Goal: Contribute content: Contribute content

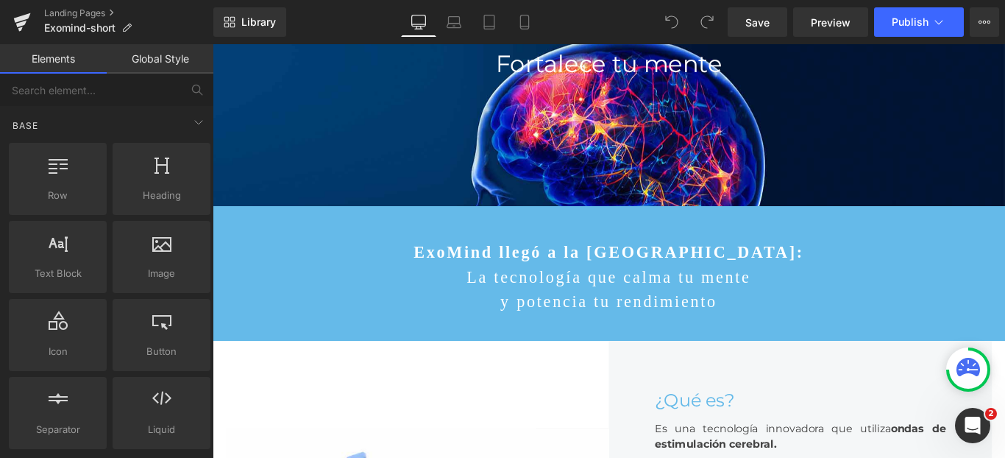
scroll to position [51, 0]
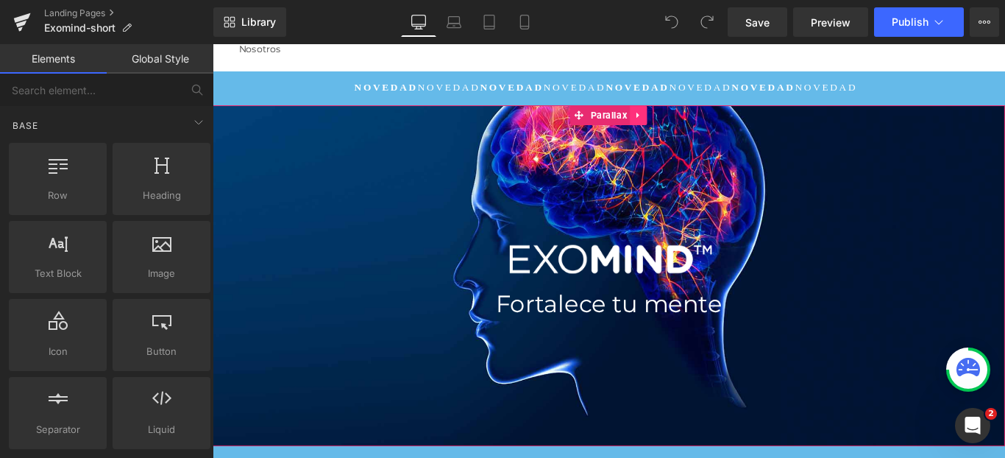
click at [687, 128] on icon at bounding box center [692, 123] width 10 height 11
click at [631, 120] on span "Parallax" at bounding box center [629, 124] width 48 height 22
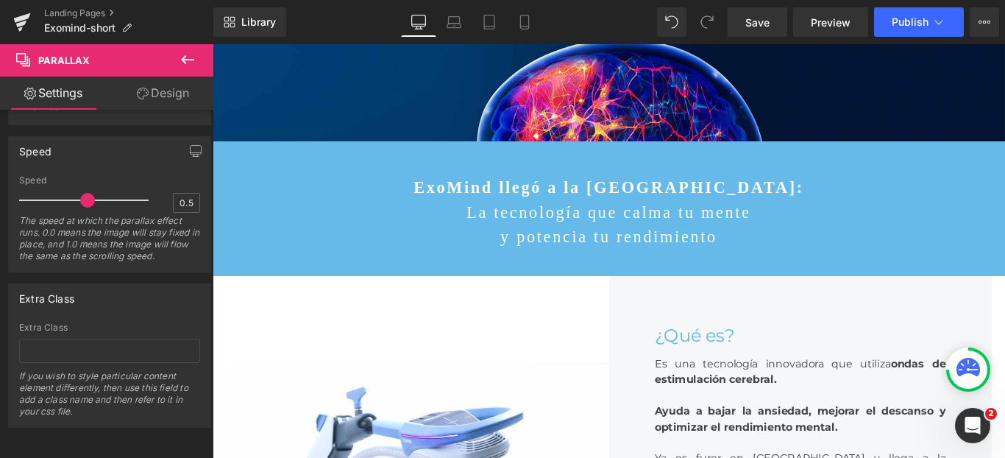
scroll to position [67, 0]
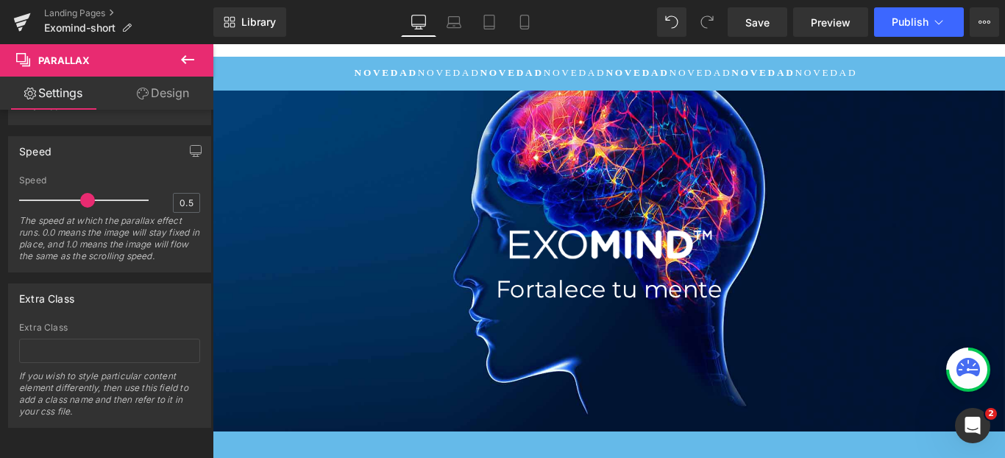
click at [187, 59] on icon at bounding box center [187, 59] width 13 height 9
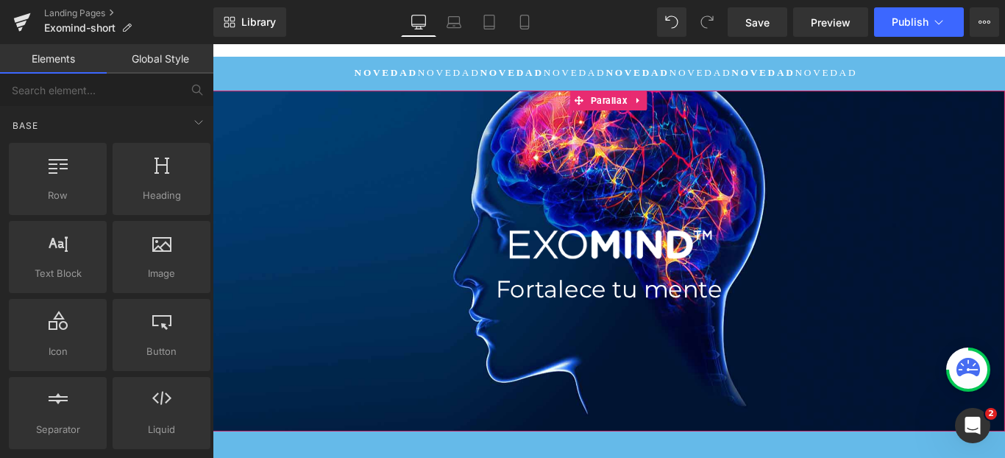
scroll to position [68, 0]
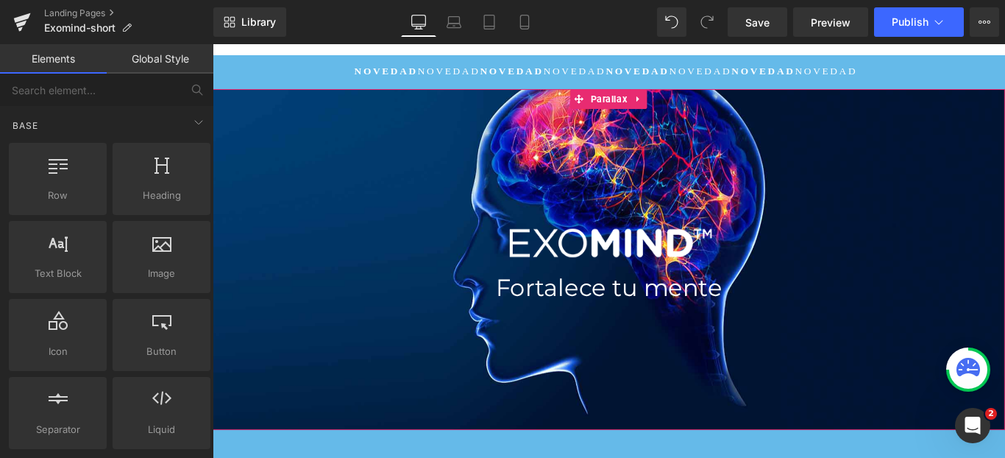
click at [494, 197] on div at bounding box center [658, 277] width 891 height 456
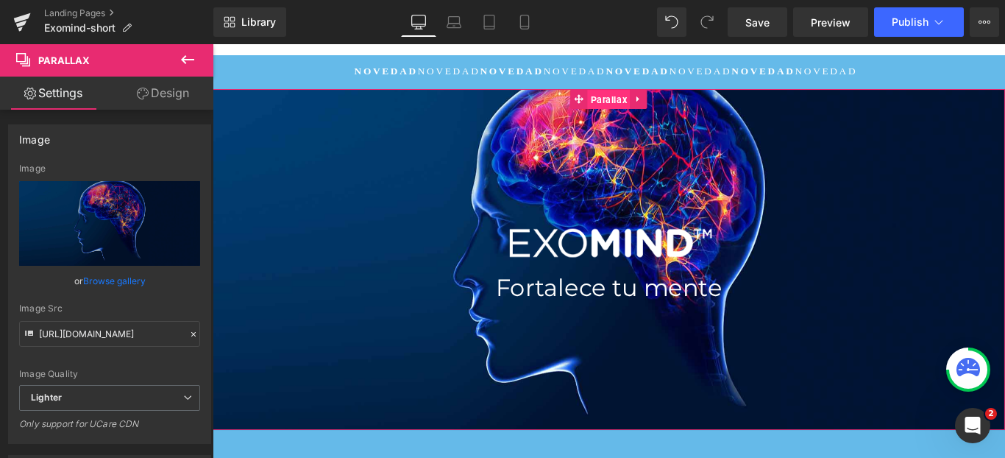
click at [651, 107] on span "Parallax" at bounding box center [658, 107] width 48 height 22
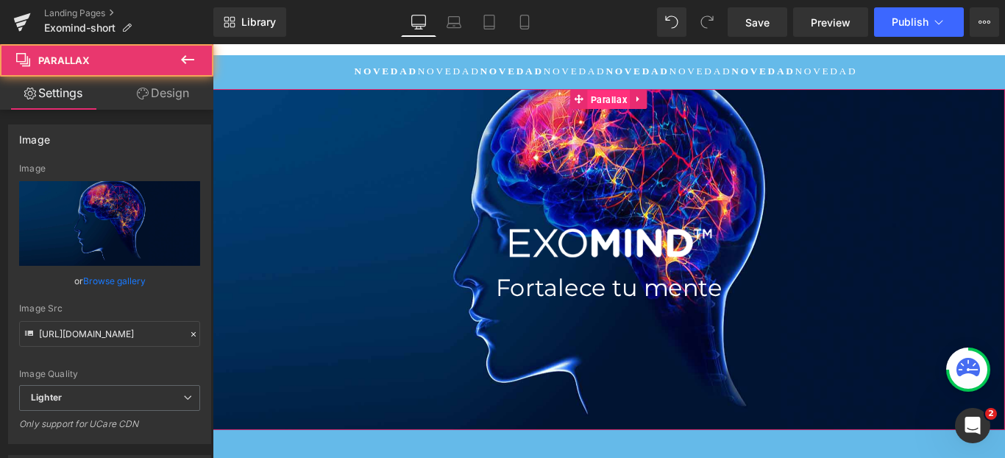
click at [651, 107] on span "Parallax" at bounding box center [658, 107] width 48 height 22
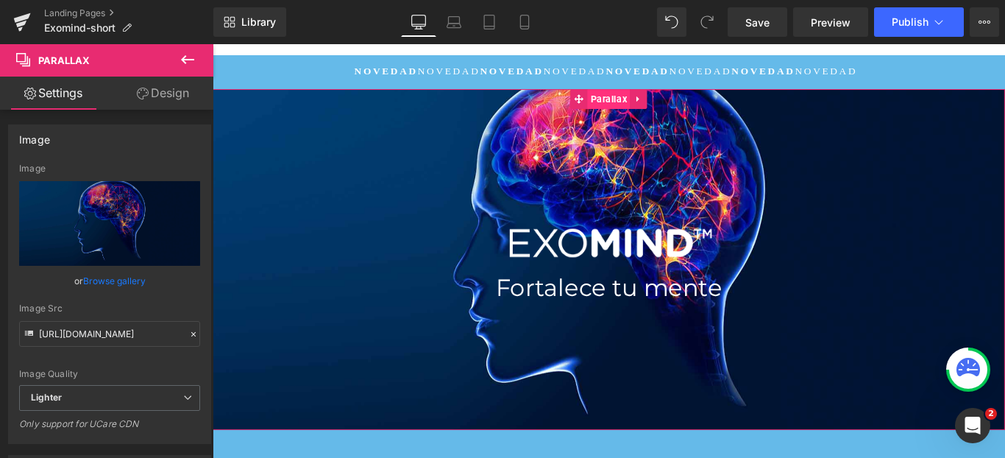
click at [651, 107] on span "Parallax" at bounding box center [658, 106] width 48 height 22
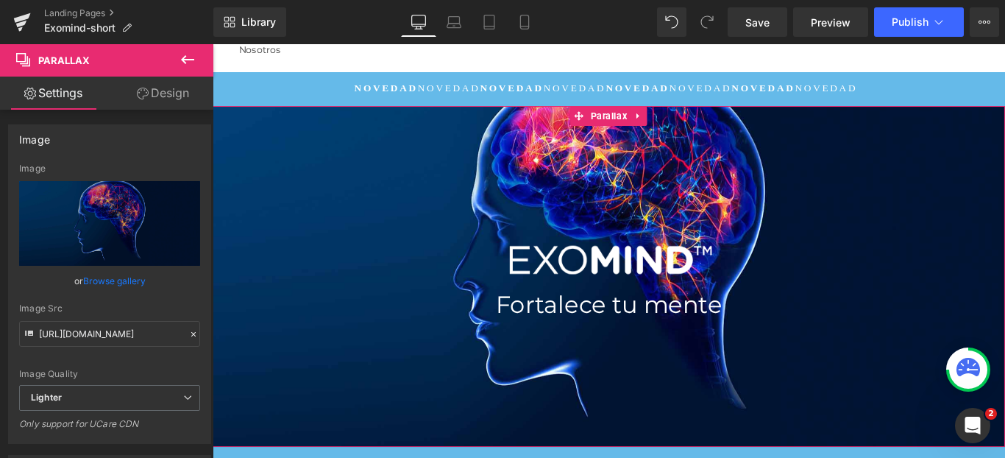
scroll to position [41, 0]
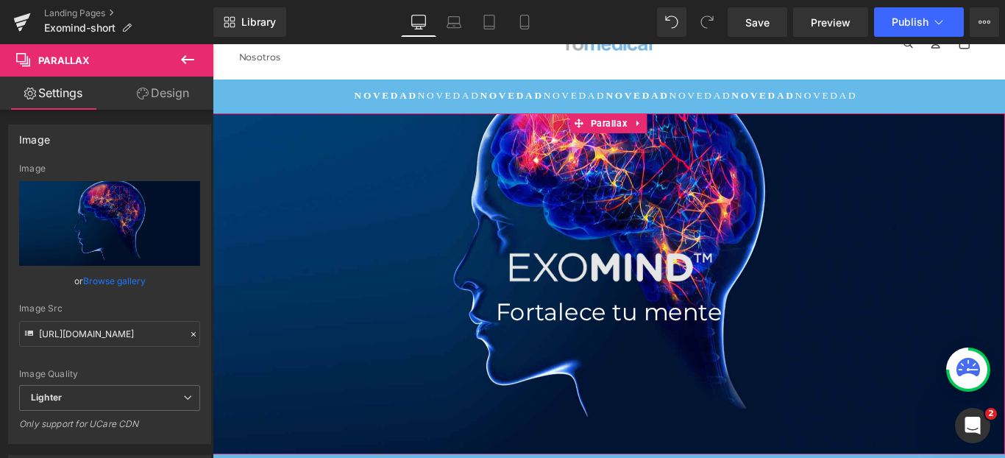
click at [612, 300] on img at bounding box center [658, 297] width 267 height 70
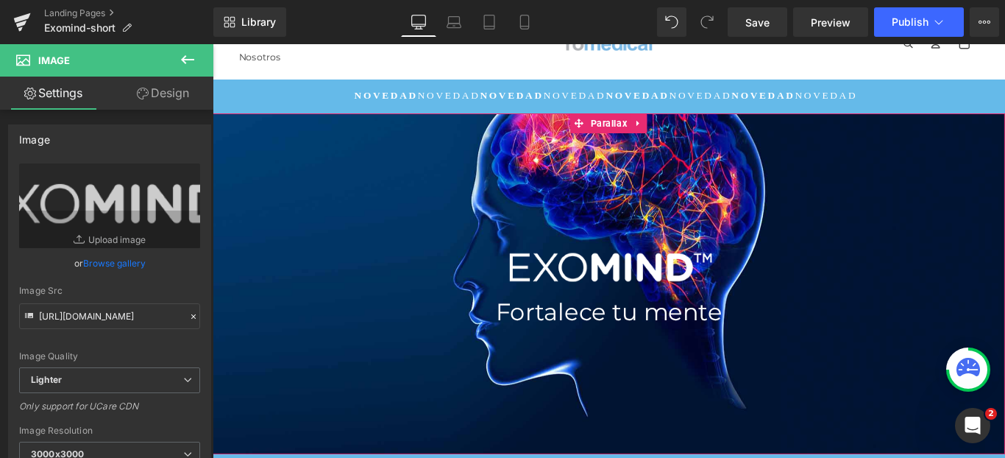
click at [404, 196] on div at bounding box center [658, 280] width 891 height 456
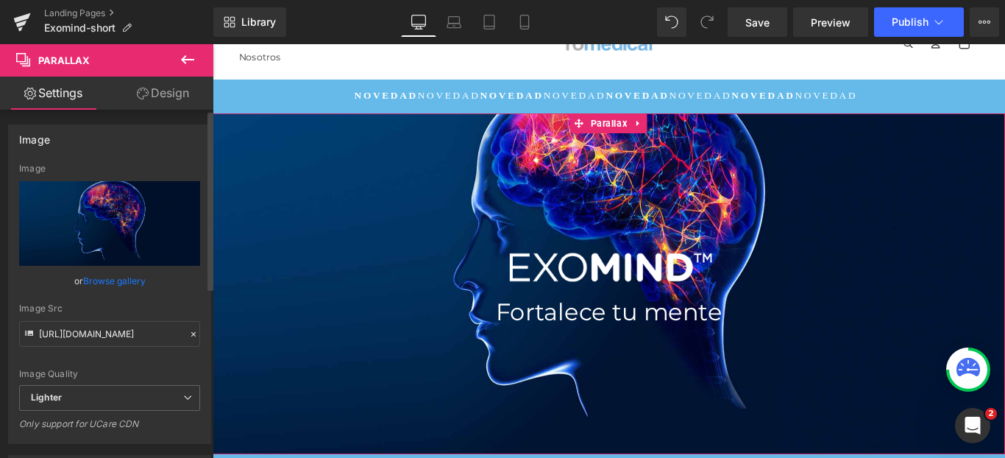
click at [122, 280] on link "Browse gallery" at bounding box center [114, 281] width 63 height 26
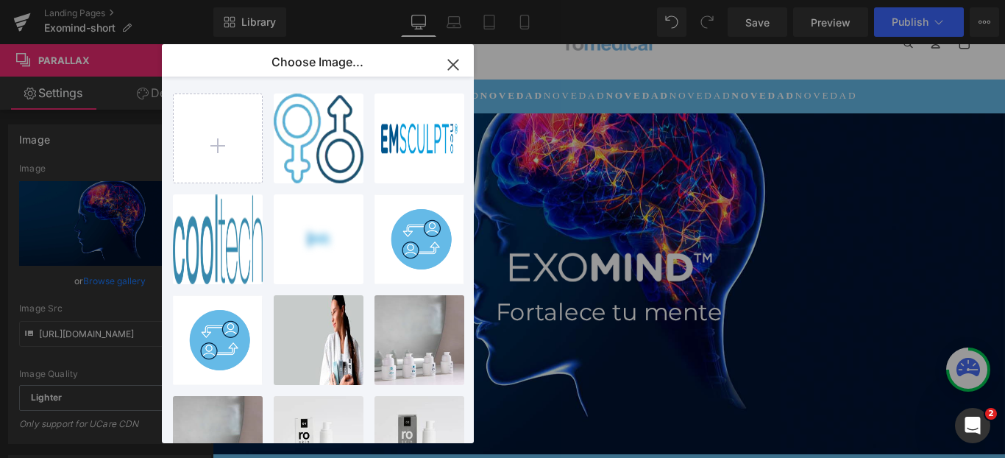
click at [453, 64] on icon "button" at bounding box center [453, 65] width 10 height 10
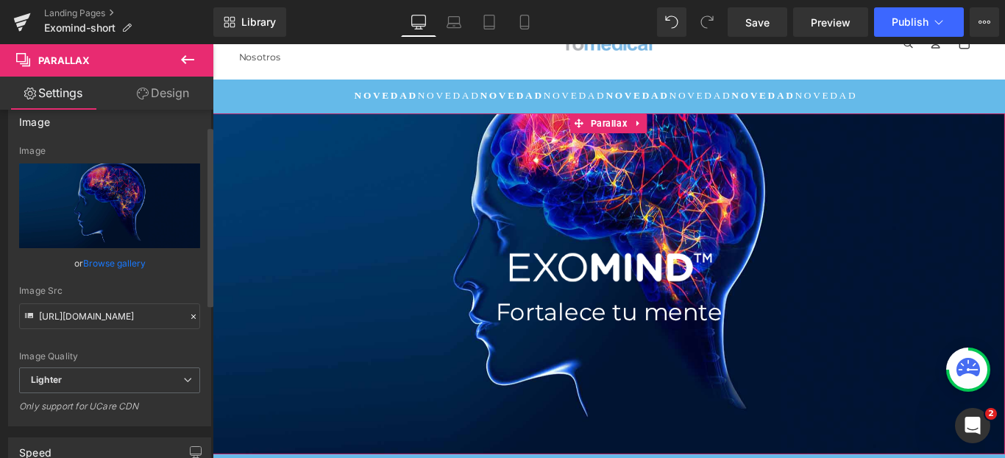
scroll to position [0, 0]
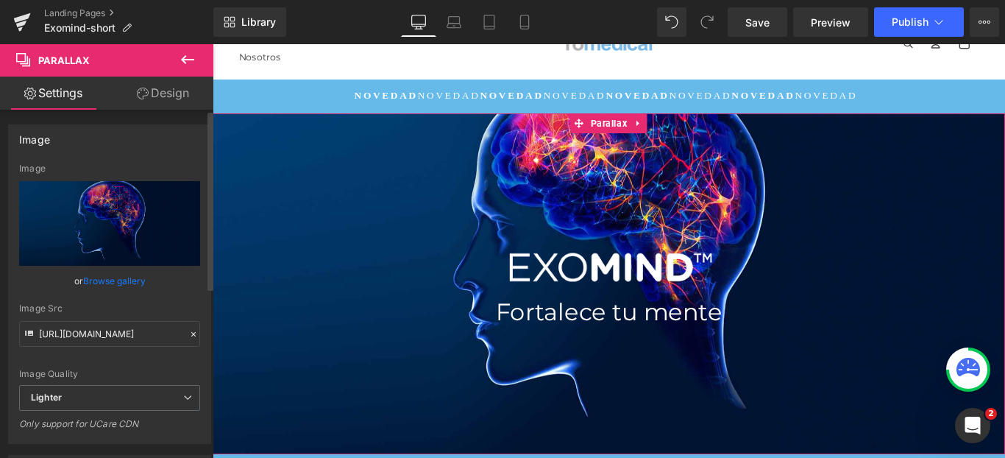
click at [139, 278] on link "Browse gallery" at bounding box center [114, 281] width 63 height 26
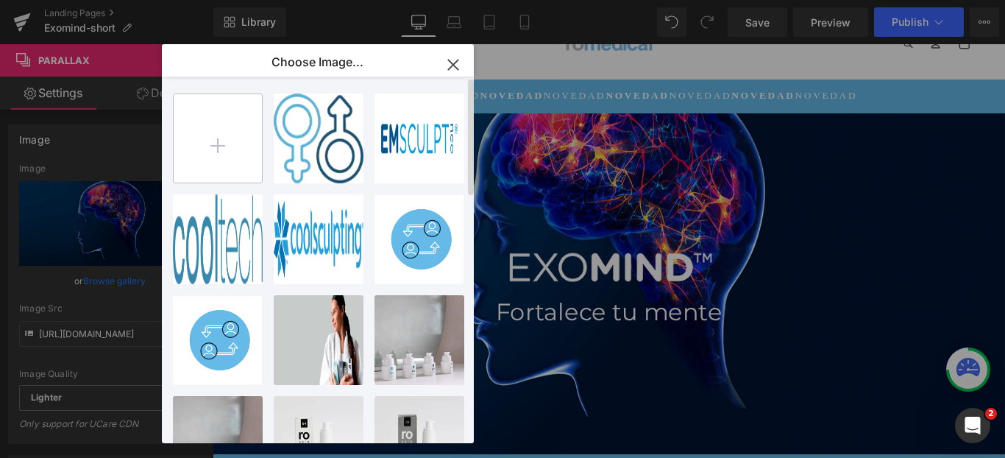
click at [211, 149] on input "file" at bounding box center [218, 138] width 88 height 88
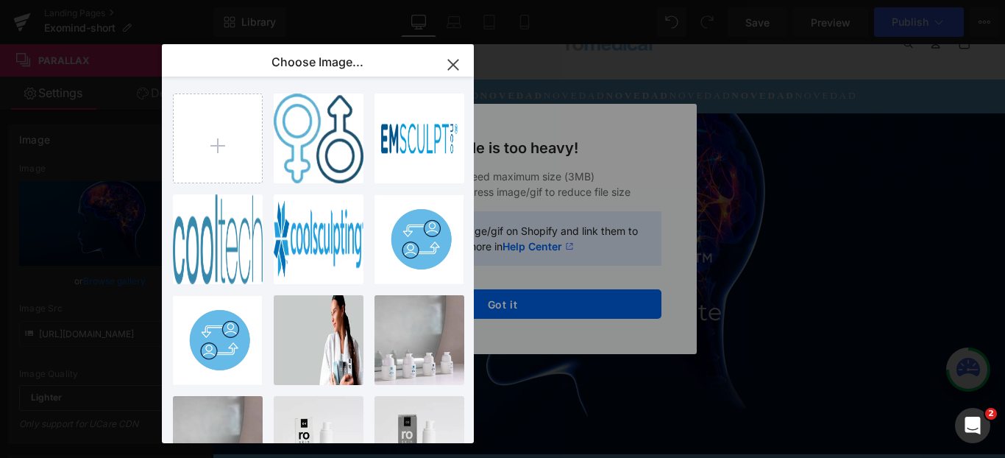
click at [450, 63] on icon "button" at bounding box center [453, 65] width 10 height 10
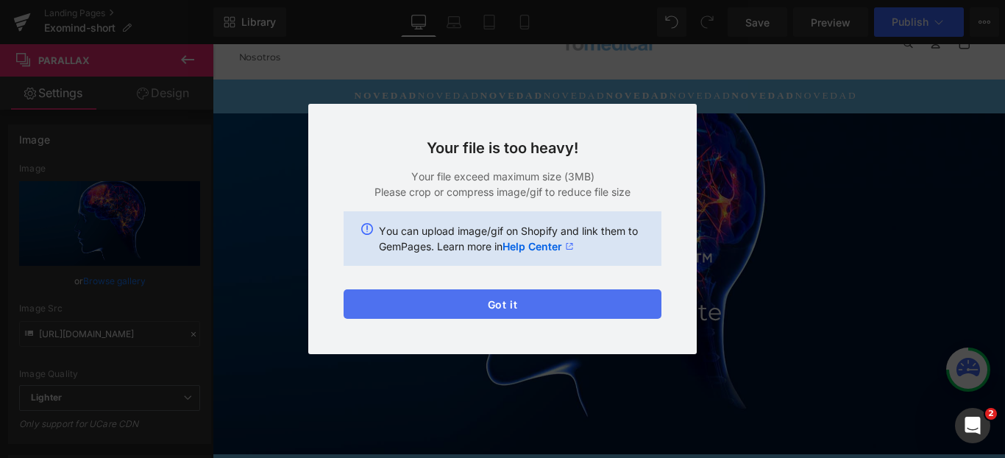
click at [551, 308] on button "Got it" at bounding box center [503, 303] width 318 height 29
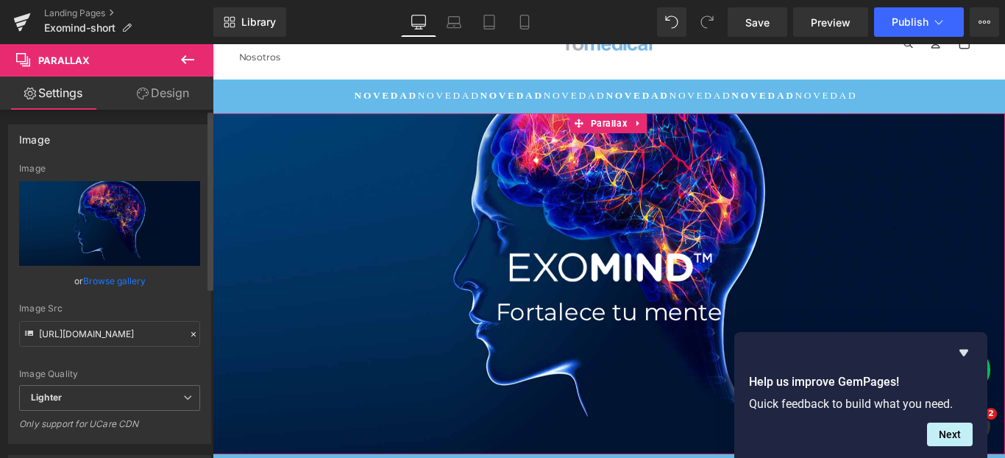
click at [108, 279] on link "Browse gallery" at bounding box center [114, 281] width 63 height 26
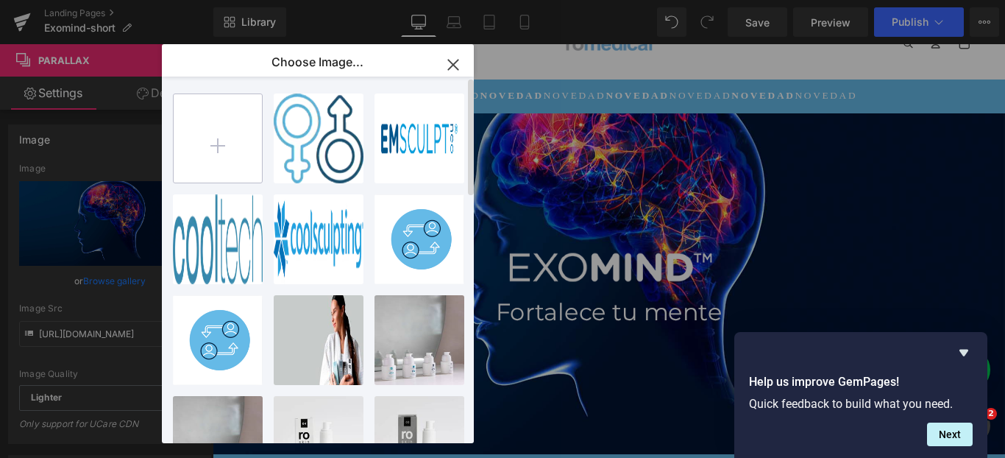
click at [241, 144] on input "file" at bounding box center [218, 138] width 88 height 88
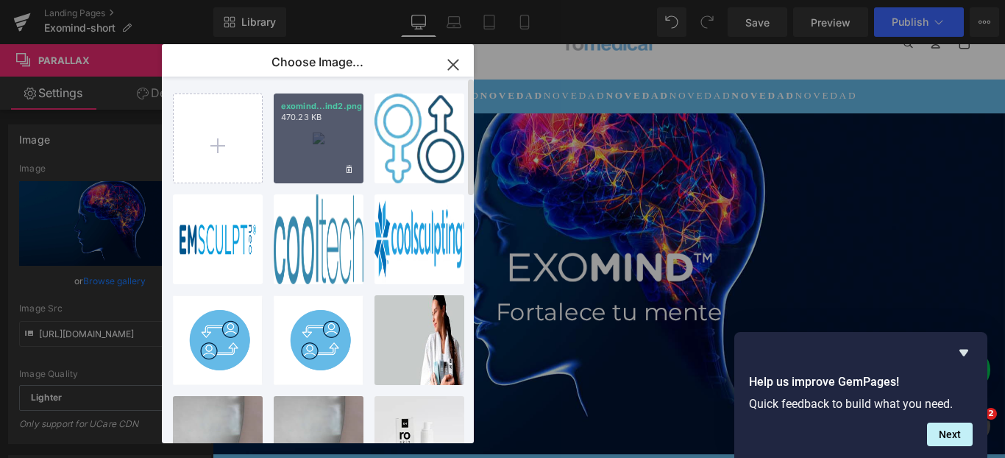
click at [317, 145] on div "exomind...ind2.png 470.23 KB" at bounding box center [319, 138] width 90 height 90
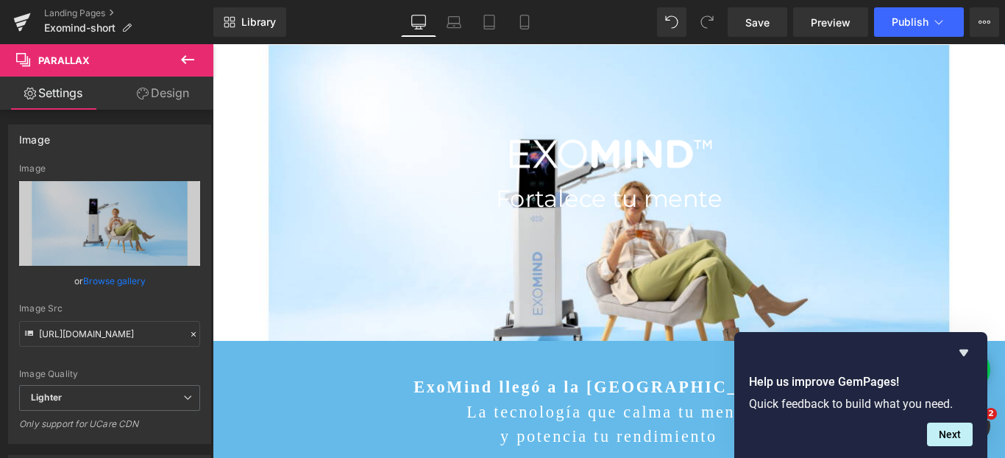
scroll to position [49, 0]
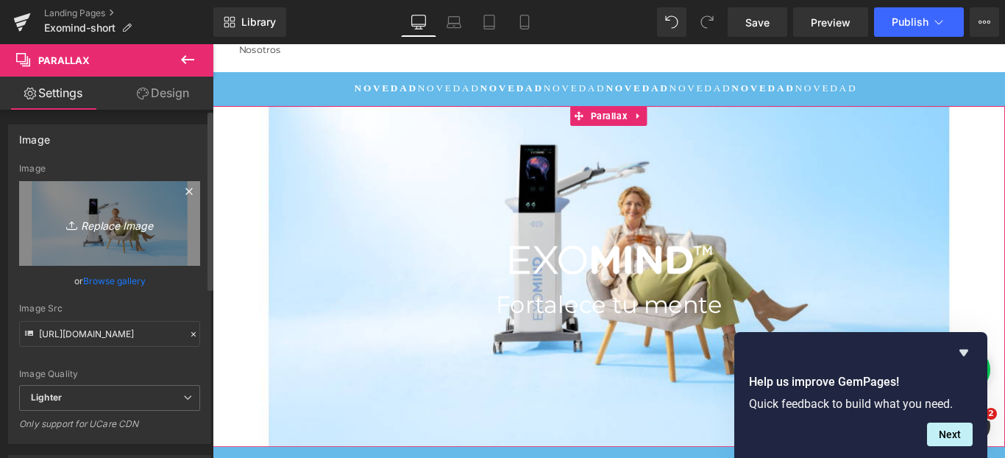
click at [102, 216] on icon "Replace Image" at bounding box center [110, 223] width 118 height 18
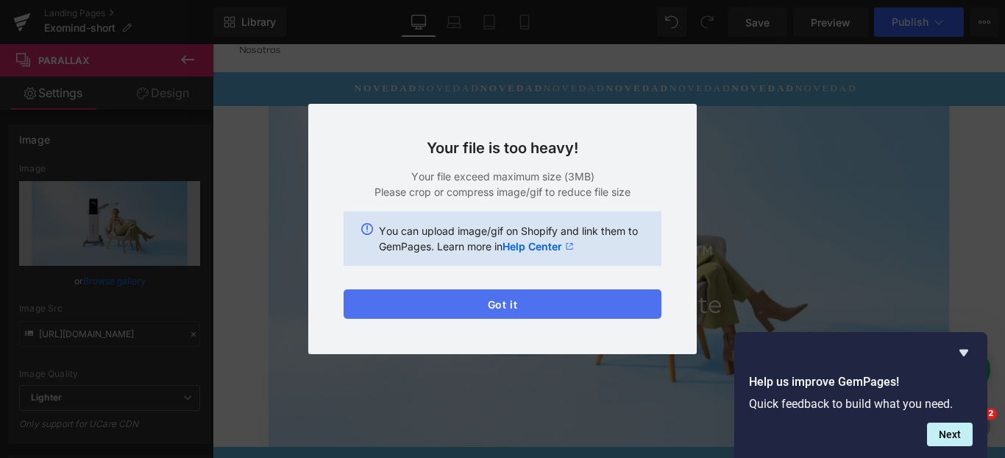
click at [530, 305] on button "Got it" at bounding box center [503, 303] width 318 height 29
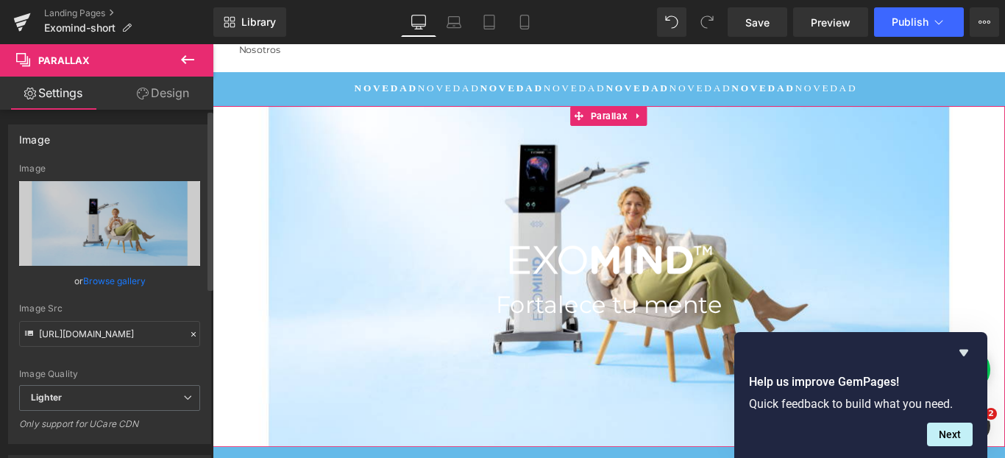
click at [113, 279] on link "Browse gallery" at bounding box center [114, 281] width 63 height 26
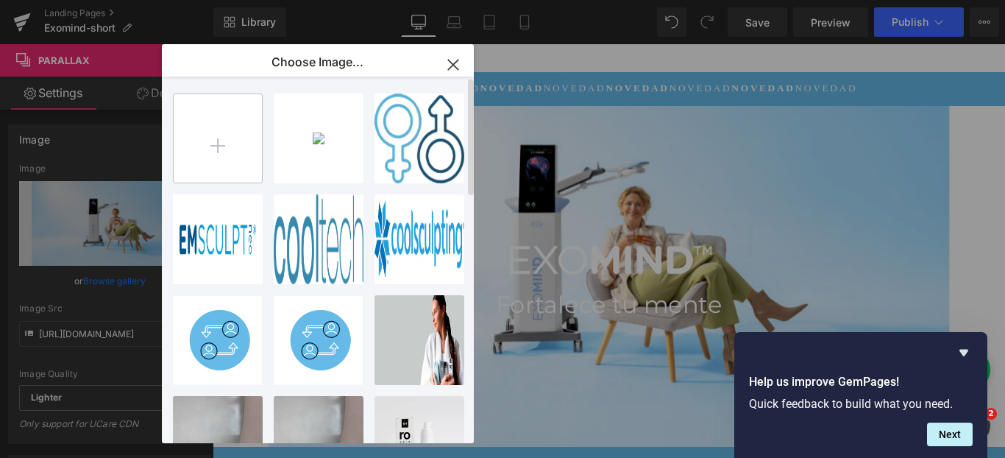
click at [252, 127] on input "file" at bounding box center [218, 138] width 88 height 88
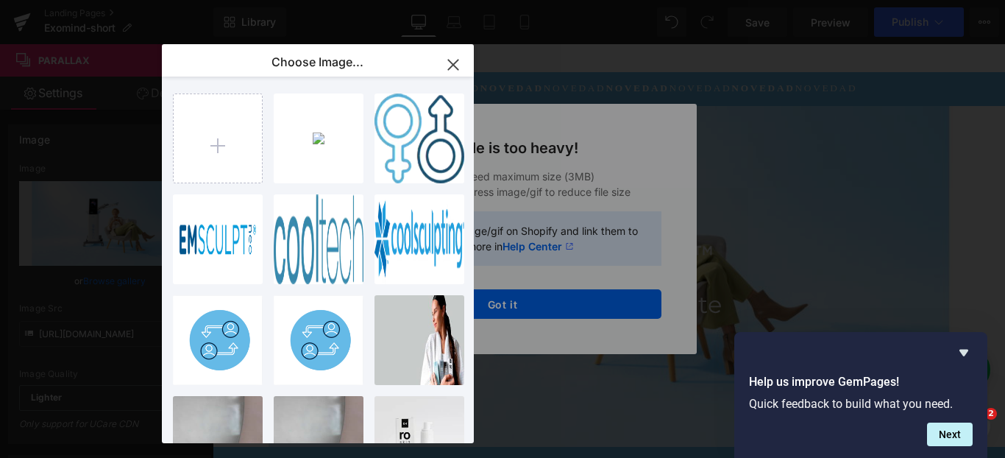
click at [451, 60] on icon "button" at bounding box center [454, 65] width 24 height 24
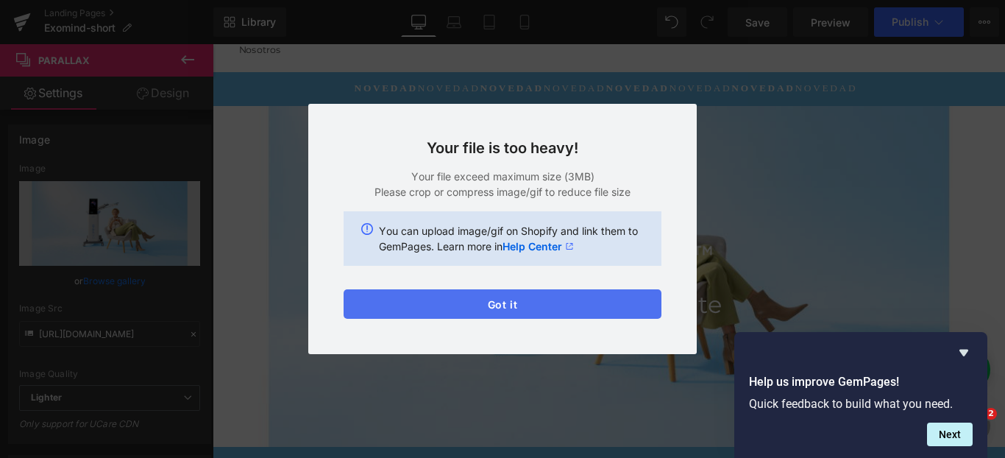
click at [542, 306] on button "Got it" at bounding box center [503, 303] width 318 height 29
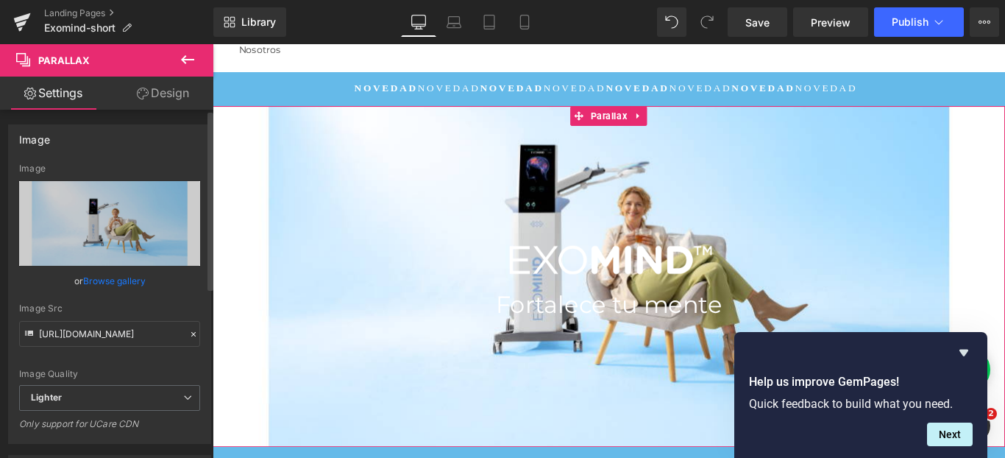
click at [99, 280] on link "Browse gallery" at bounding box center [114, 281] width 63 height 26
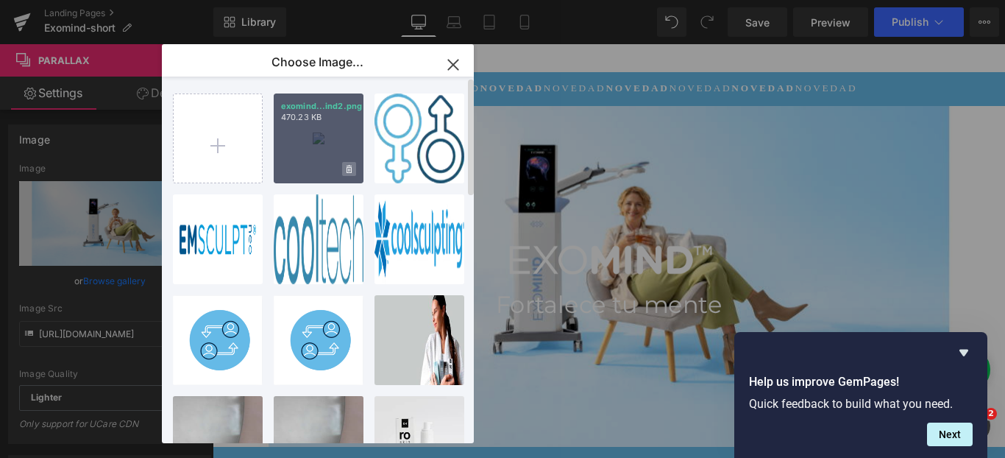
click at [350, 169] on icon at bounding box center [349, 169] width 5 height 8
click at [300, 168] on span "Yes" at bounding box center [299, 168] width 37 height 15
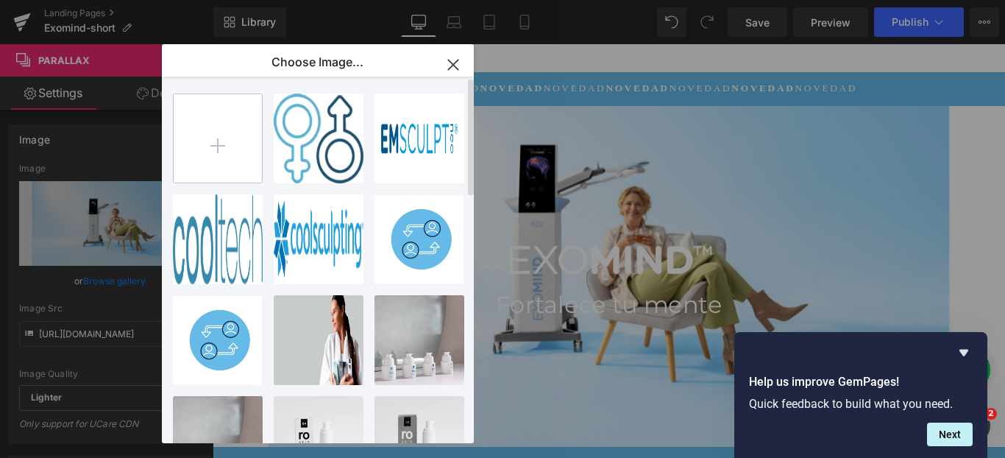
click at [226, 149] on input "file" at bounding box center [218, 138] width 88 height 88
click at [966, 349] on icon "Hide survey" at bounding box center [964, 353] width 18 height 18
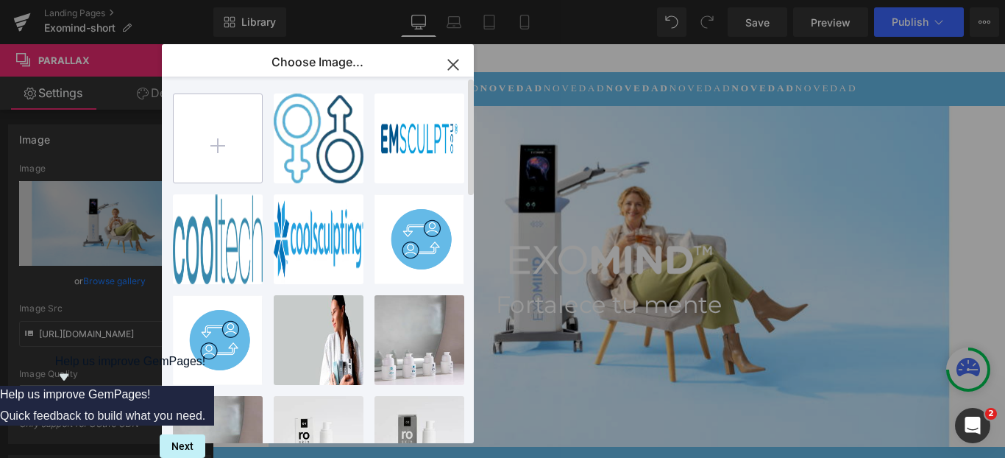
click at [205, 147] on input "file" at bounding box center [218, 138] width 88 height 88
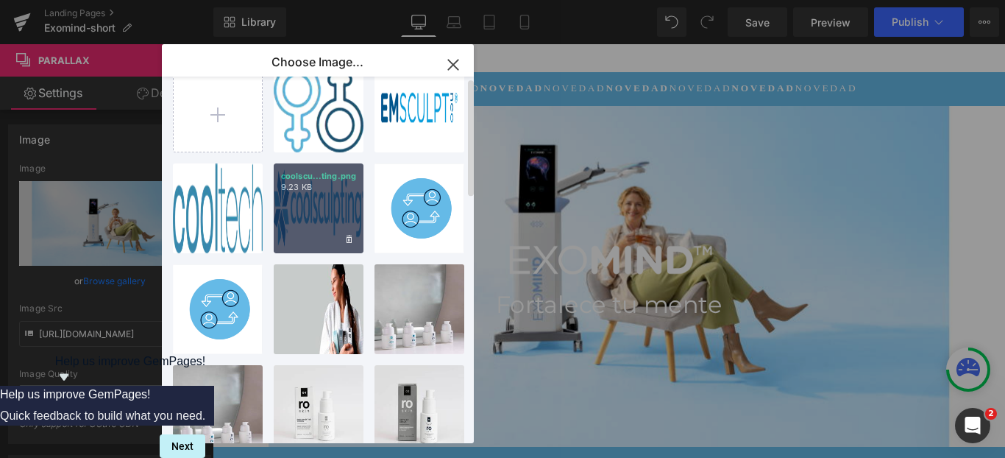
scroll to position [0, 0]
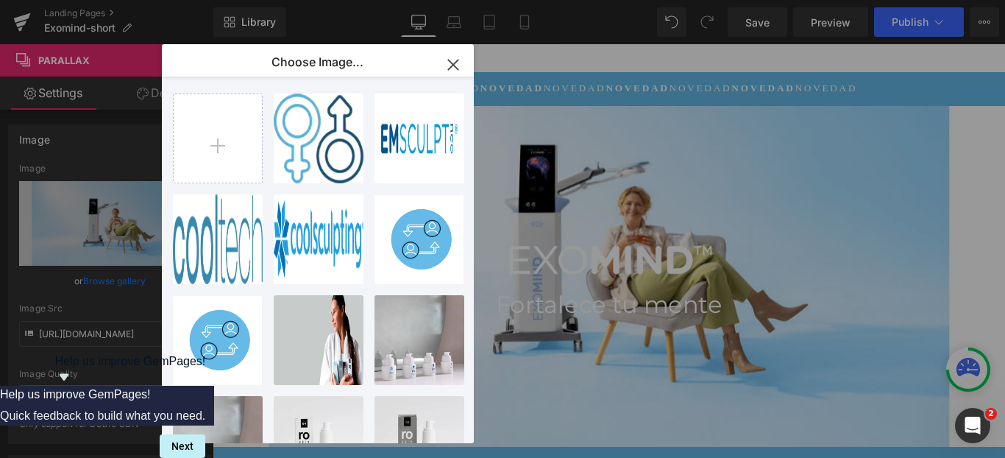
click at [451, 62] on icon "button" at bounding box center [454, 65] width 24 height 24
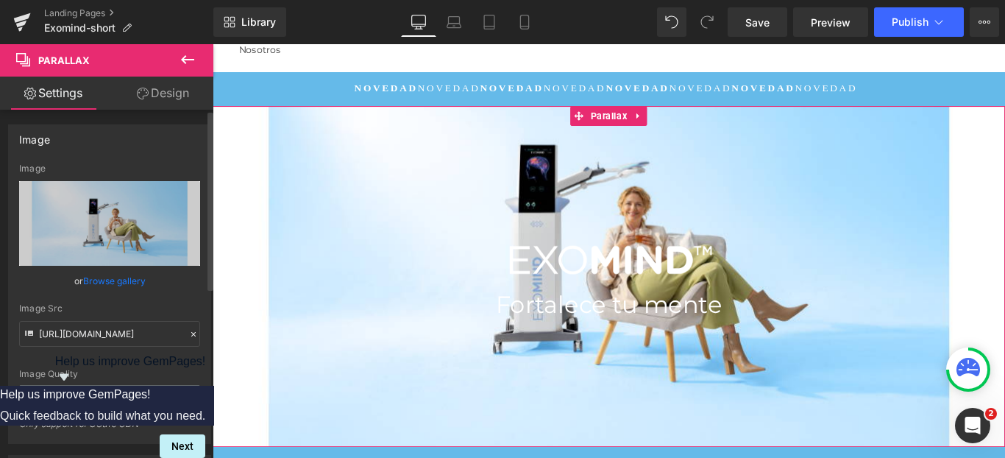
click at [121, 280] on link "Browse gallery" at bounding box center [114, 281] width 63 height 26
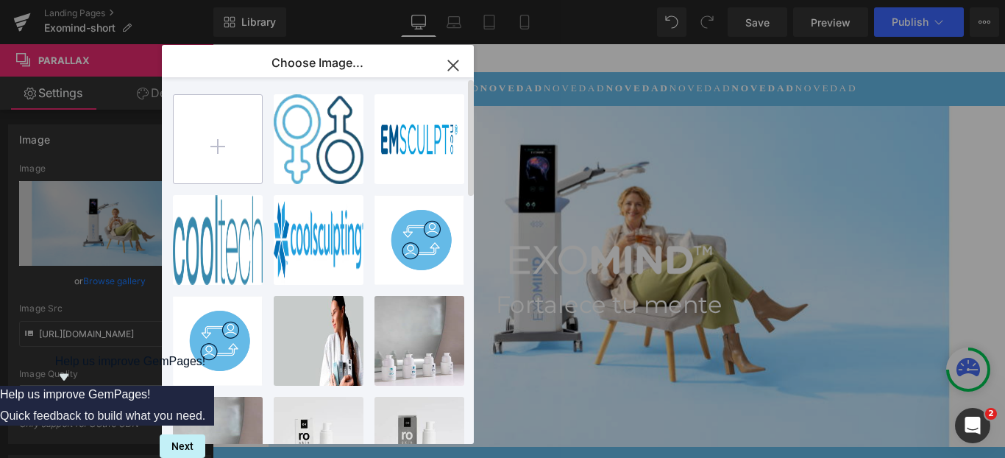
click at [224, 133] on input "file" at bounding box center [218, 139] width 88 height 88
type input "C:\fakepath\exomind2.png"
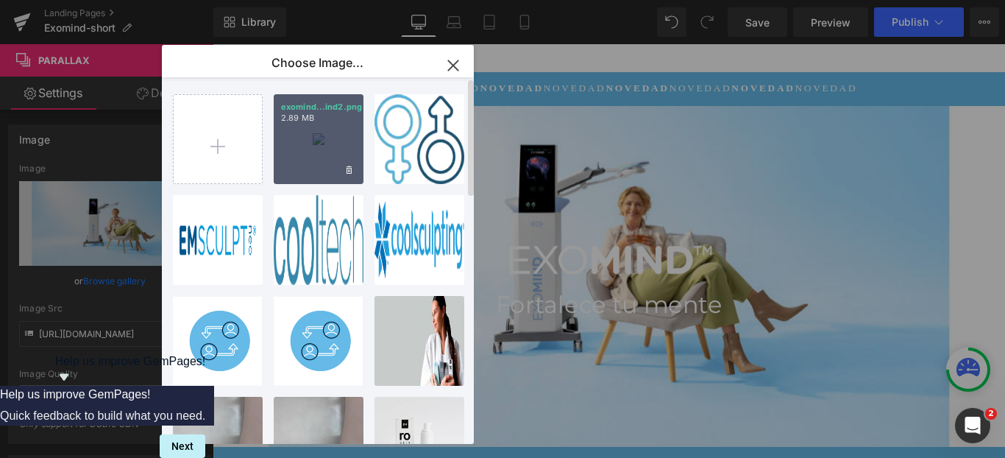
click at [308, 124] on div "exomind...ind2.png 2.89 MB" at bounding box center [319, 139] width 90 height 90
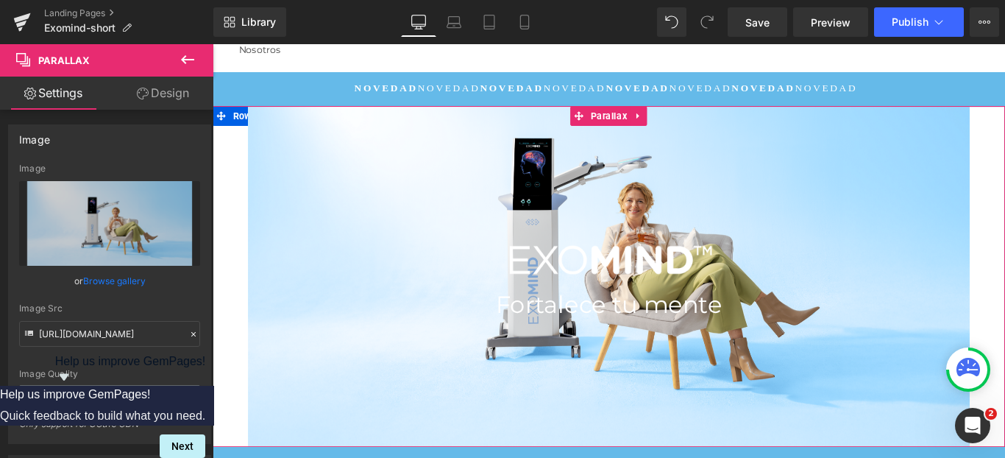
click at [275, 158] on div at bounding box center [658, 279] width 891 height 456
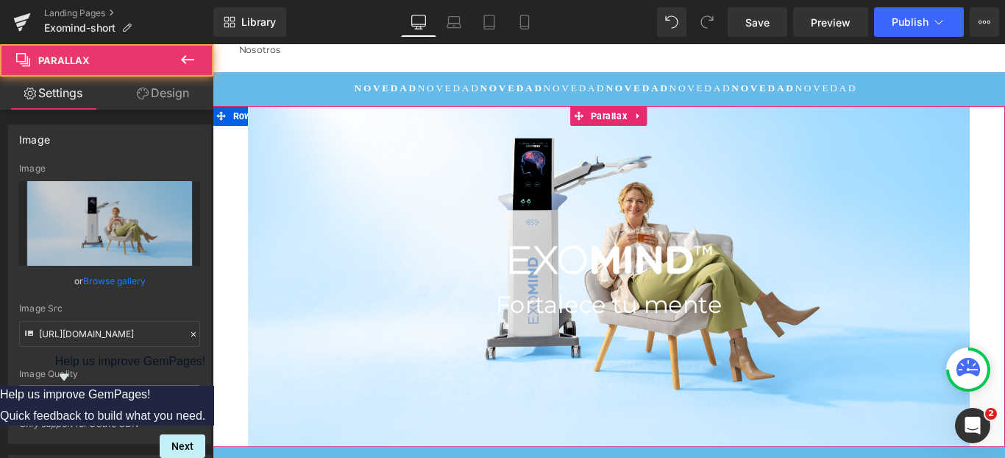
click at [274, 222] on div at bounding box center [658, 279] width 891 height 456
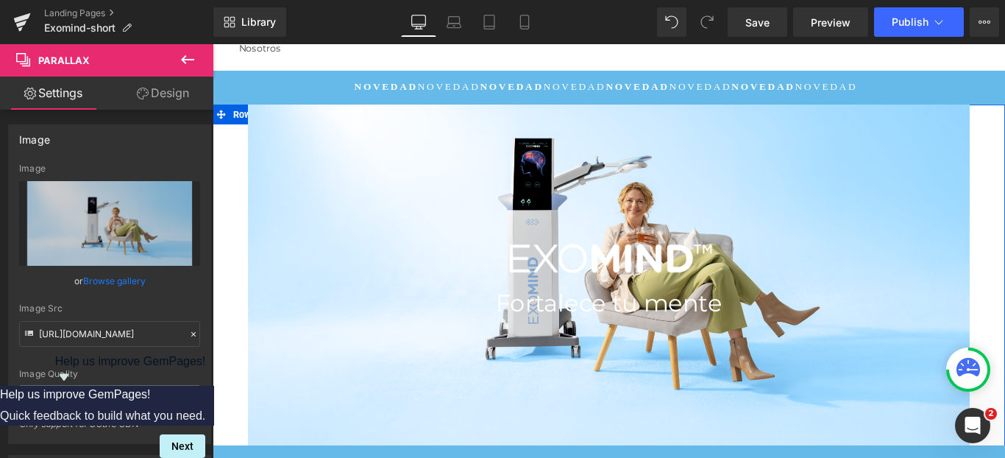
scroll to position [54, 0]
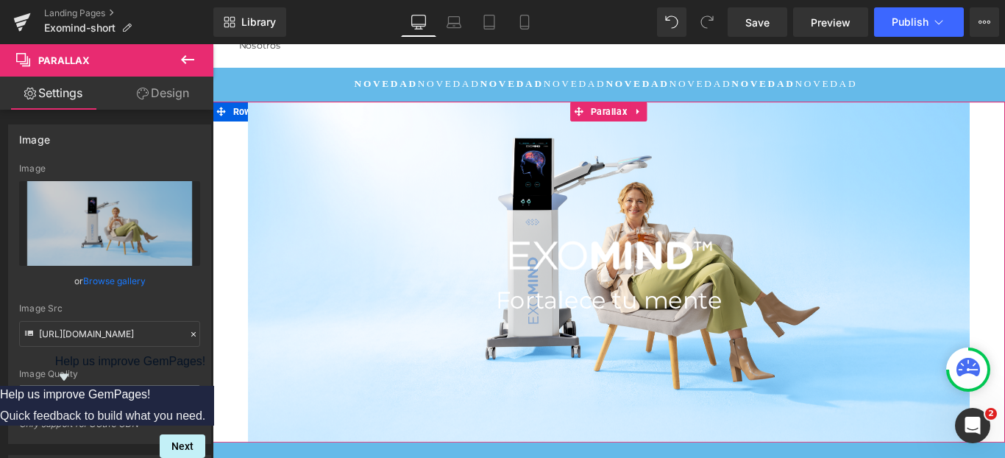
click at [230, 170] on div at bounding box center [658, 279] width 891 height 456
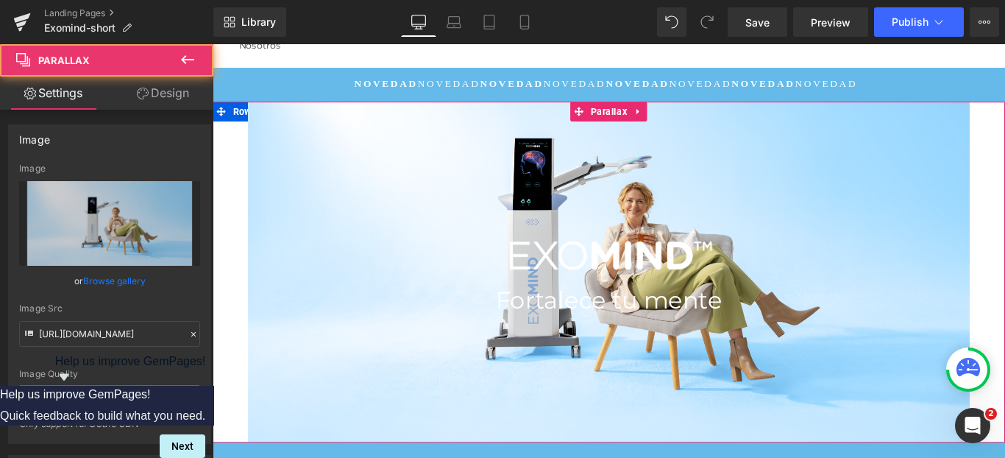
click at [227, 129] on div at bounding box center [658, 279] width 891 height 456
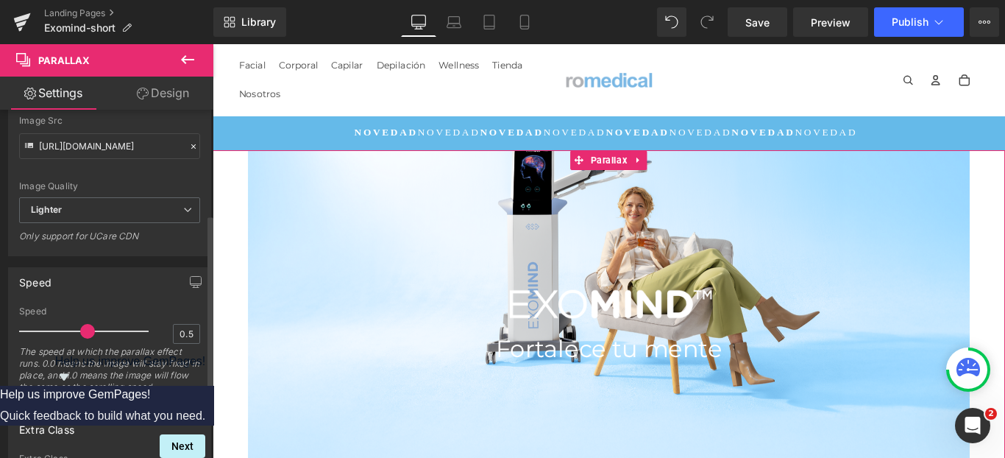
scroll to position [330, 0]
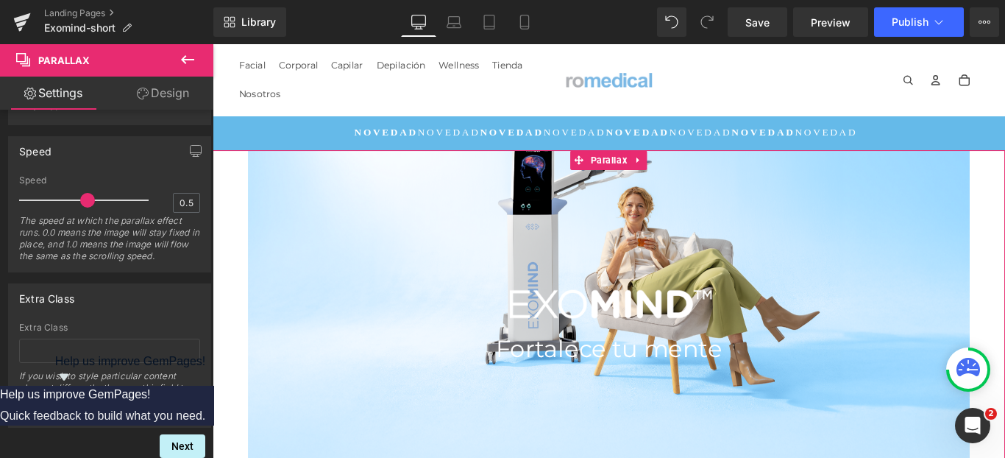
click at [156, 91] on link "Design" at bounding box center [163, 93] width 107 height 33
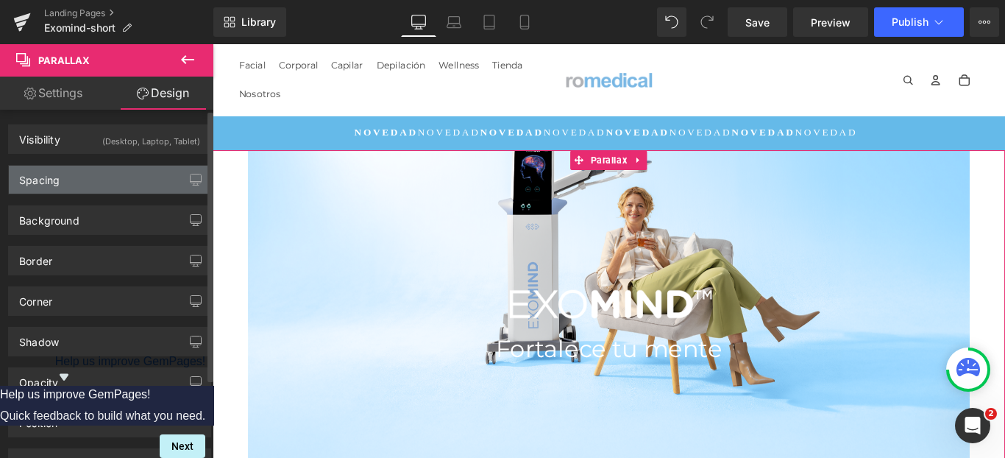
click at [112, 183] on div "Spacing" at bounding box center [110, 180] width 202 height 28
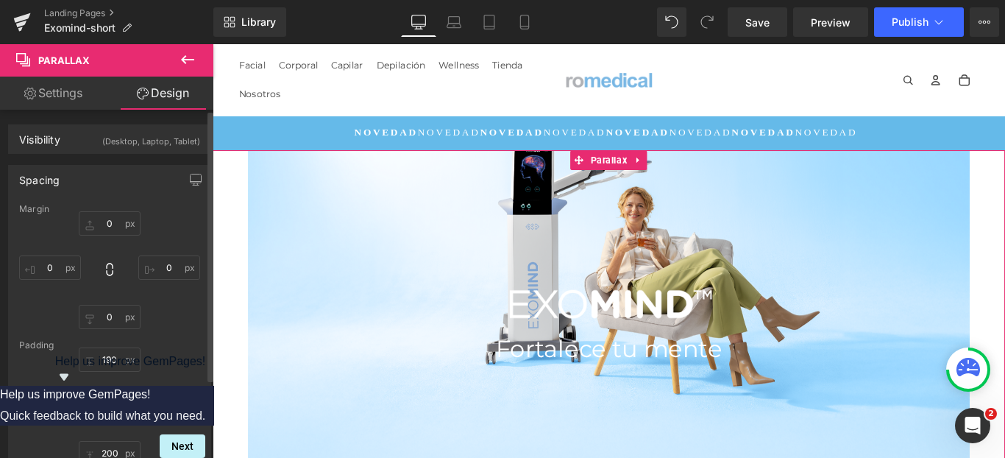
click at [100, 183] on div "Spacing" at bounding box center [110, 180] width 202 height 28
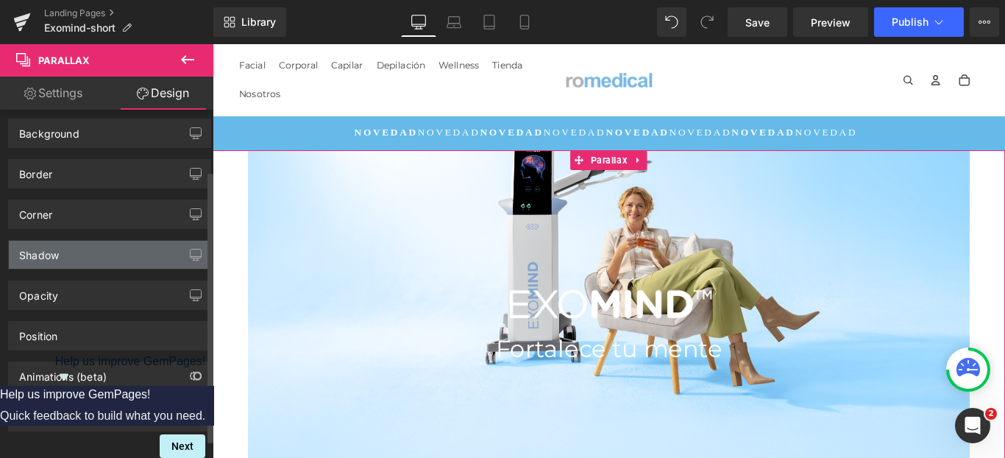
scroll to position [78, 0]
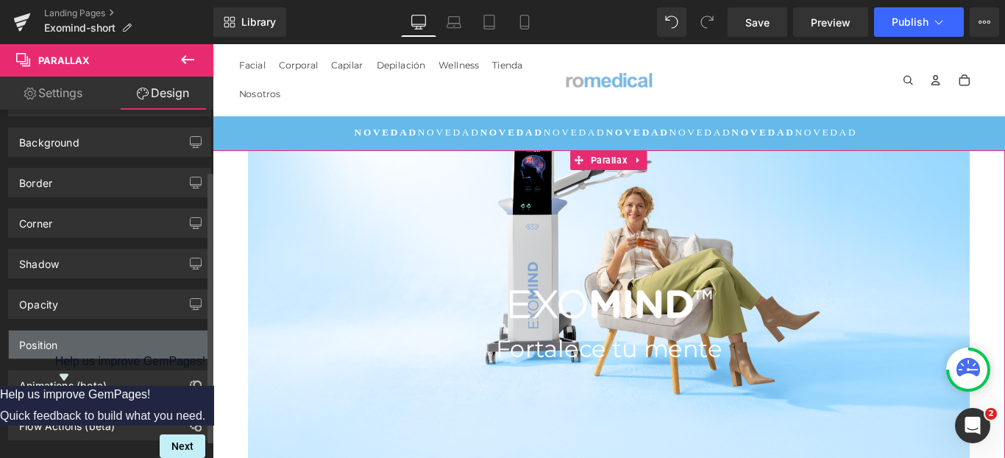
click at [90, 347] on div "Position" at bounding box center [110, 344] width 202 height 28
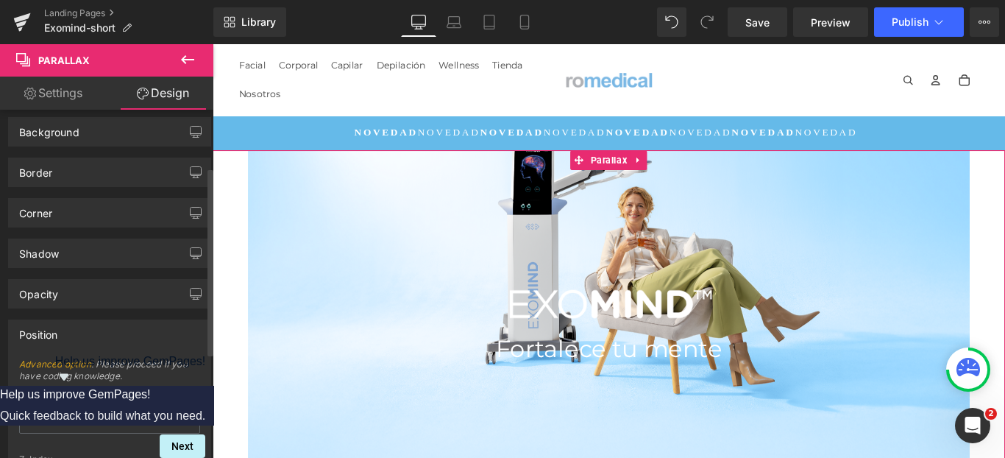
scroll to position [135, 0]
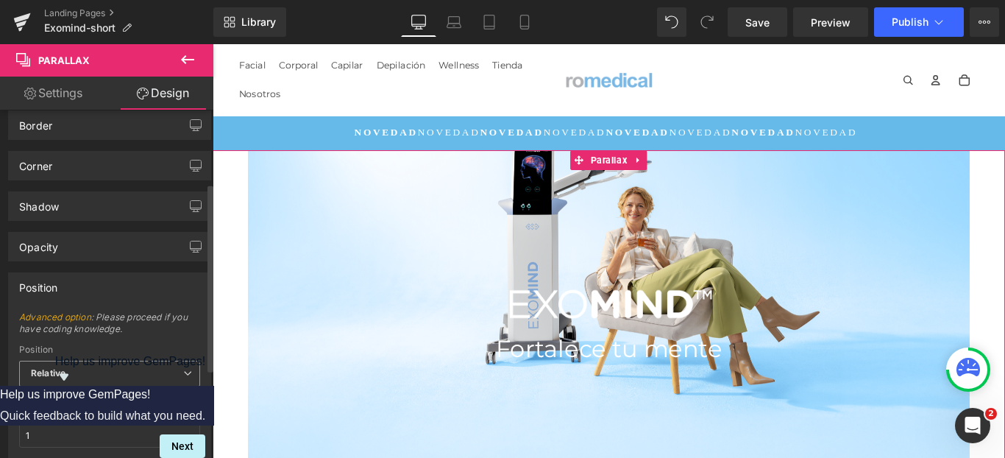
click at [96, 373] on span "Relative" at bounding box center [109, 374] width 181 height 26
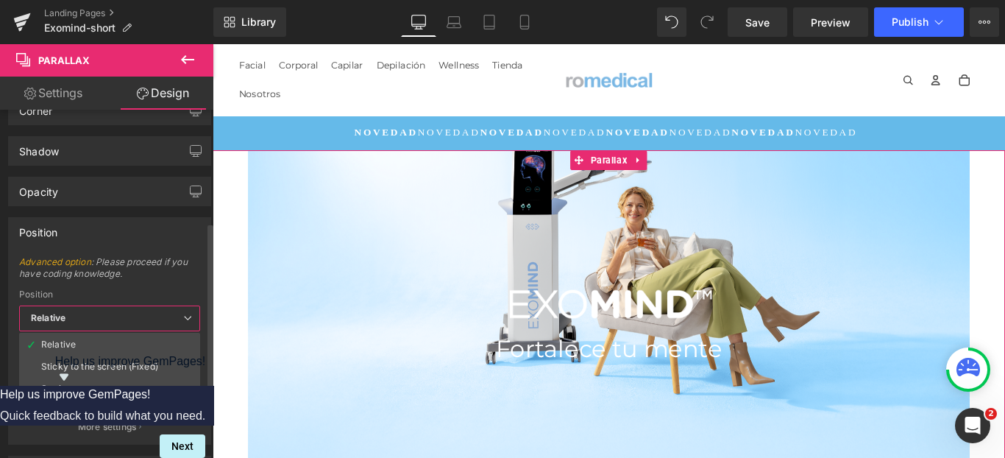
scroll to position [208, 0]
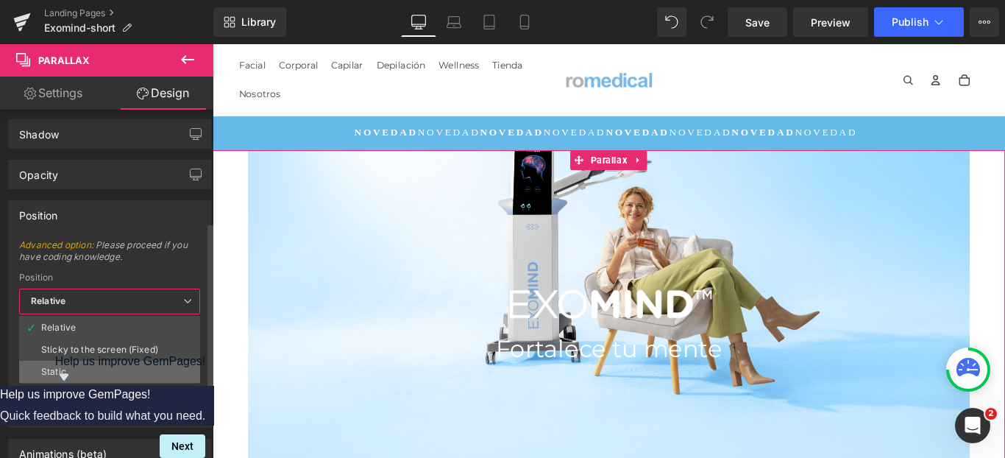
click at [93, 367] on li "Static" at bounding box center [109, 372] width 181 height 22
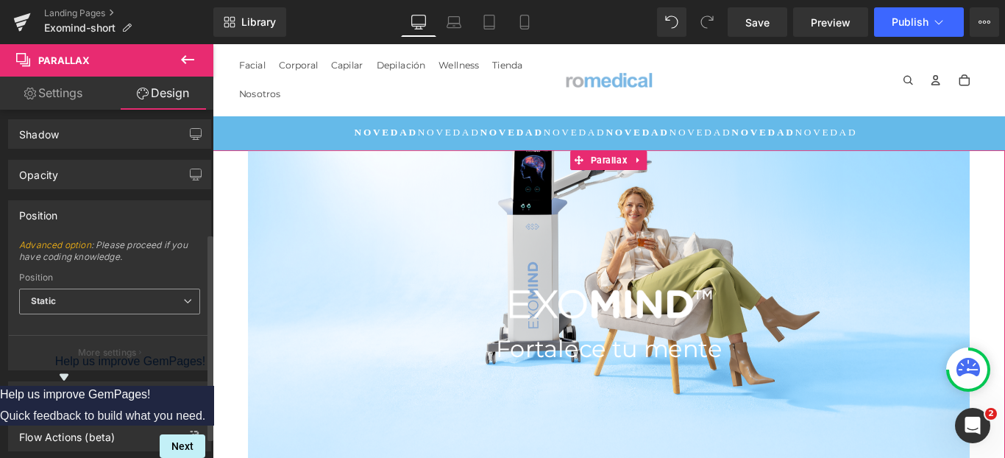
click at [93, 299] on span "Static" at bounding box center [109, 302] width 181 height 26
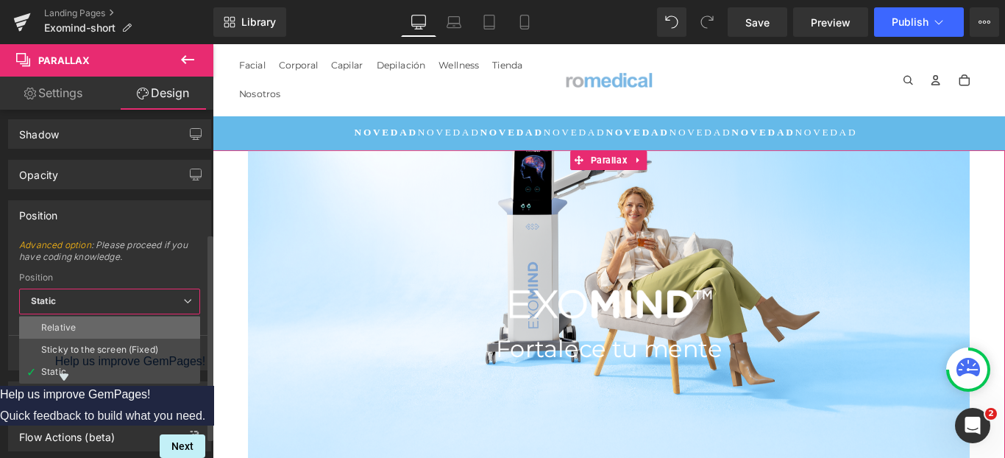
click at [92, 322] on li "Relative" at bounding box center [109, 328] width 181 height 22
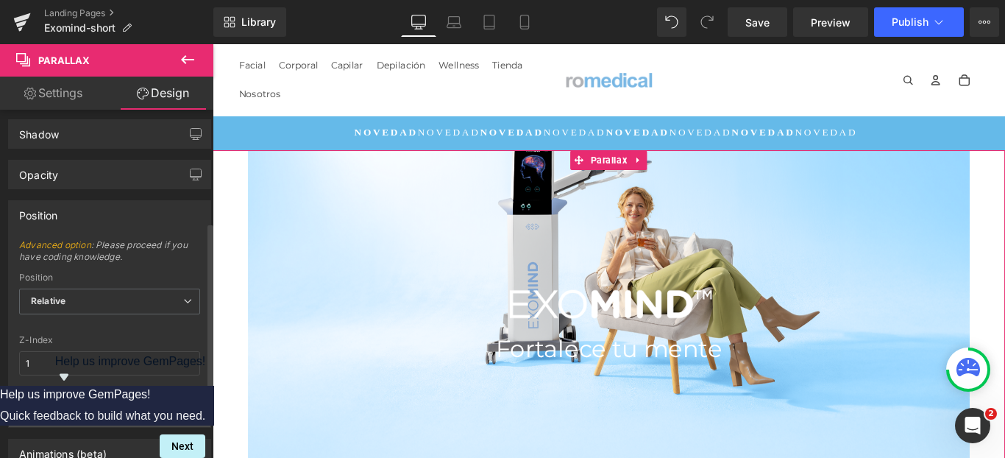
click at [149, 414] on button "More settings" at bounding box center [110, 409] width 202 height 35
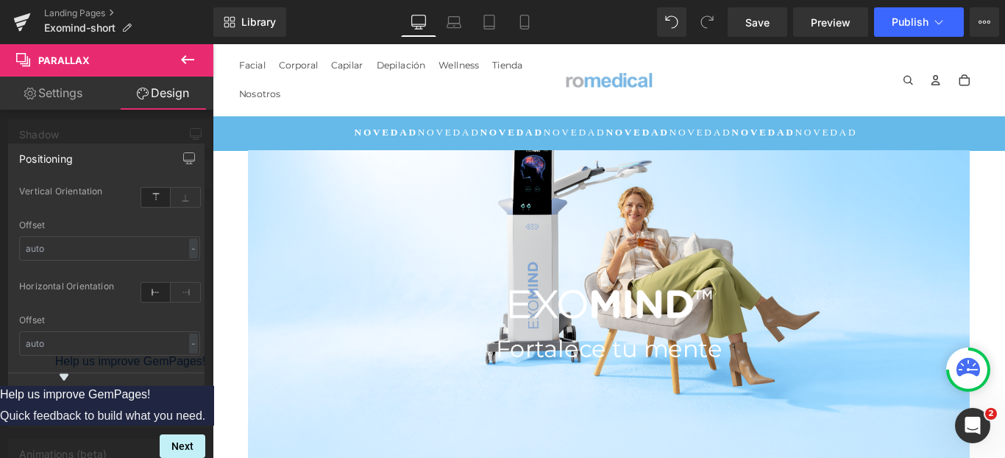
click at [195, 58] on icon at bounding box center [188, 60] width 18 height 18
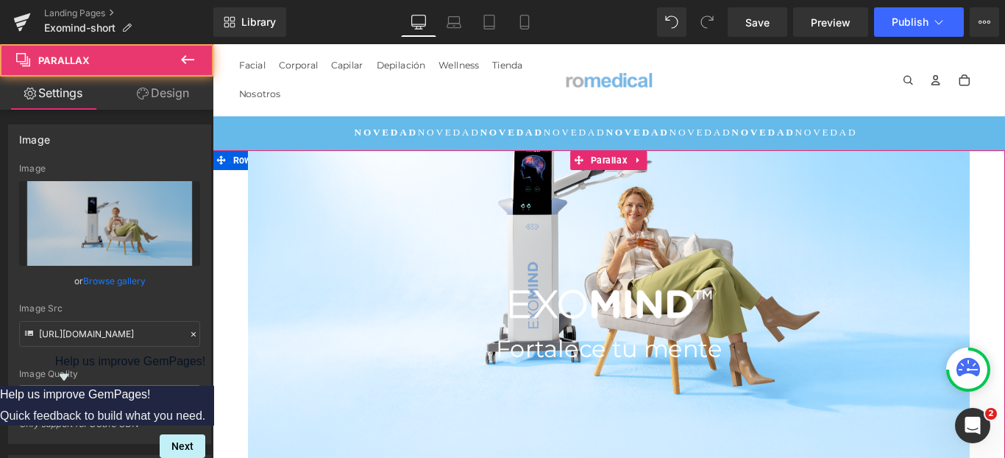
click at [605, 220] on div at bounding box center [658, 284] width 891 height 456
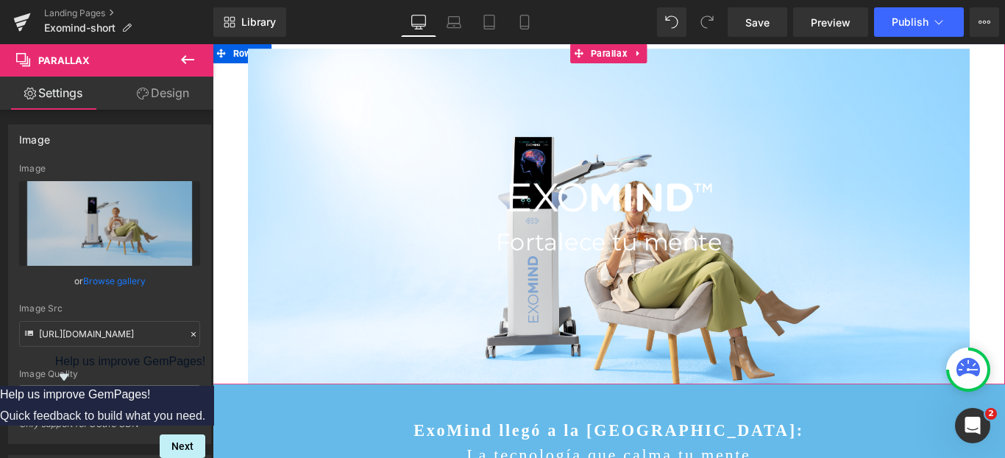
scroll to position [50, 0]
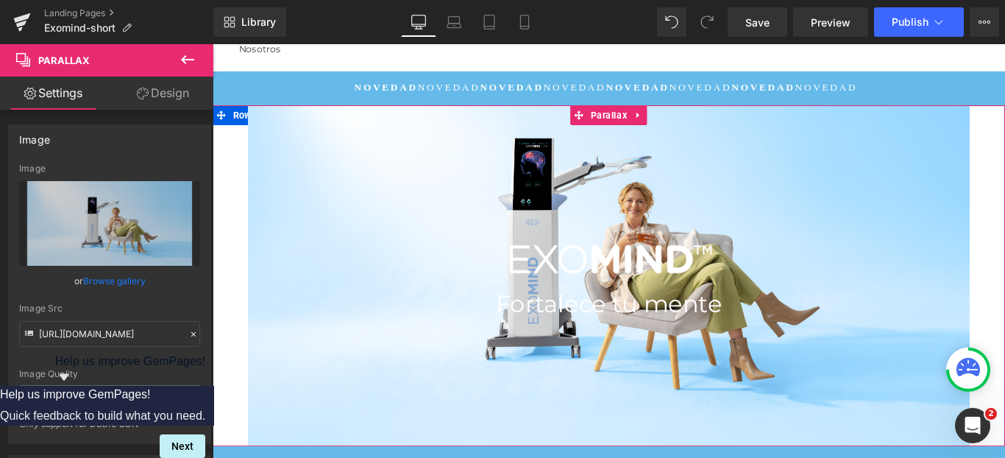
click at [802, 214] on div at bounding box center [658, 279] width 891 height 456
click at [687, 120] on icon at bounding box center [692, 124] width 10 height 11
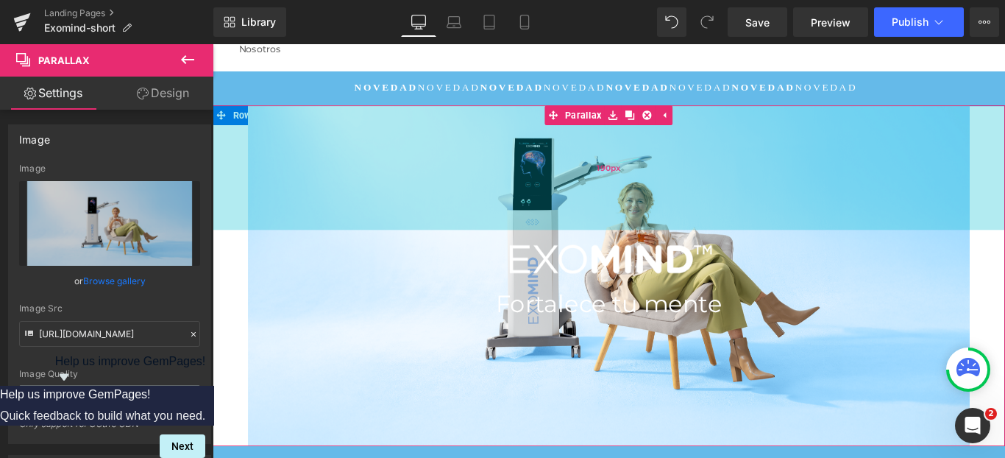
click at [230, 122] on div "190px" at bounding box center [658, 183] width 891 height 140
click at [232, 229] on div "190px" at bounding box center [658, 183] width 891 height 140
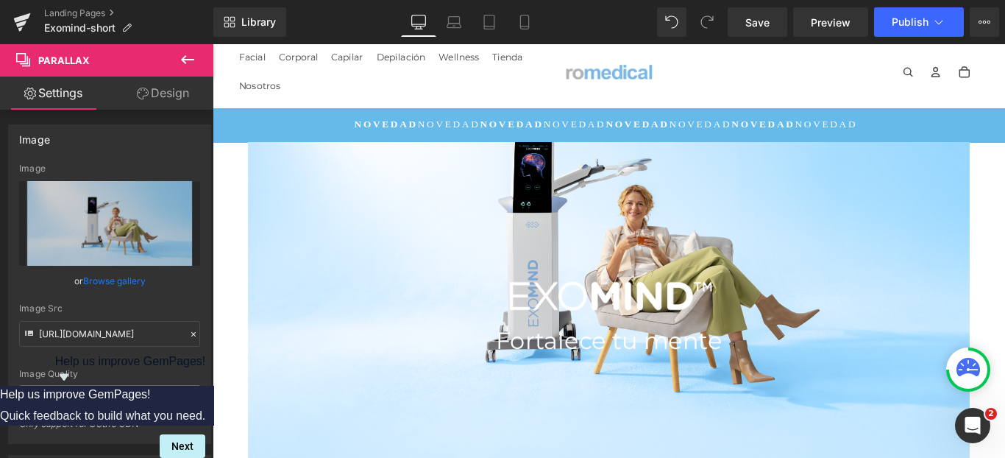
scroll to position [0, 0]
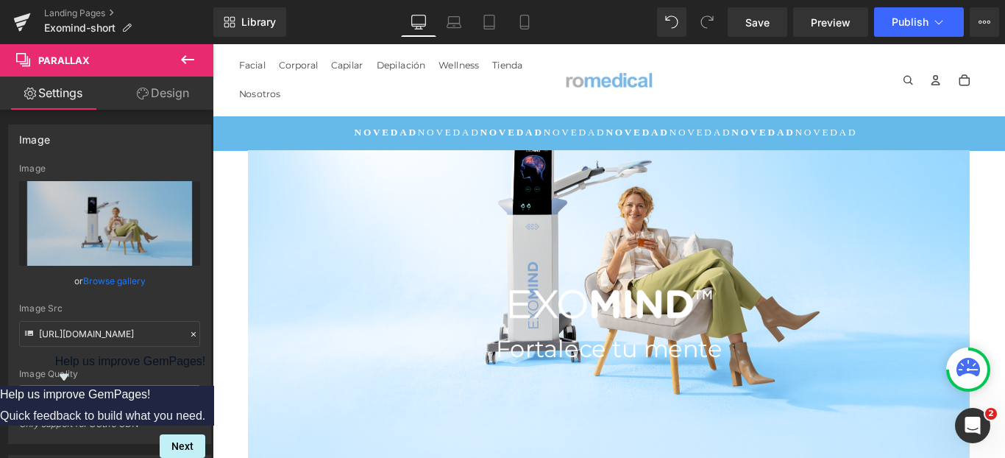
click at [191, 59] on icon at bounding box center [187, 59] width 13 height 9
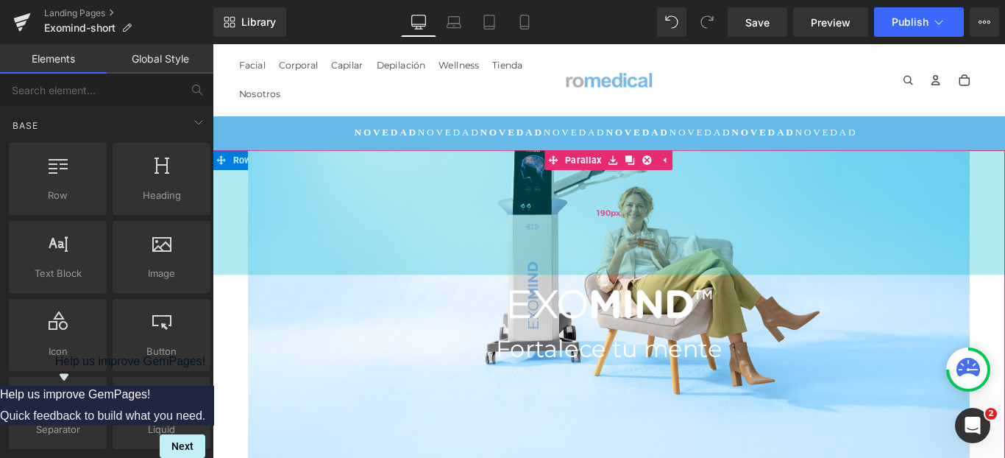
click at [221, 173] on div "190px" at bounding box center [658, 233] width 891 height 140
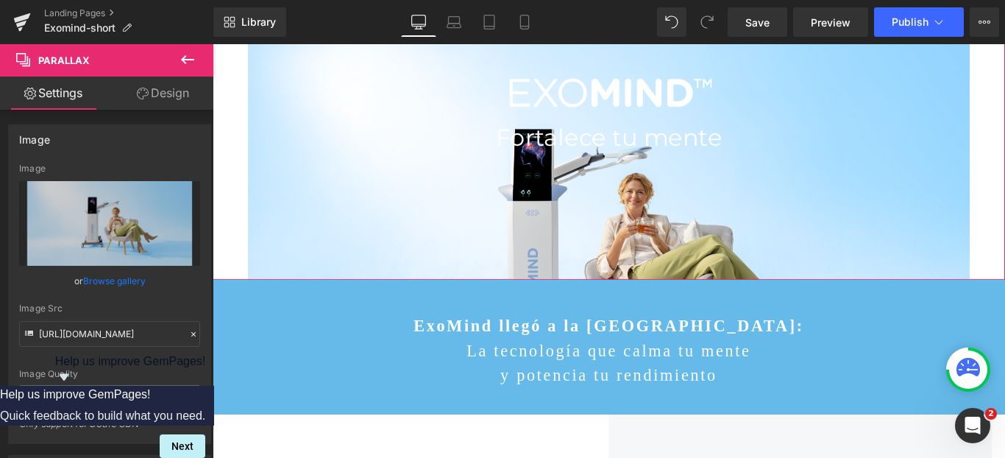
scroll to position [145, 0]
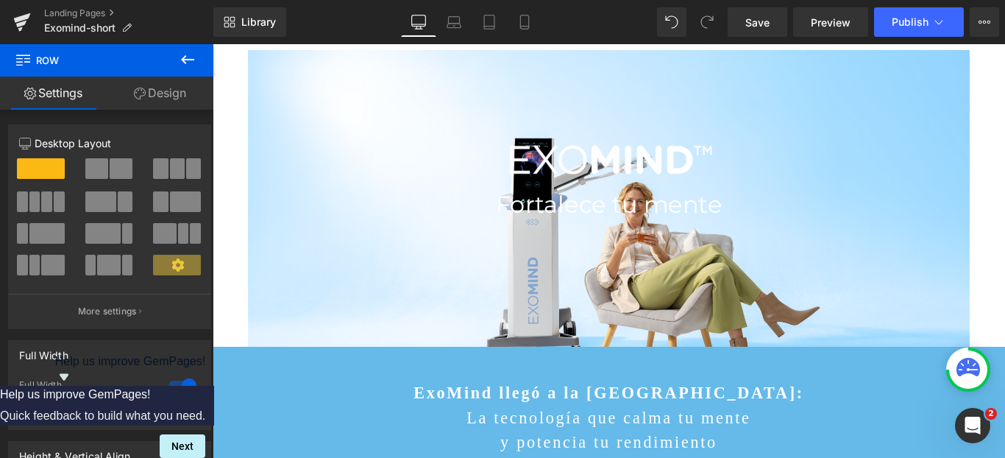
scroll to position [54, 0]
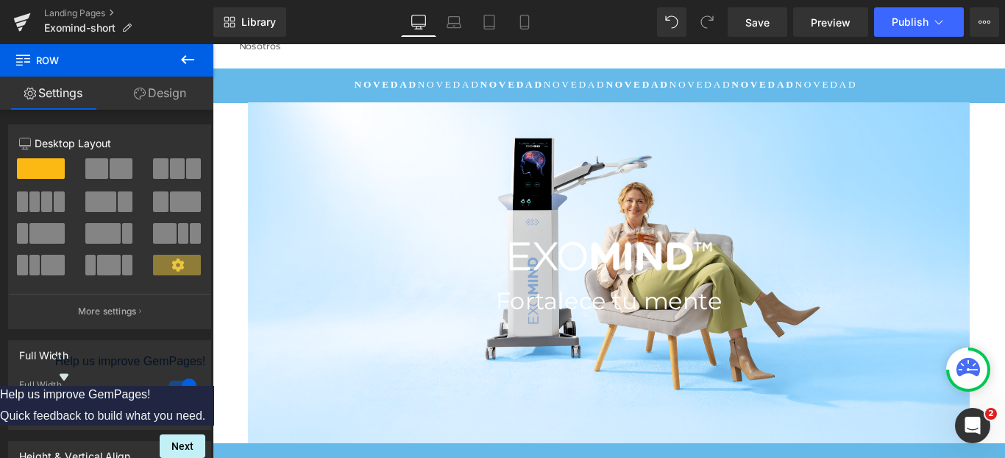
click at [190, 65] on icon at bounding box center [188, 60] width 18 height 18
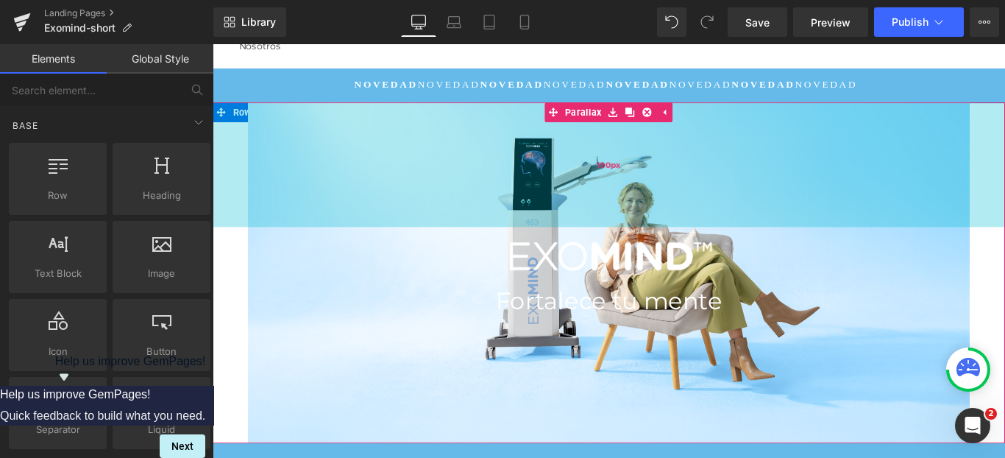
click at [236, 126] on div "190px" at bounding box center [658, 180] width 891 height 140
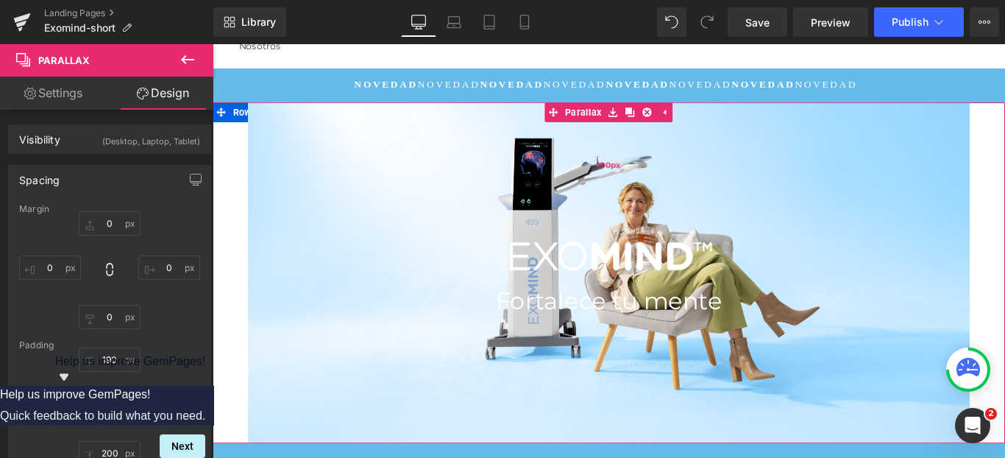
click at [241, 124] on div "190px" at bounding box center [658, 180] width 891 height 140
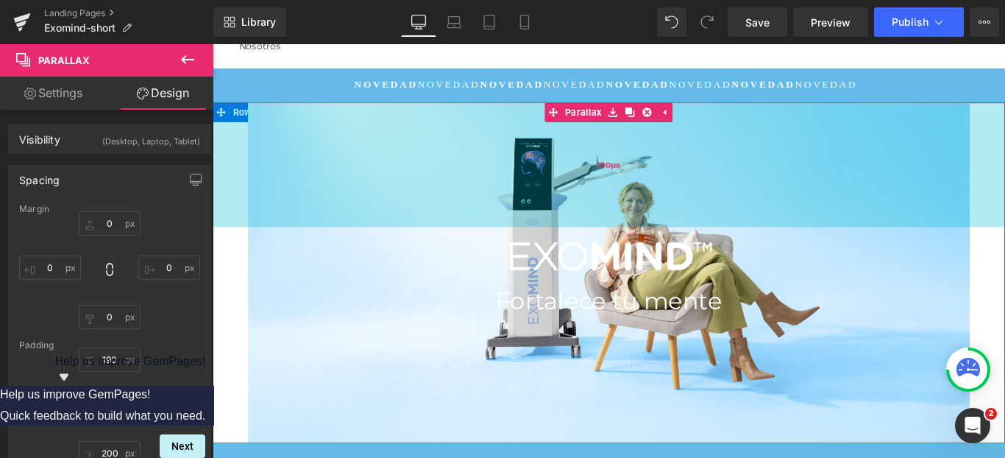
click at [230, 123] on div "190px" at bounding box center [658, 180] width 891 height 140
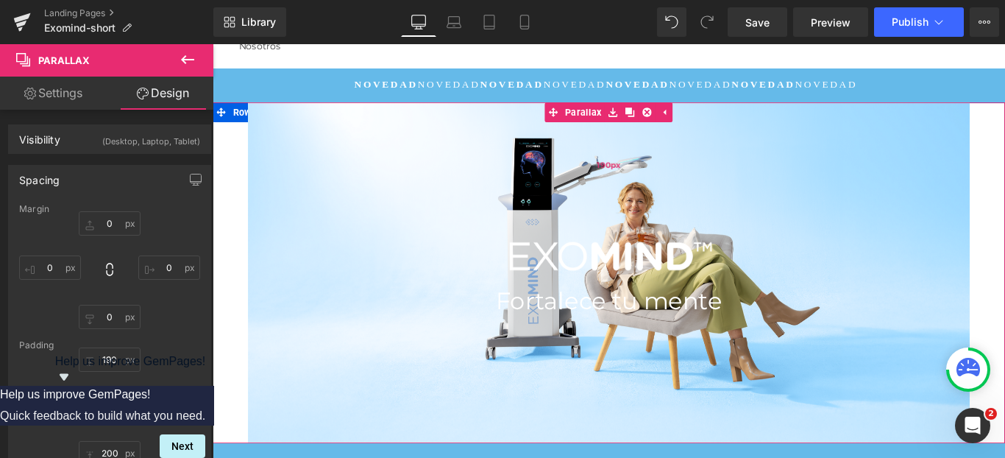
click at [216, 118] on div "190px" at bounding box center [658, 180] width 891 height 140
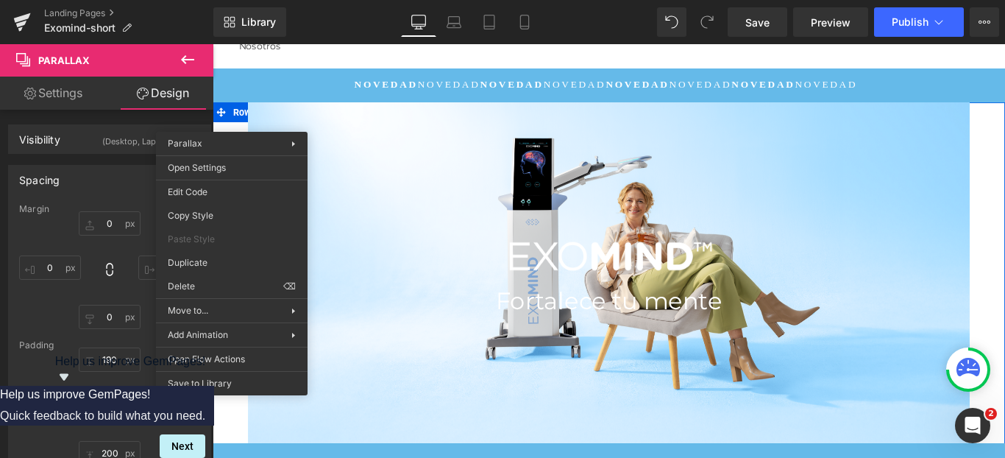
click at [235, 119] on div "Image Fortalece tu mente Heading Parallax 190px" at bounding box center [658, 301] width 891 height 383
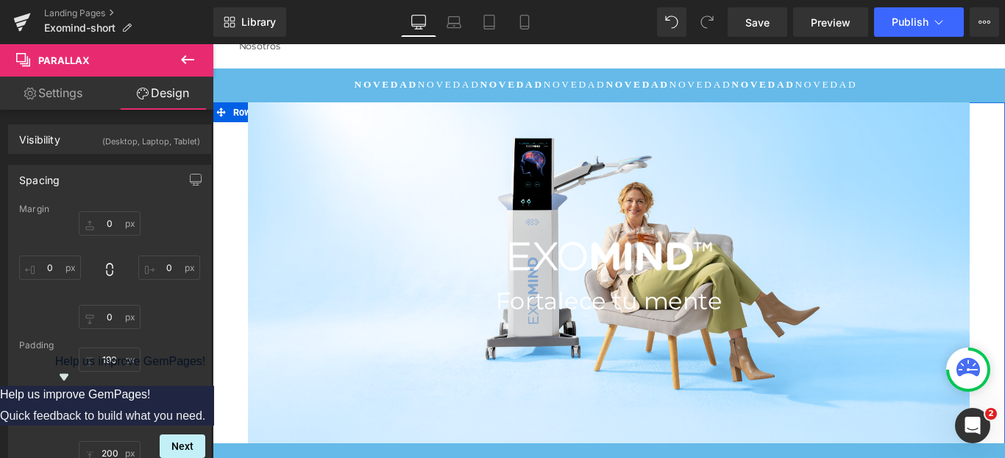
click at [245, 174] on div "Image Fortalece tu mente Heading Parallax 190px" at bounding box center [658, 301] width 891 height 383
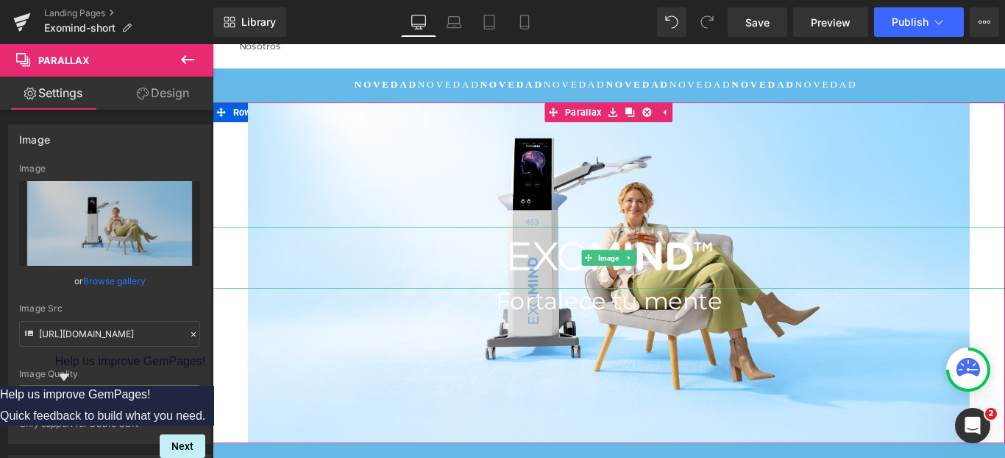
click at [259, 308] on div at bounding box center [658, 285] width 891 height 70
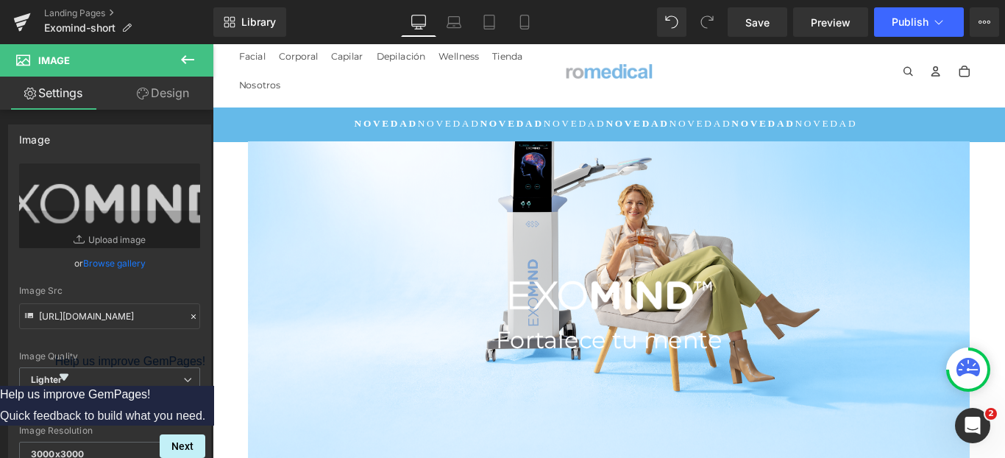
scroll to position [0, 0]
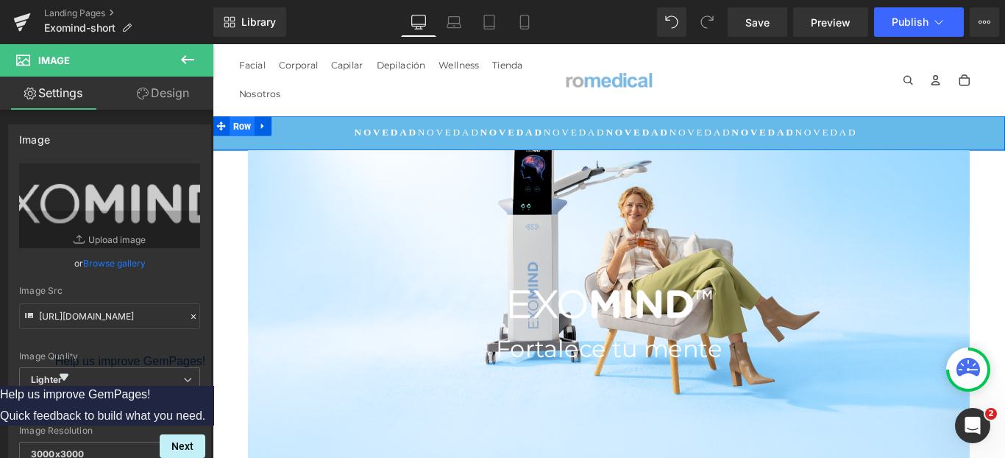
click at [252, 133] on span "Row" at bounding box center [246, 136] width 28 height 22
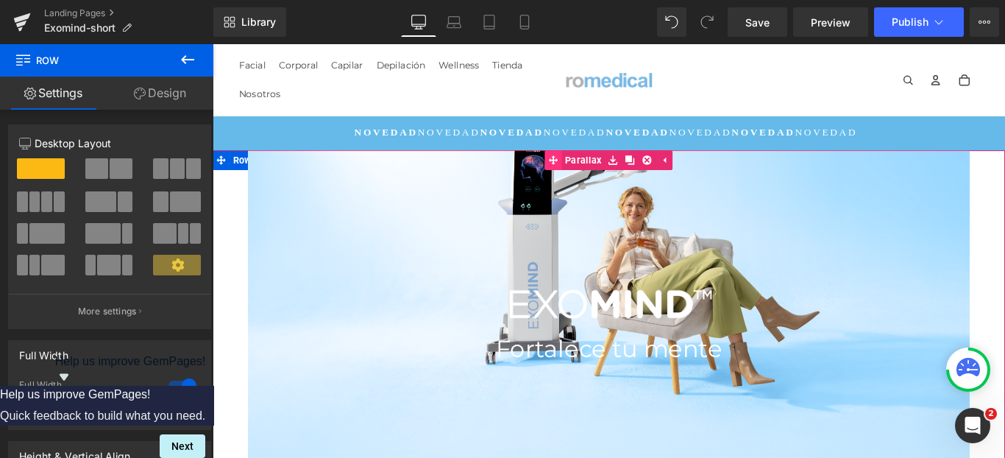
click at [592, 177] on div "Image Fortalece tu mente Heading Parallax 190px" at bounding box center [658, 354] width 891 height 383
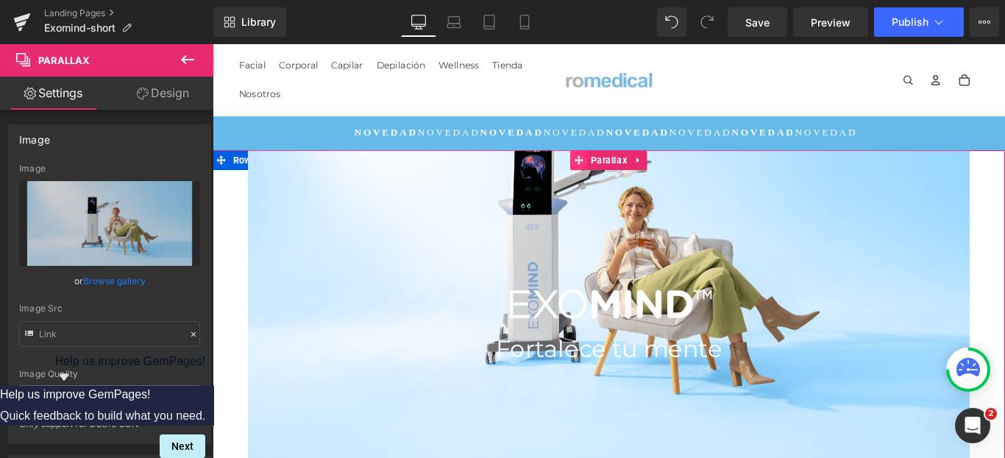
click at [622, 172] on icon at bounding box center [624, 174] width 10 height 11
click at [664, 176] on span "Parallax" at bounding box center [658, 174] width 48 height 22
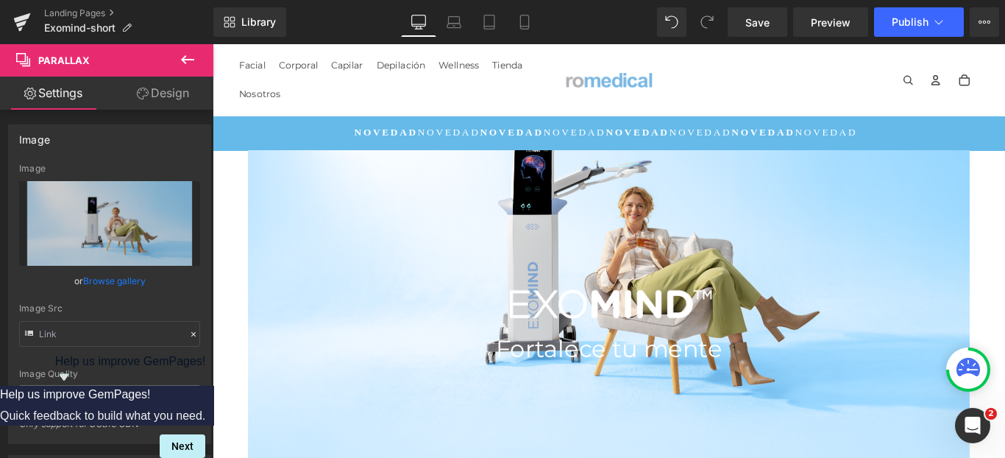
click at [191, 66] on icon at bounding box center [188, 60] width 18 height 18
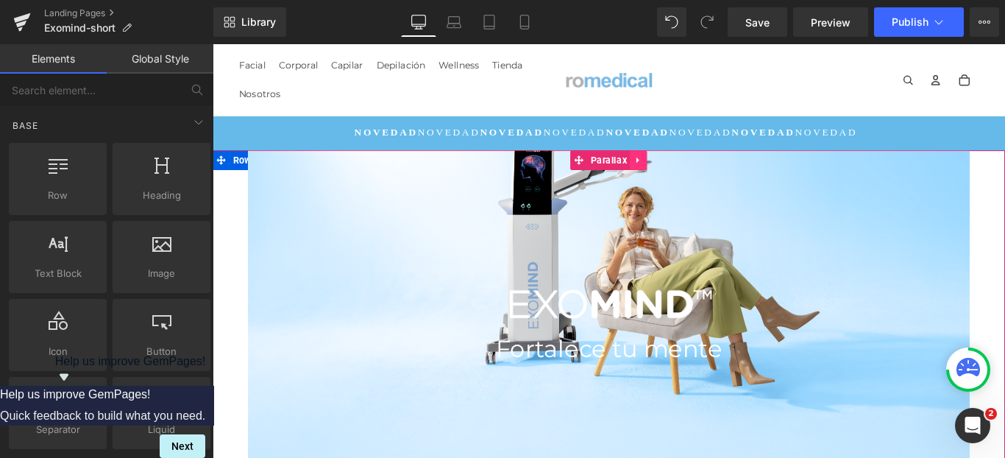
click at [687, 180] on link at bounding box center [691, 174] width 19 height 22
click at [721, 175] on link at bounding box center [720, 174] width 19 height 22
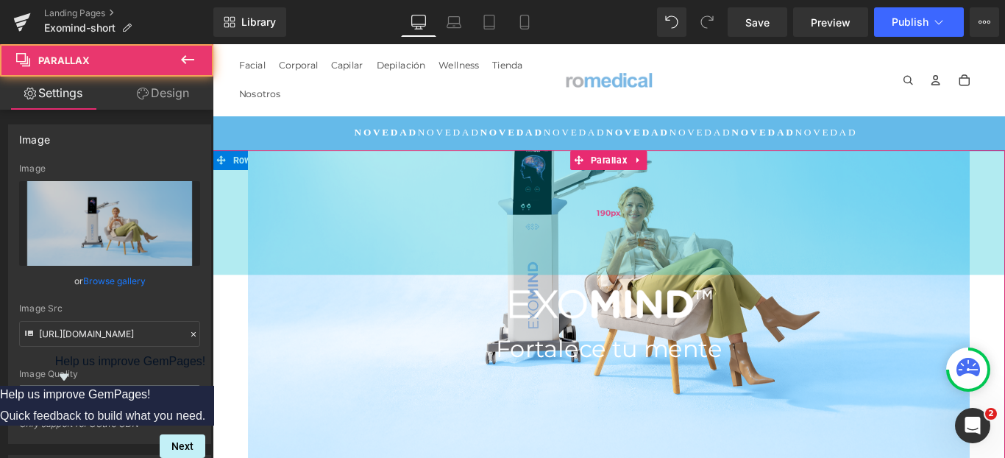
click at [277, 195] on div "Image Fortalece tu mente Heading Parallax 190px" at bounding box center [658, 354] width 891 height 383
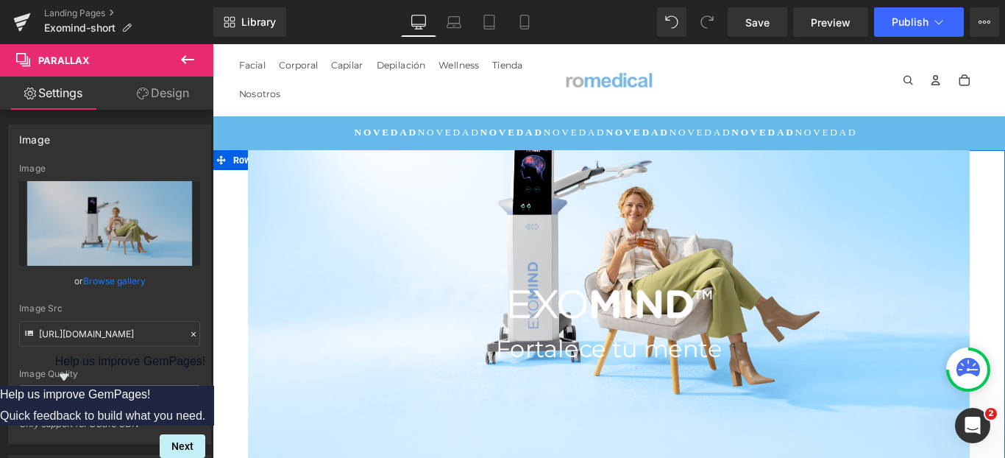
click at [267, 189] on div "Image Fortalece tu mente Heading Parallax 190px" at bounding box center [658, 354] width 891 height 383
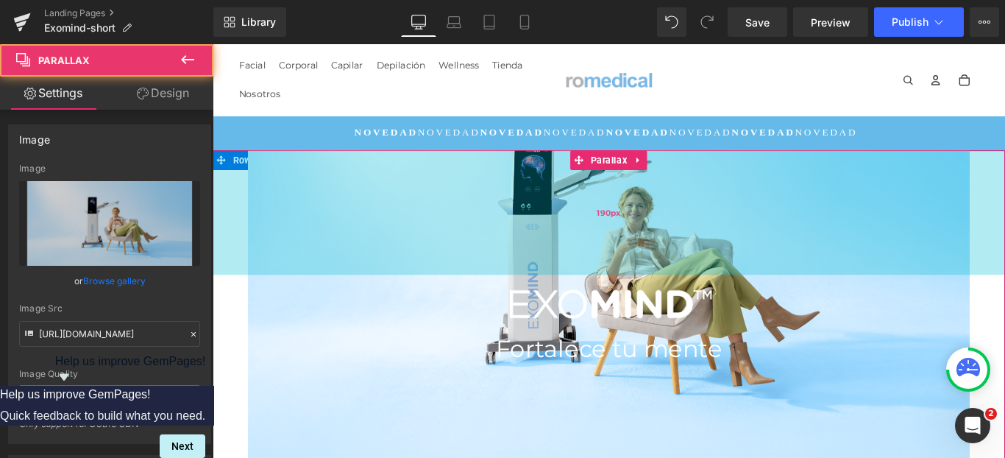
click at [239, 183] on div "190px" at bounding box center [658, 233] width 891 height 140
click at [236, 178] on div "190px" at bounding box center [658, 233] width 891 height 140
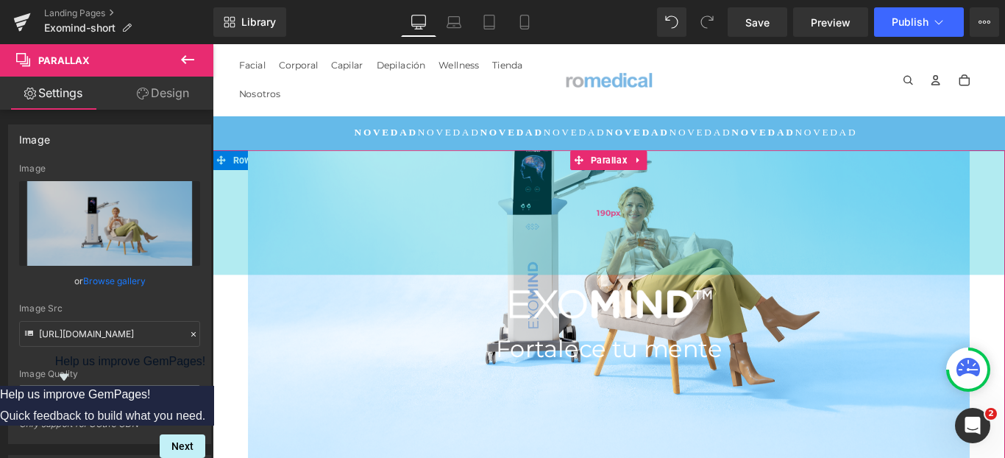
click at [236, 178] on div "190px" at bounding box center [658, 233] width 891 height 140
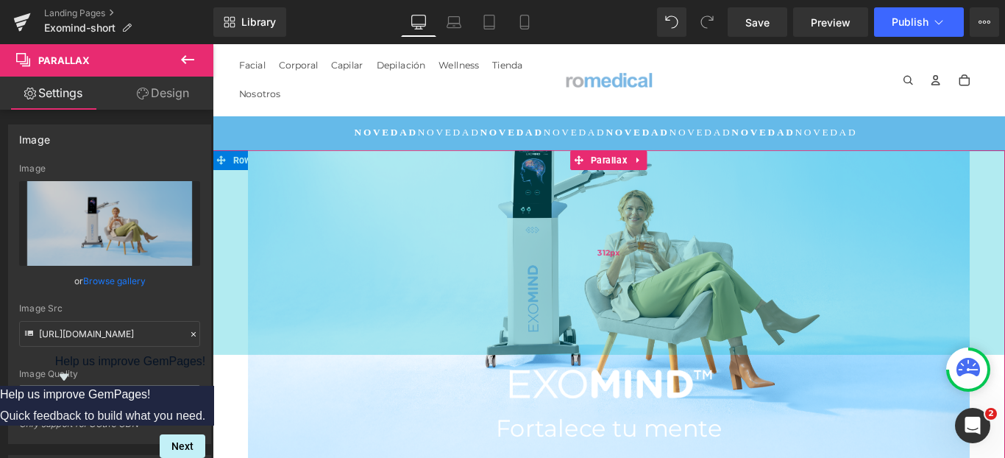
scroll to position [7, 7]
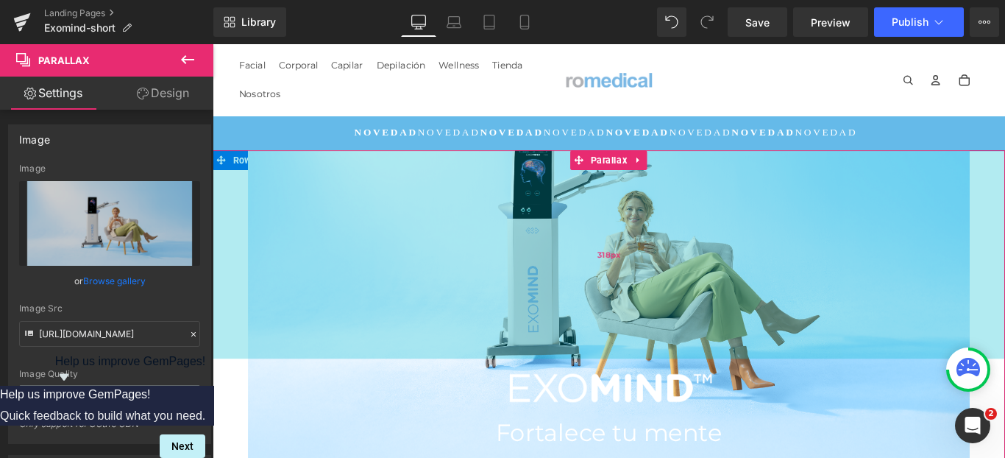
drag, startPoint x: 235, startPoint y: 174, endPoint x: 244, endPoint y: 266, distance: 92.4
click at [245, 268] on div "318px" at bounding box center [658, 280] width 891 height 234
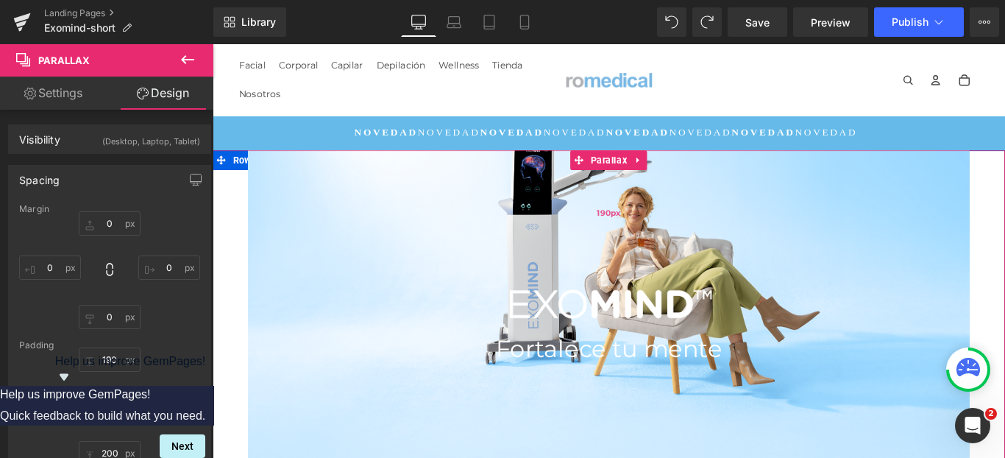
scroll to position [7230, 883]
click at [666, 227] on span "190px" at bounding box center [658, 234] width 26 height 14
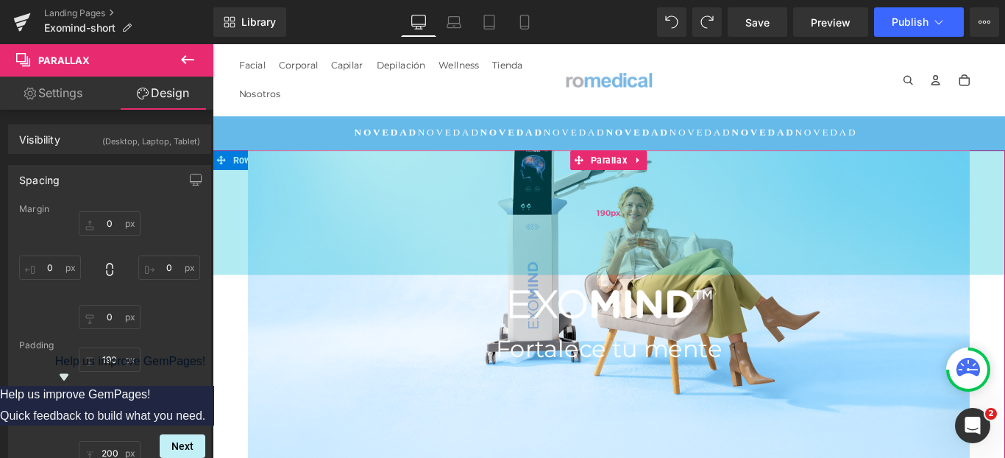
click at [439, 186] on div "190px" at bounding box center [658, 233] width 891 height 140
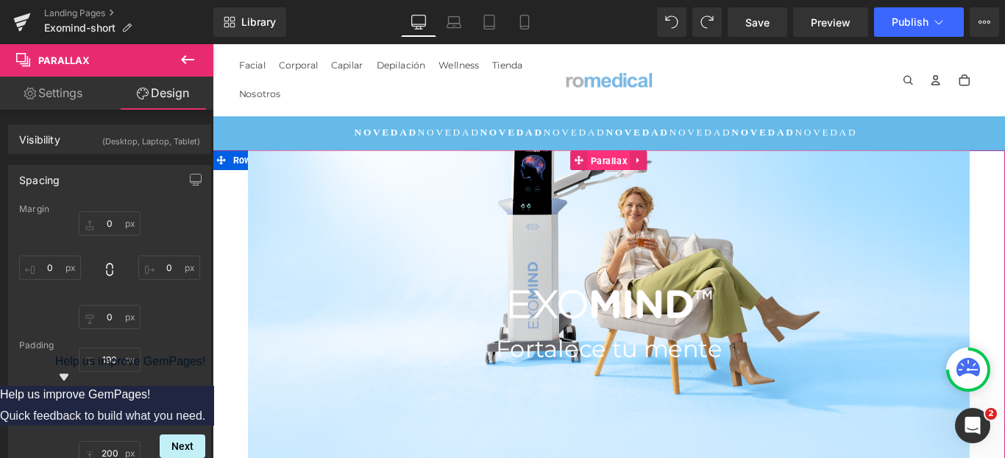
click at [637, 180] on span "Parallax" at bounding box center [658, 175] width 48 height 22
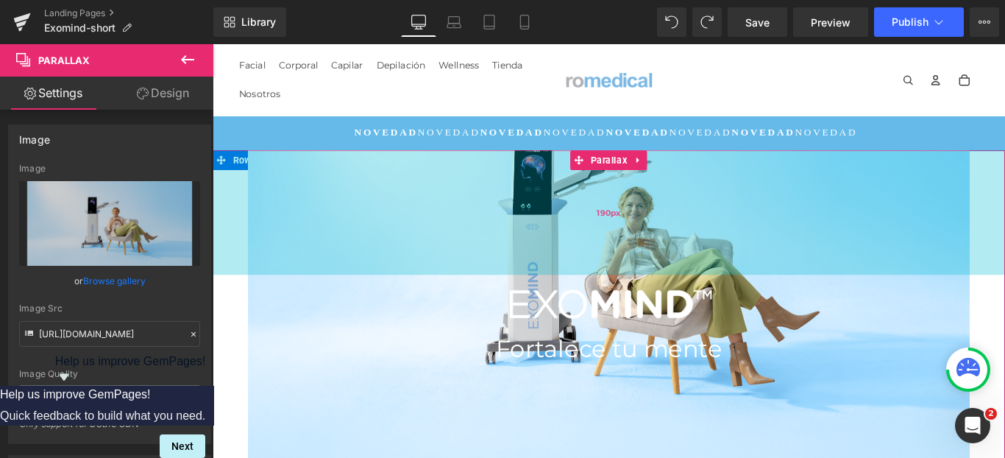
click at [227, 171] on div "190px" at bounding box center [658, 233] width 891 height 140
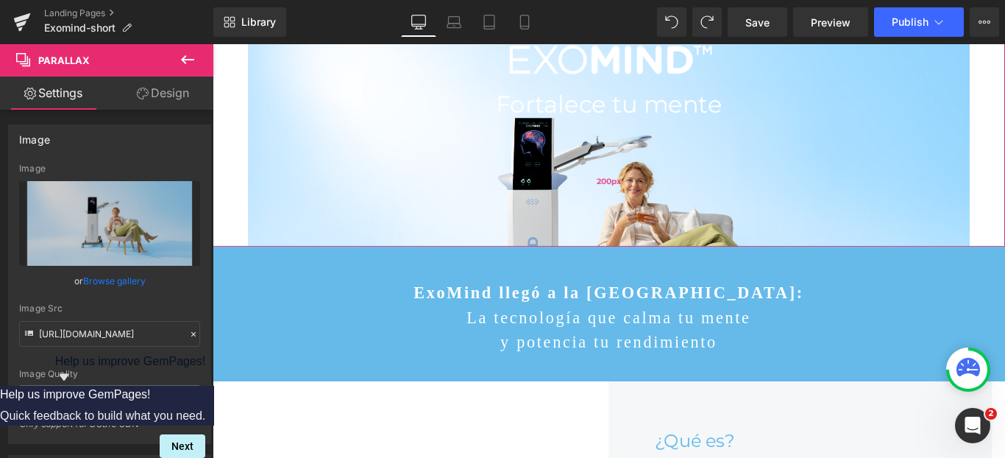
scroll to position [283, 0]
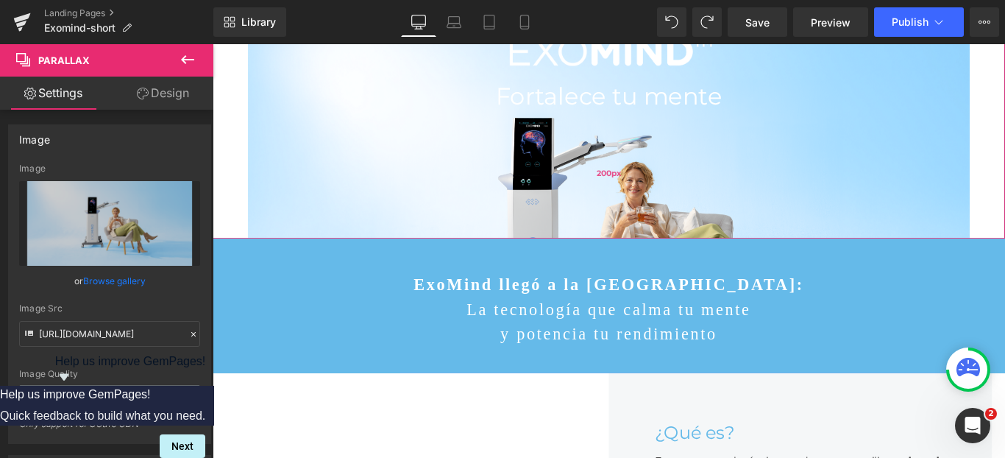
click at [234, 188] on div "200px" at bounding box center [658, 189] width 891 height 147
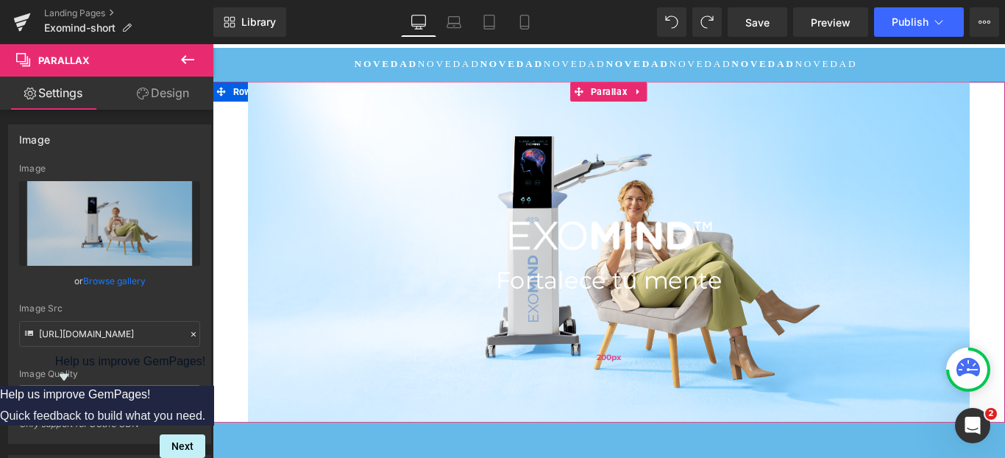
scroll to position [76, 0]
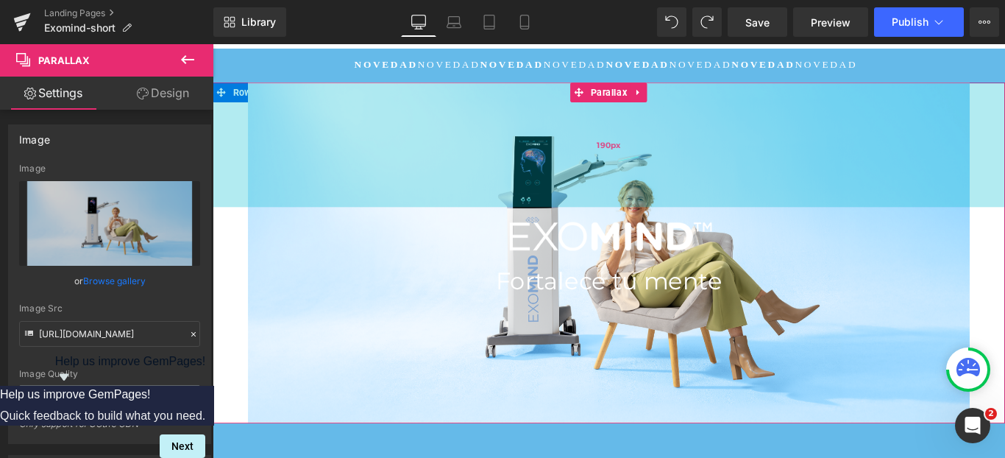
click at [349, 153] on div "190px" at bounding box center [658, 158] width 891 height 140
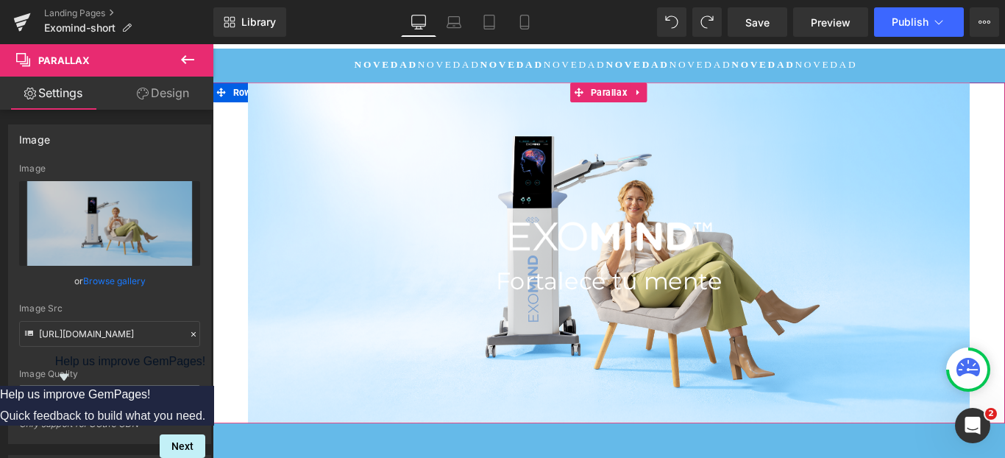
click at [349, 239] on div at bounding box center [658, 262] width 891 height 70
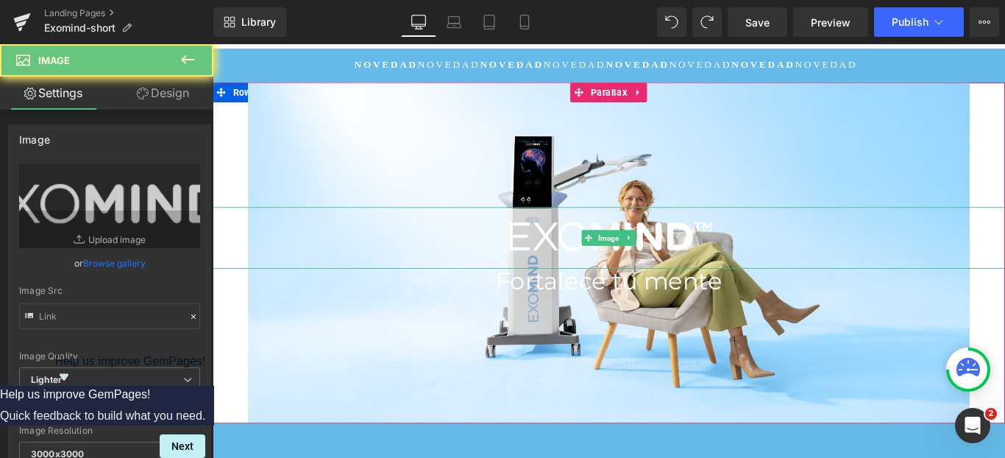
click at [347, 290] on div at bounding box center [658, 262] width 891 height 70
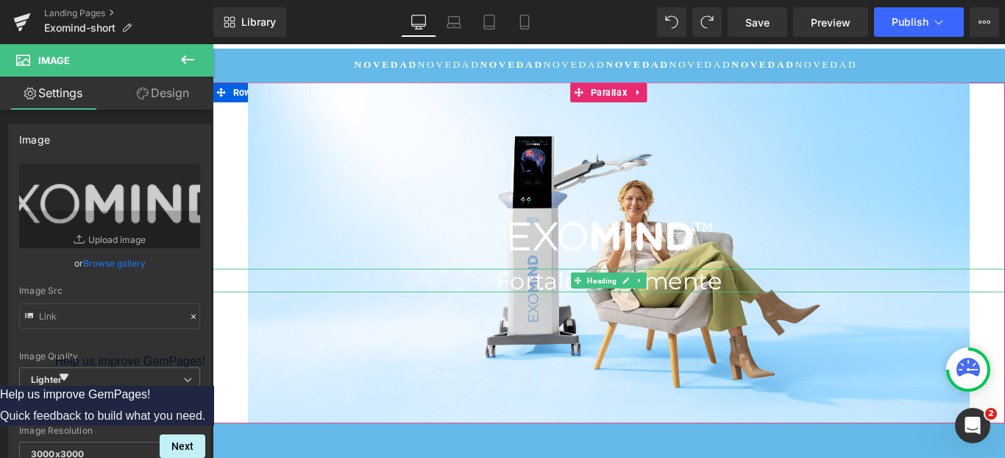
click at [350, 300] on h1 "Fortalece tu mente" at bounding box center [658, 310] width 891 height 26
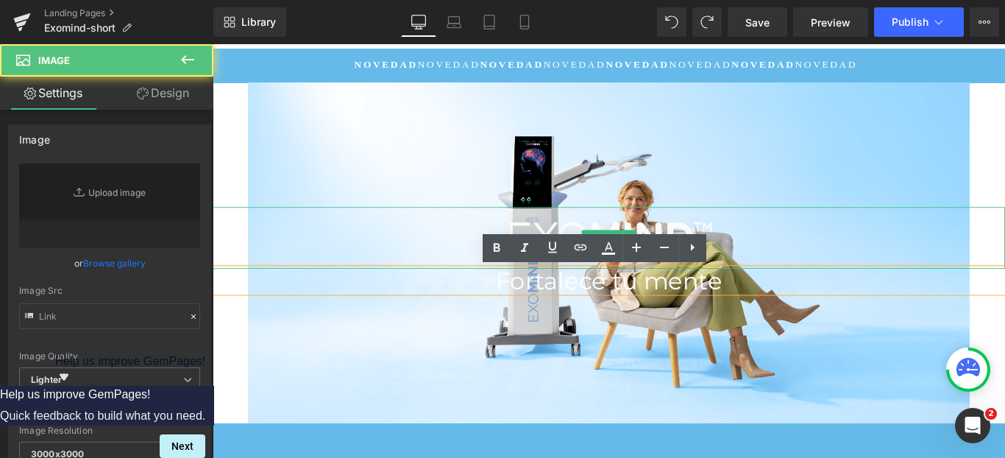
click at [341, 263] on div at bounding box center [658, 262] width 891 height 70
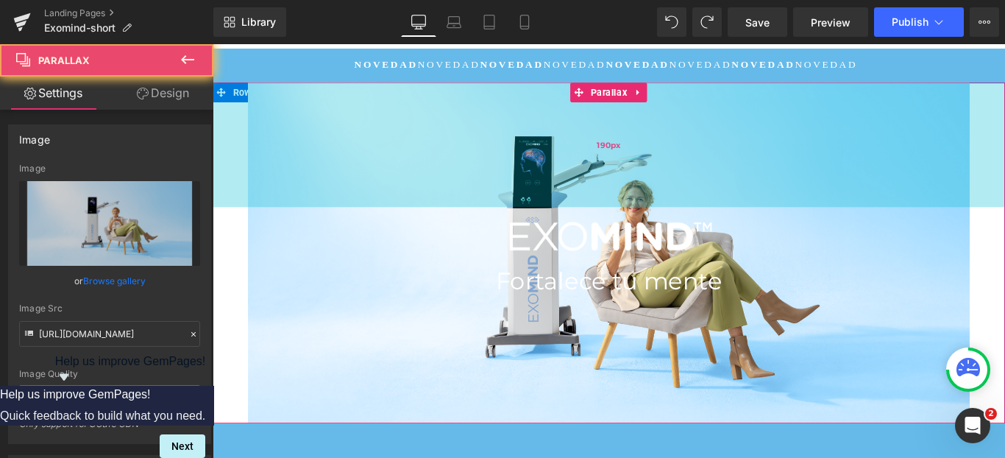
click at [231, 143] on div "190px" at bounding box center [658, 158] width 891 height 140
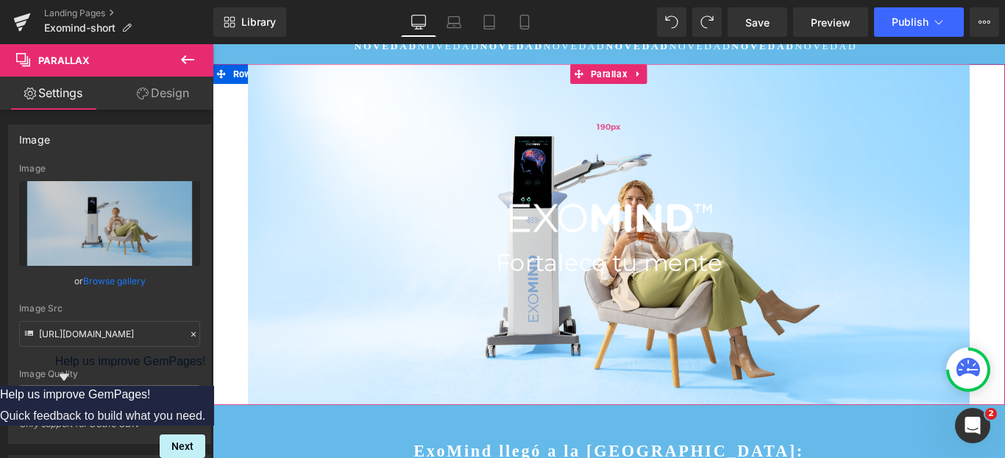
scroll to position [0, 0]
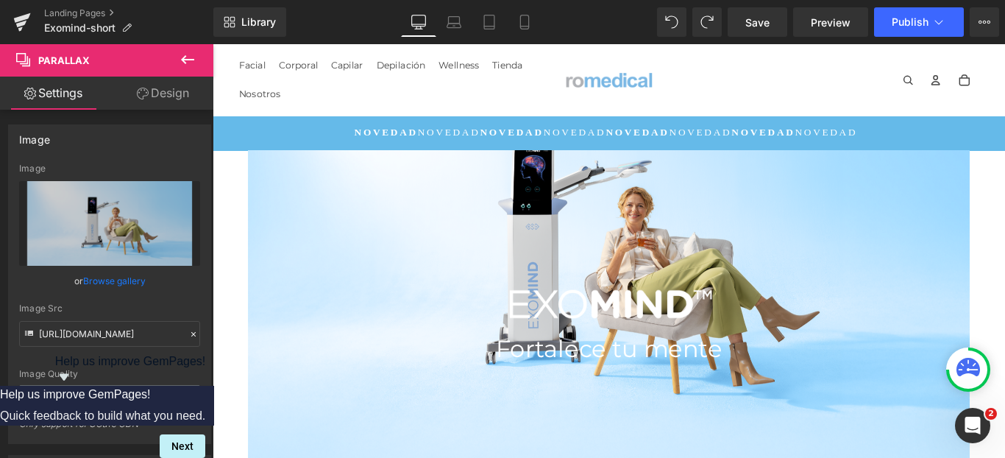
click at [191, 63] on icon at bounding box center [188, 60] width 18 height 18
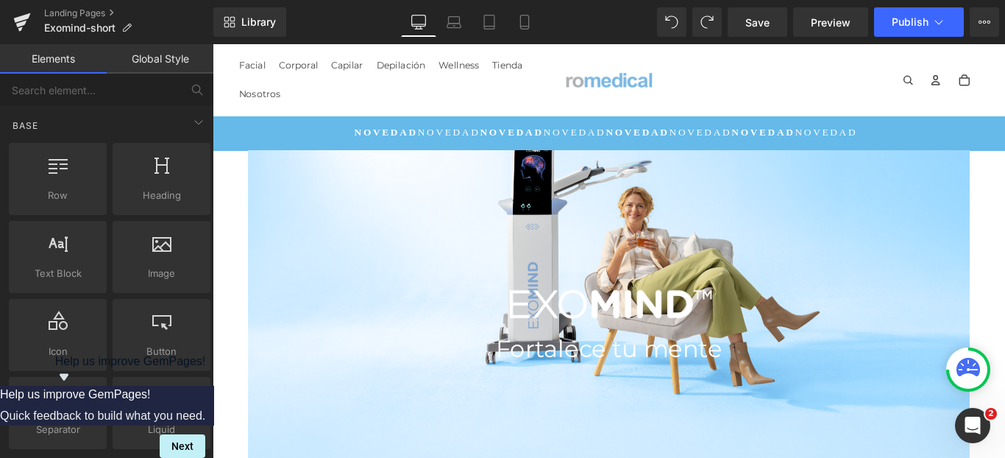
click at [162, 71] on link "Global Style" at bounding box center [160, 58] width 107 height 29
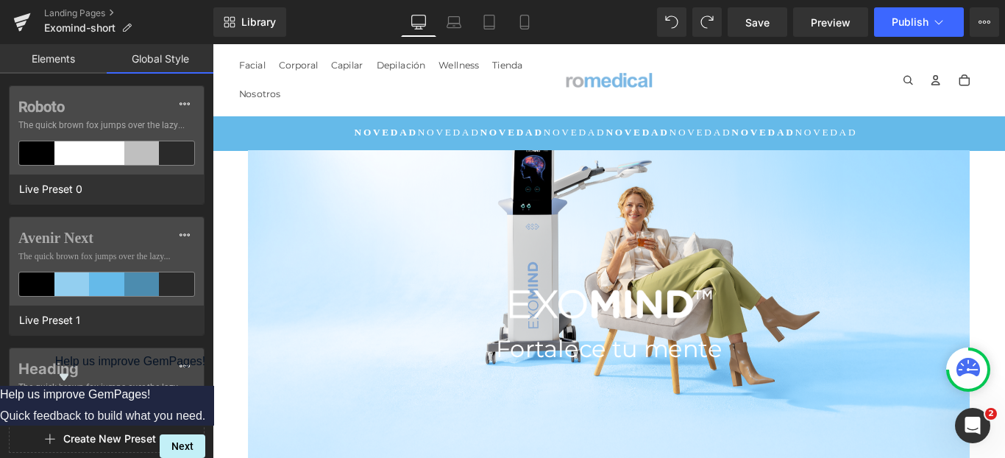
click at [71, 59] on link "Elements" at bounding box center [53, 58] width 107 height 29
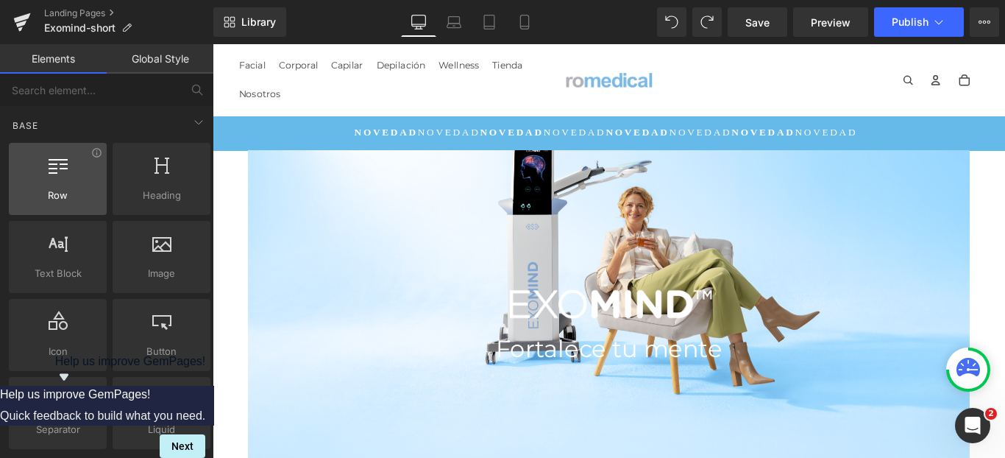
click at [79, 183] on div at bounding box center [57, 171] width 89 height 33
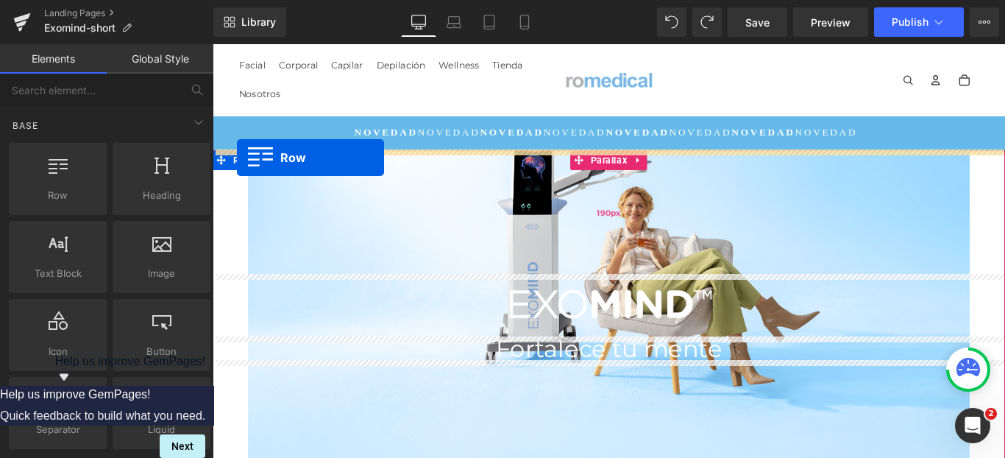
drag, startPoint x: 285, startPoint y: 213, endPoint x: 240, endPoint y: 172, distance: 61.5
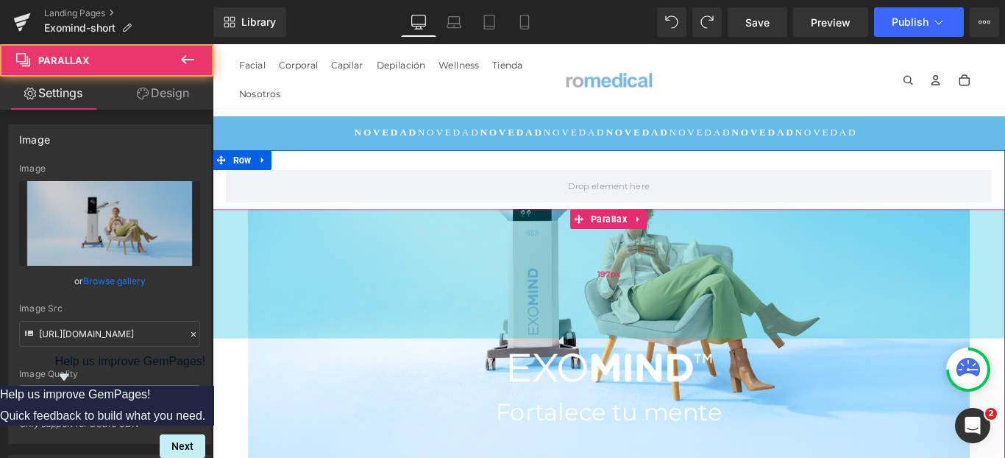
scroll to position [7301, 883]
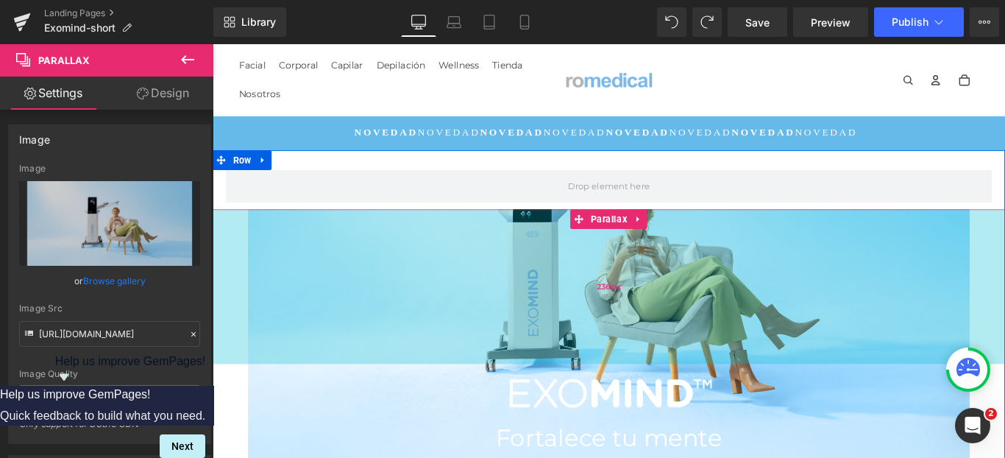
drag, startPoint x: 615, startPoint y: 289, endPoint x: 595, endPoint y: 322, distance: 38.9
click at [595, 322] on div "236px" at bounding box center [658, 317] width 891 height 174
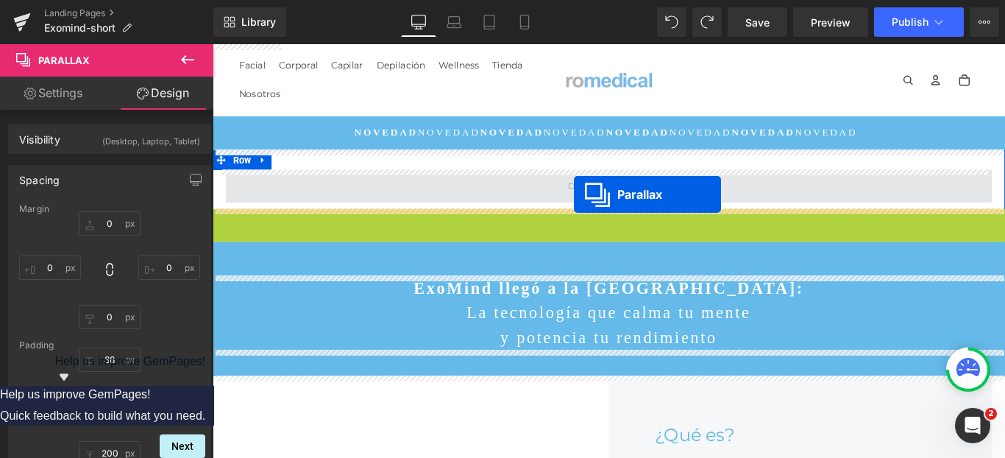
scroll to position [6948, 883]
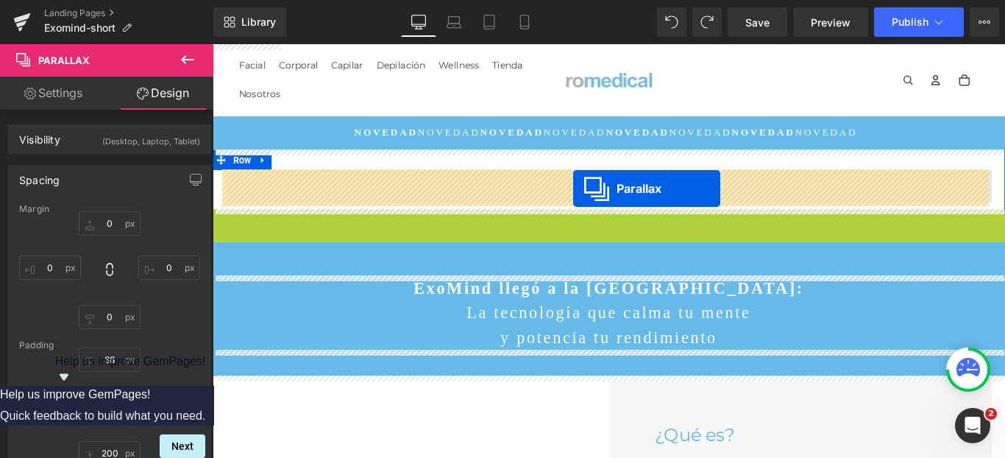
drag, startPoint x: 621, startPoint y: 227, endPoint x: 618, endPoint y: 206, distance: 20.8
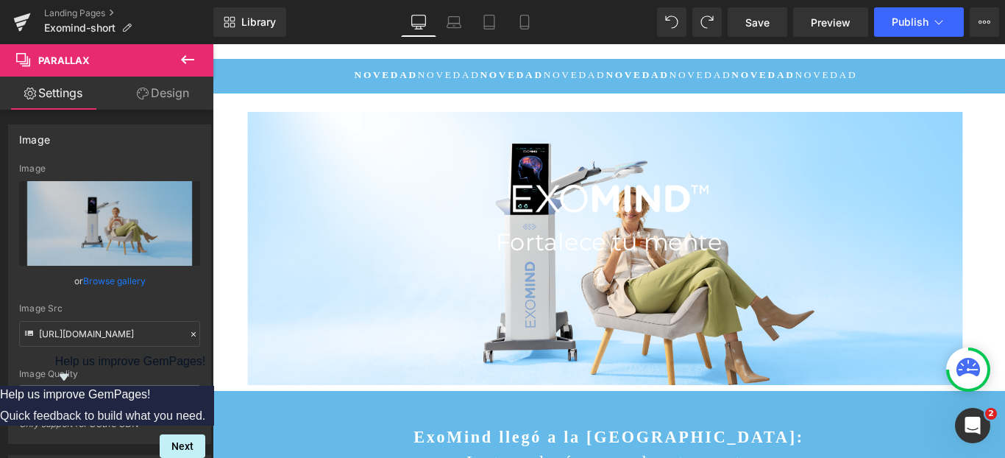
scroll to position [0, 0]
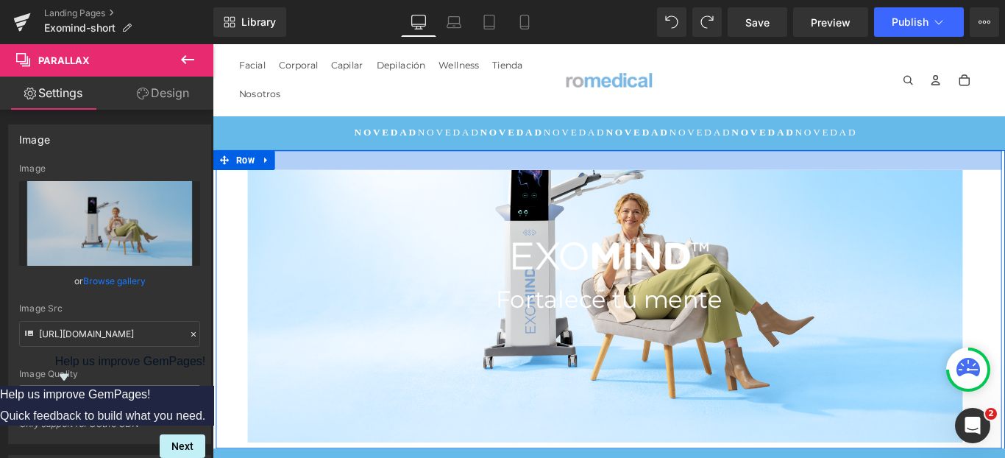
click at [297, 175] on div at bounding box center [657, 174] width 883 height 22
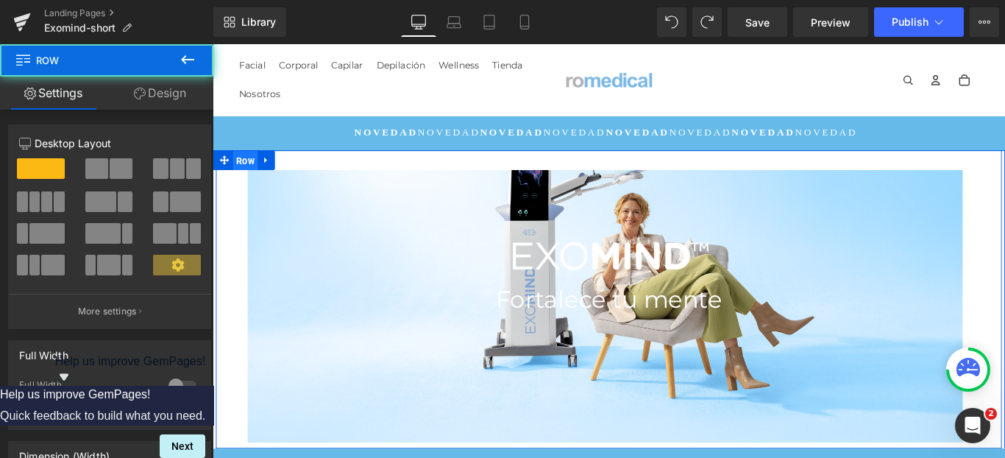
click at [249, 169] on span "Row" at bounding box center [250, 175] width 28 height 22
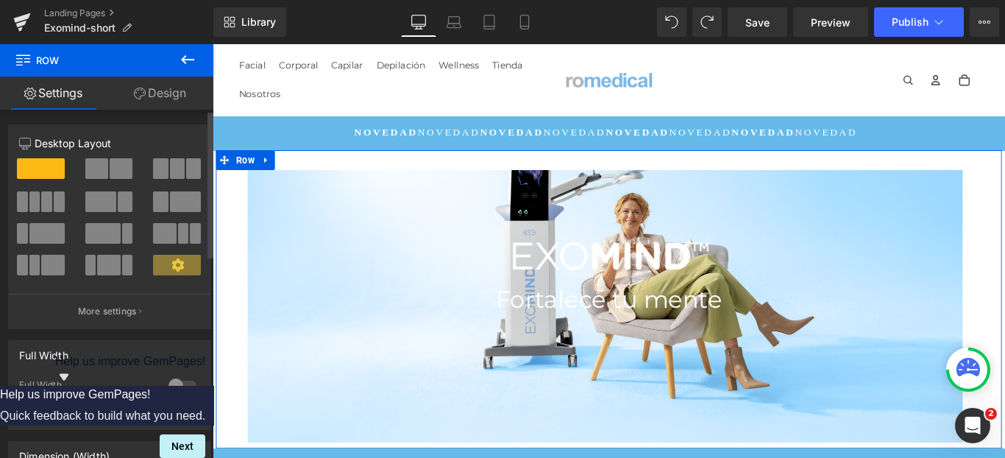
click at [112, 168] on span at bounding box center [121, 168] width 23 height 21
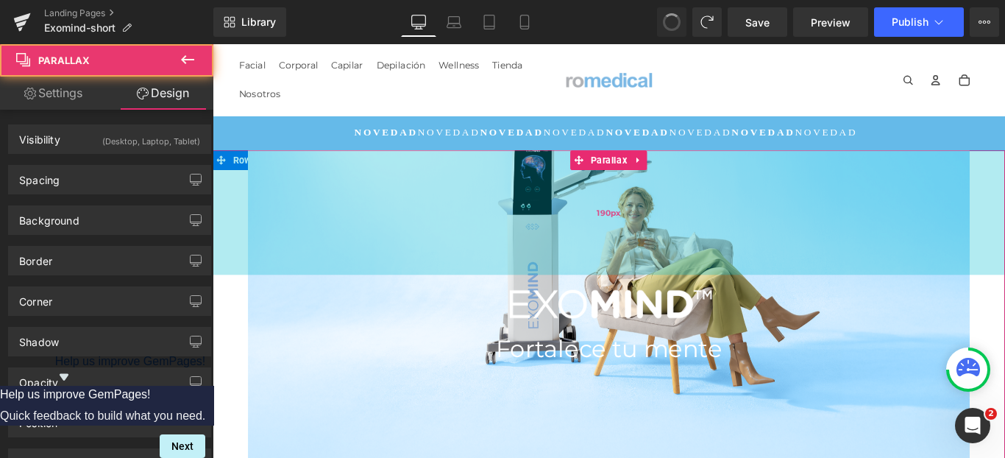
scroll to position [7230, 883]
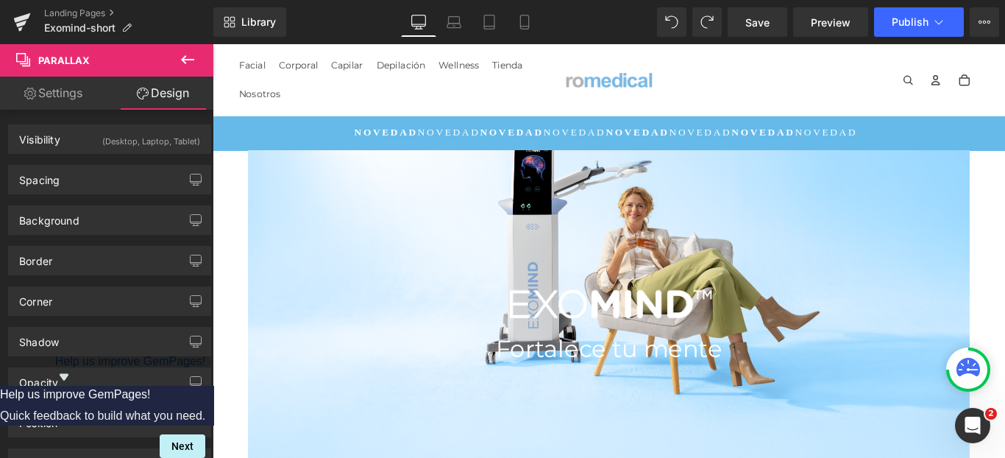
click at [812, 110] on div "Cuenta Otras opciones de inicio de sesión Iniciar sesión Pedidos Perfil Cuenta" at bounding box center [897, 84] width 353 height 65
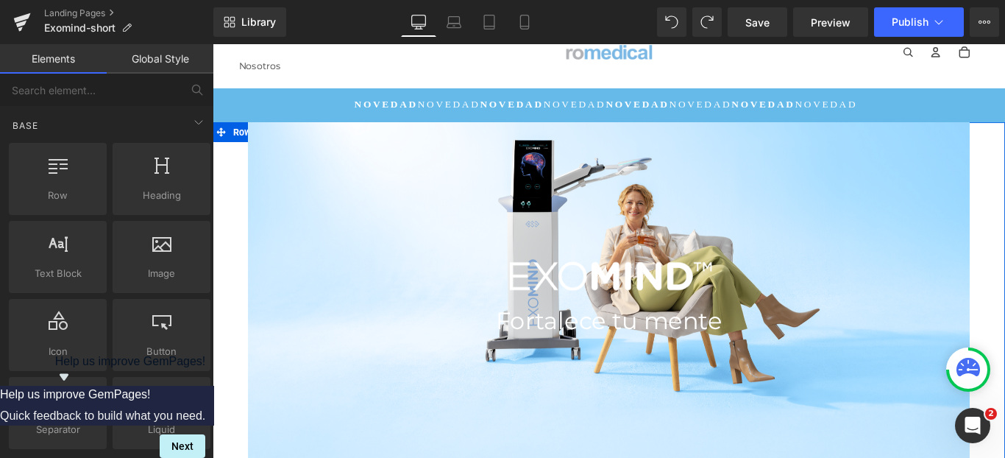
scroll to position [29, 0]
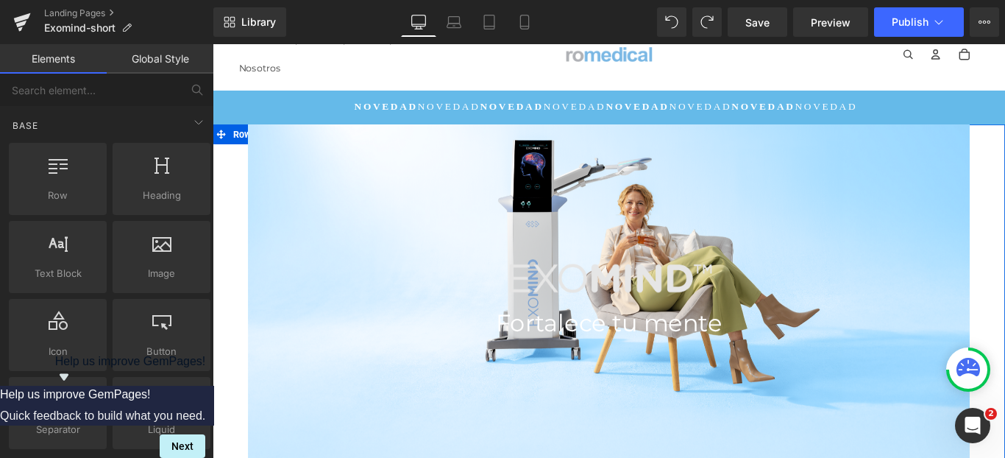
click at [634, 337] on img at bounding box center [658, 310] width 267 height 70
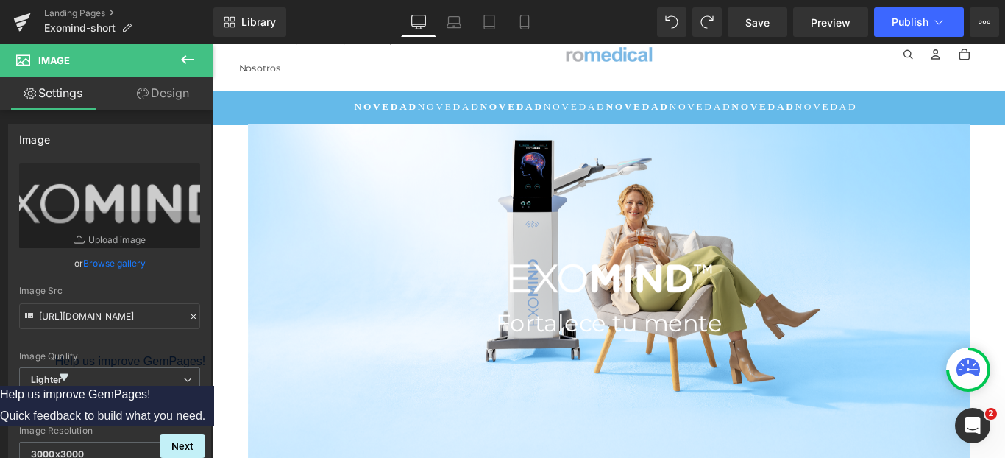
click at [188, 57] on icon at bounding box center [188, 60] width 18 height 18
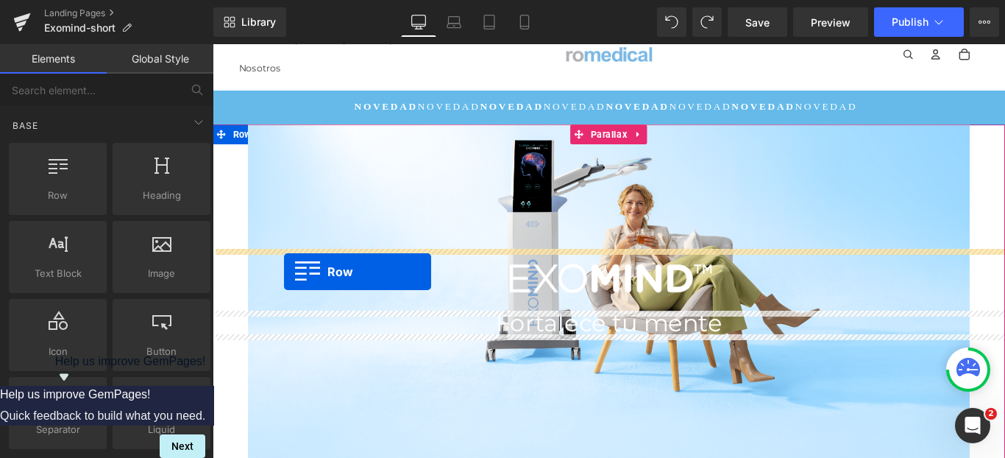
drag, startPoint x: 313, startPoint y: 286, endPoint x: 293, endPoint y: 300, distance: 23.9
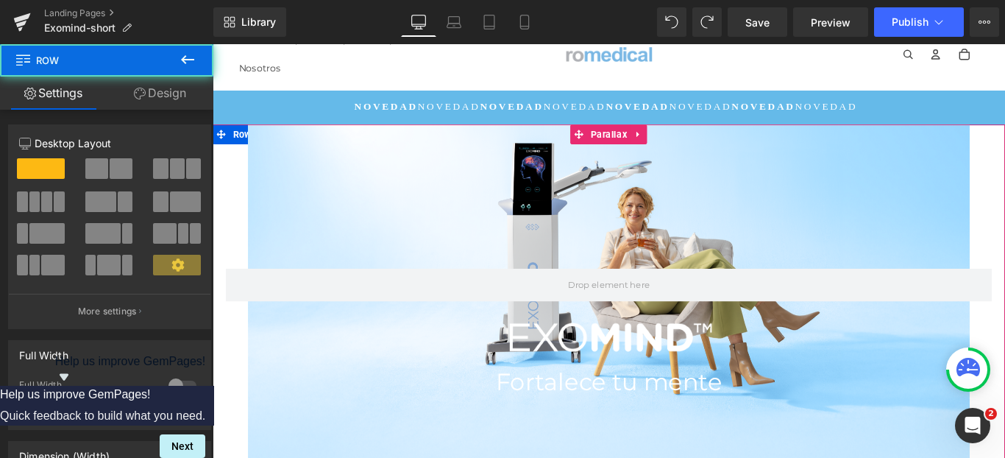
scroll to position [7296, 883]
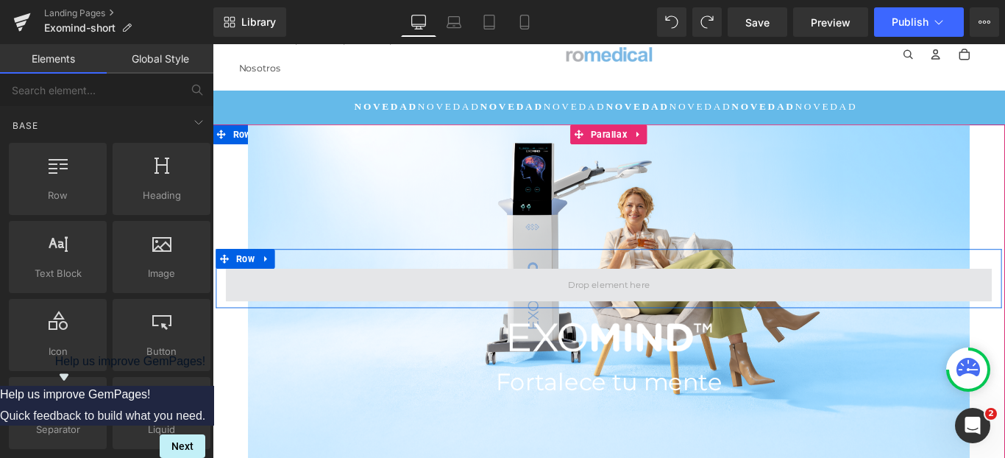
click at [632, 311] on span at bounding box center [658, 314] width 102 height 23
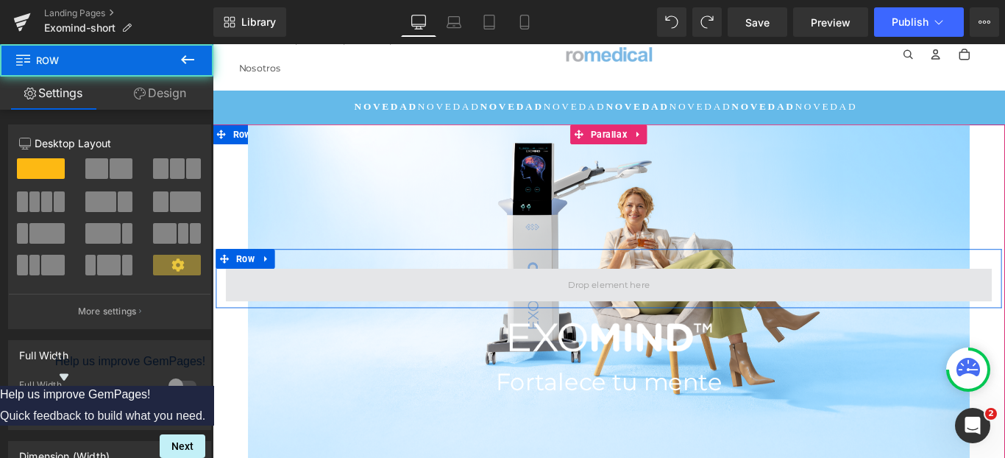
click at [364, 319] on span at bounding box center [657, 315] width 861 height 37
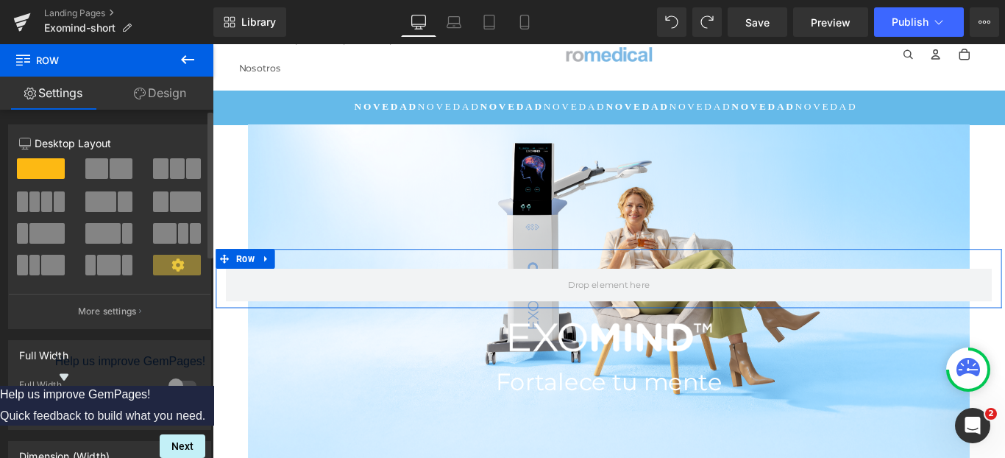
click at [98, 168] on span at bounding box center [96, 168] width 23 height 21
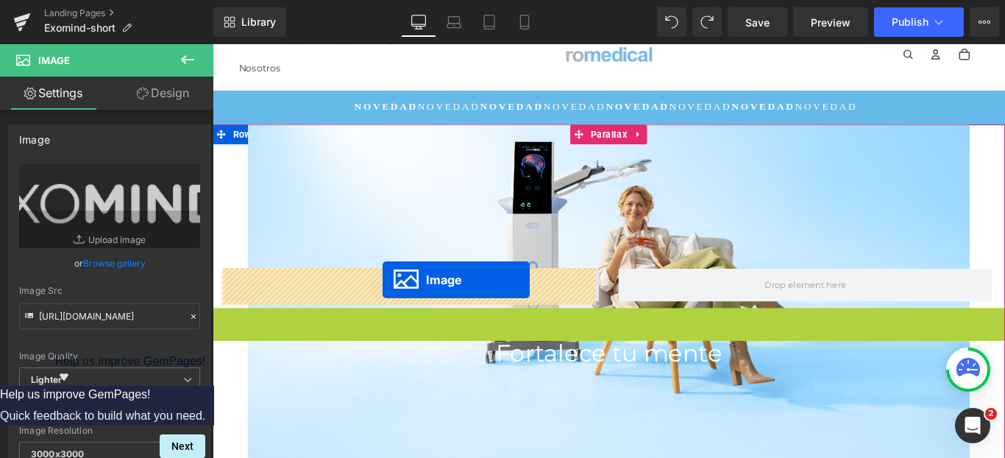
drag, startPoint x: 655, startPoint y: 376, endPoint x: 403, endPoint y: 309, distance: 260.5
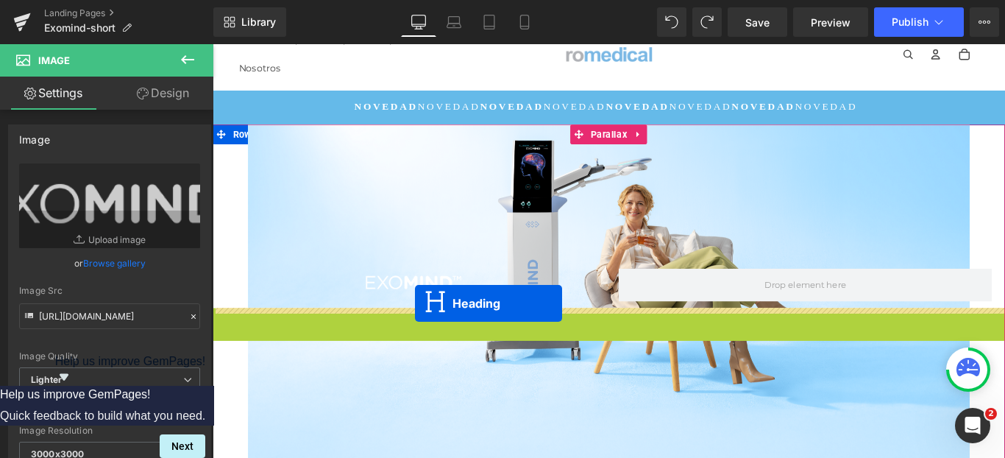
scroll to position [7236, 883]
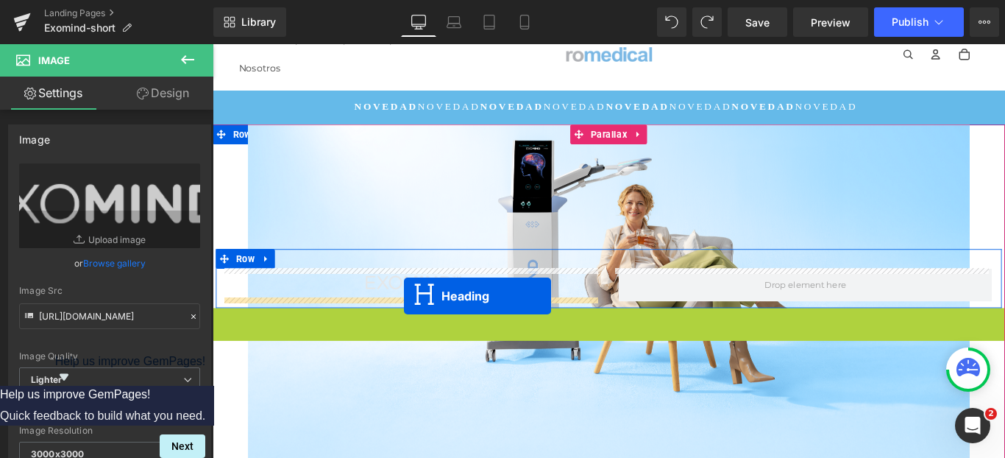
drag, startPoint x: 657, startPoint y: 356, endPoint x: 428, endPoint y: 327, distance: 230.7
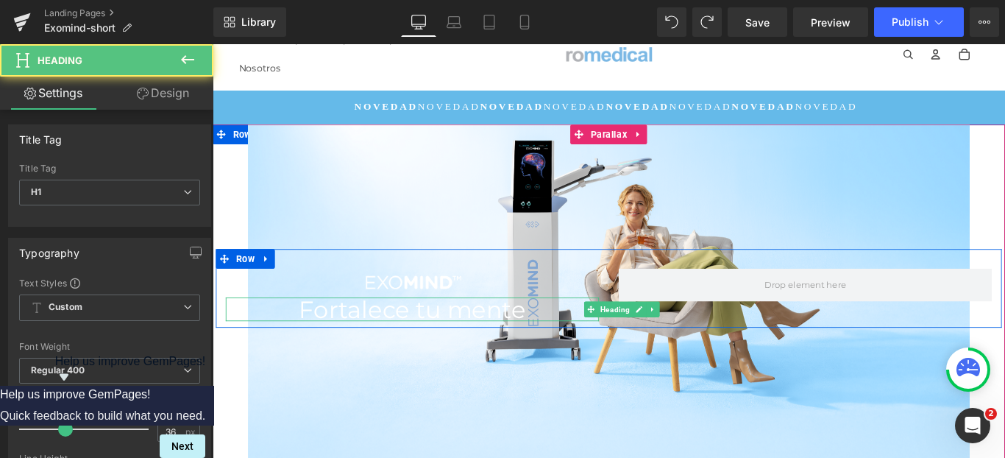
scroll to position [7222, 883]
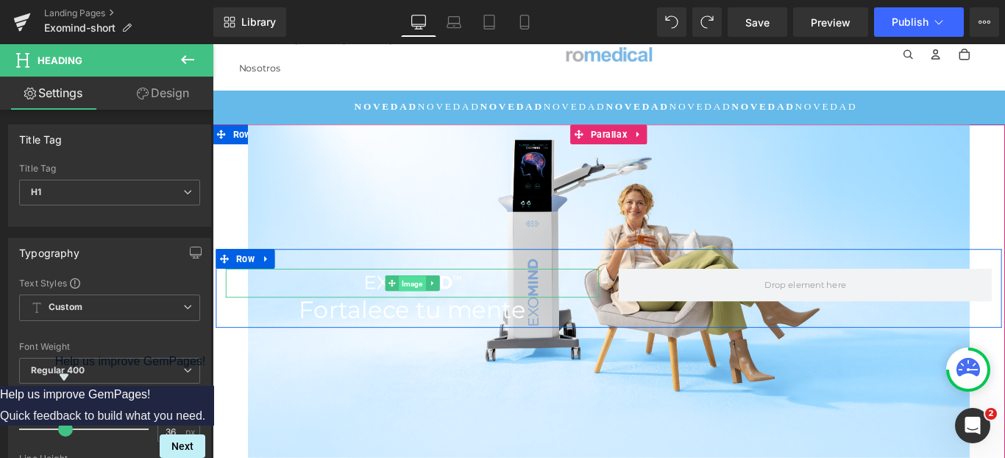
click at [438, 310] on span "Image" at bounding box center [437, 314] width 30 height 18
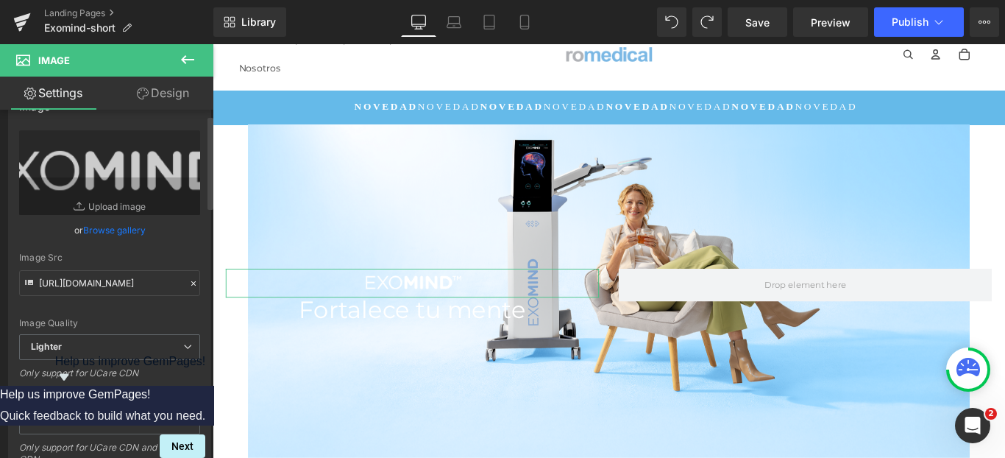
scroll to position [43, 0]
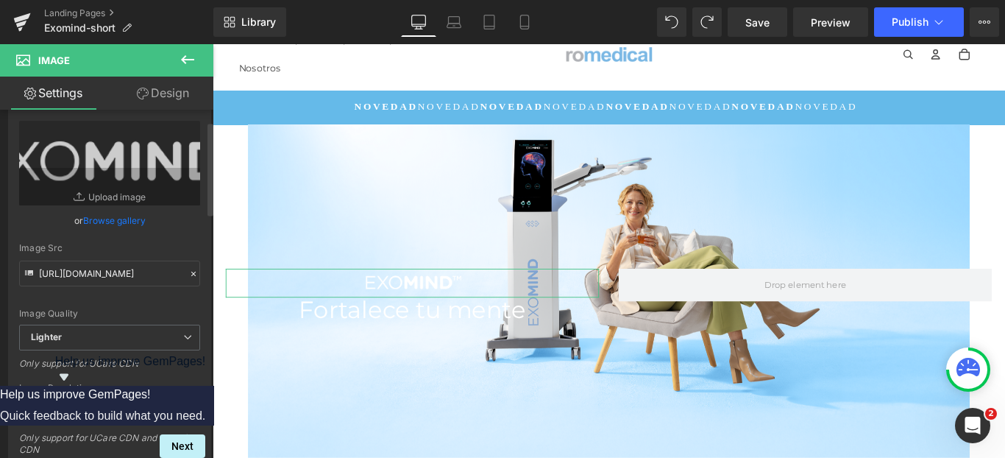
click at [119, 409] on span "3000x3000" at bounding box center [109, 412] width 181 height 26
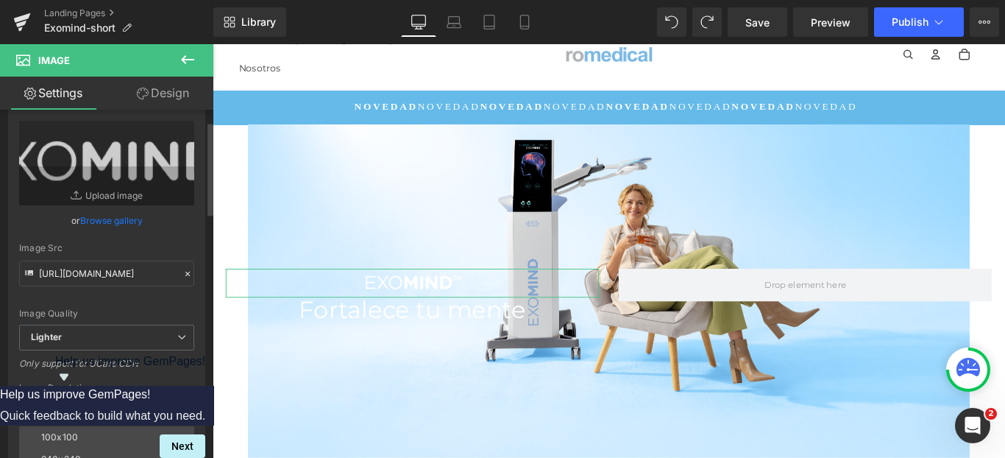
click at [199, 373] on div "https://ucarecdn.com/576767b1-6089-4cf2-9b0f-8407c9423834/-/format/auto/-/previ…" at bounding box center [107, 312] width 196 height 383
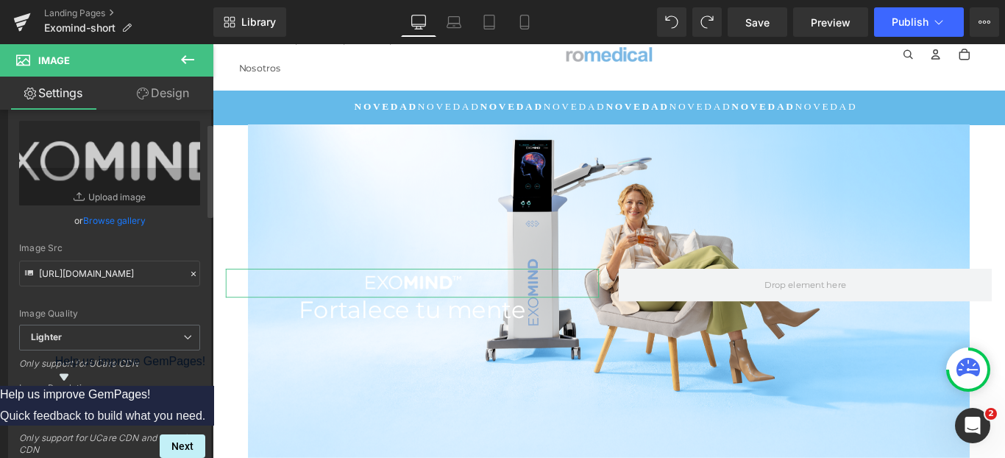
scroll to position [180, 0]
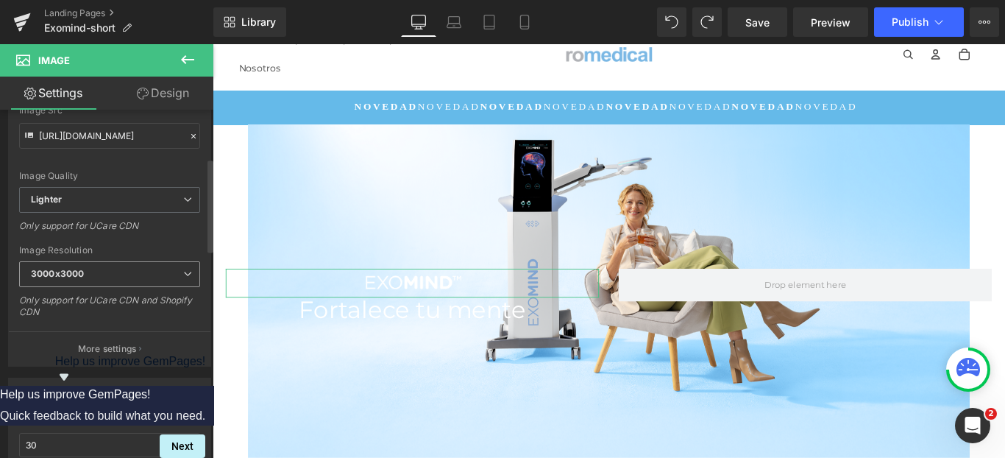
click at [158, 272] on span "3000x3000" at bounding box center [109, 274] width 181 height 26
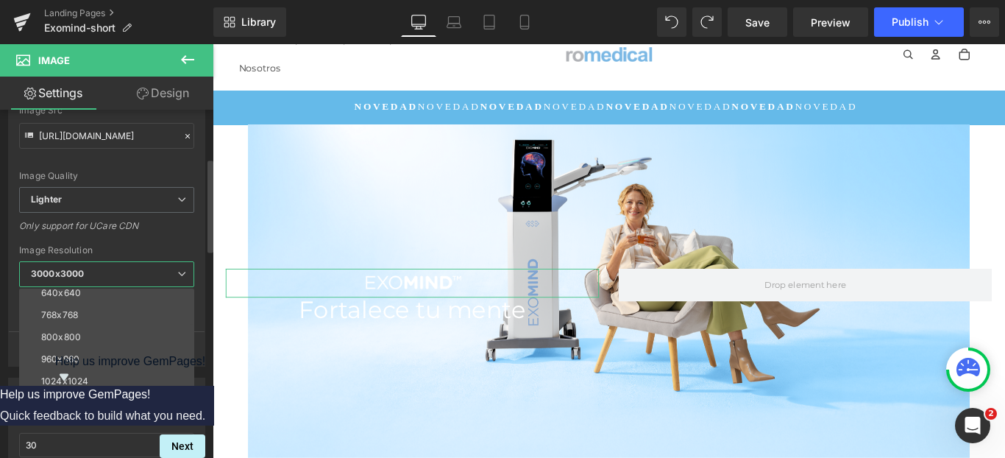
scroll to position [211, 0]
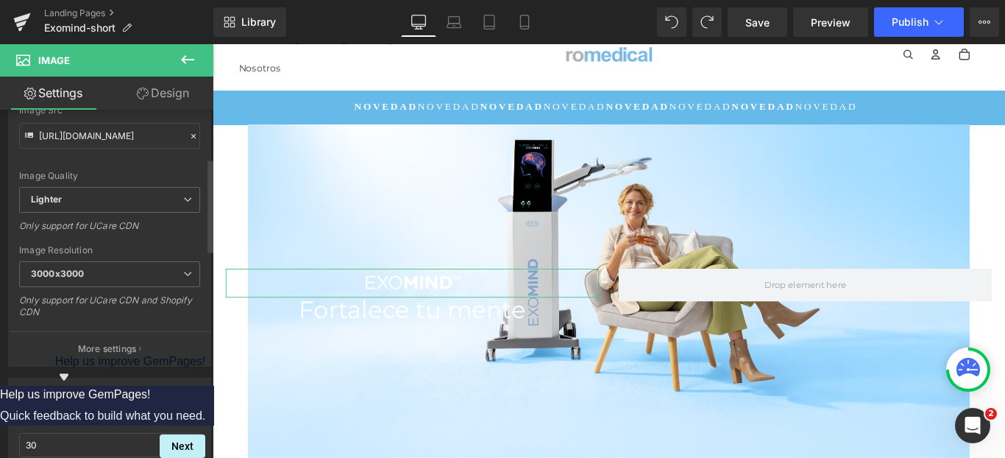
click at [185, 250] on div "Image Resolution" at bounding box center [109, 250] width 181 height 10
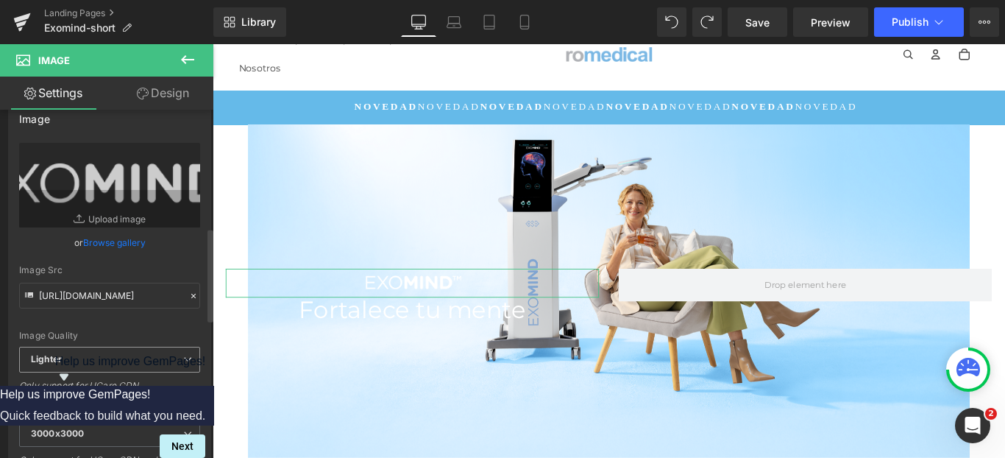
scroll to position [0, 0]
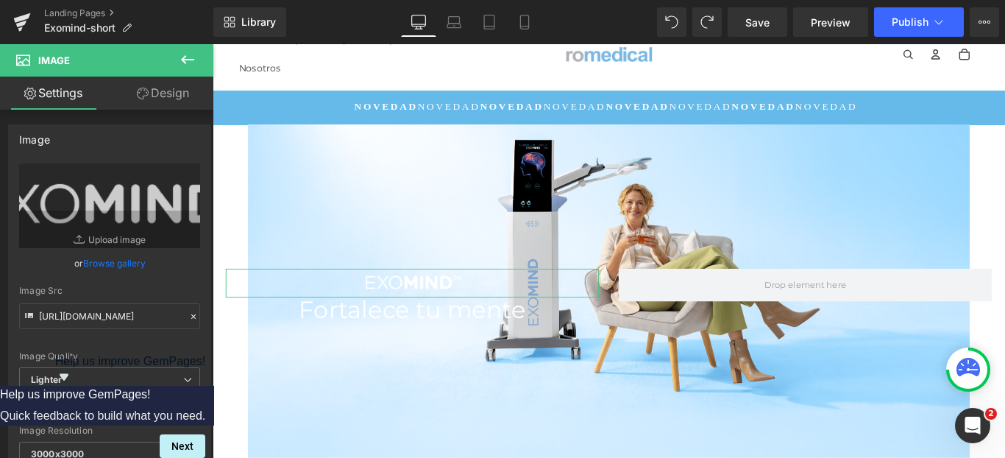
click at [154, 93] on link "Design" at bounding box center [163, 93] width 107 height 33
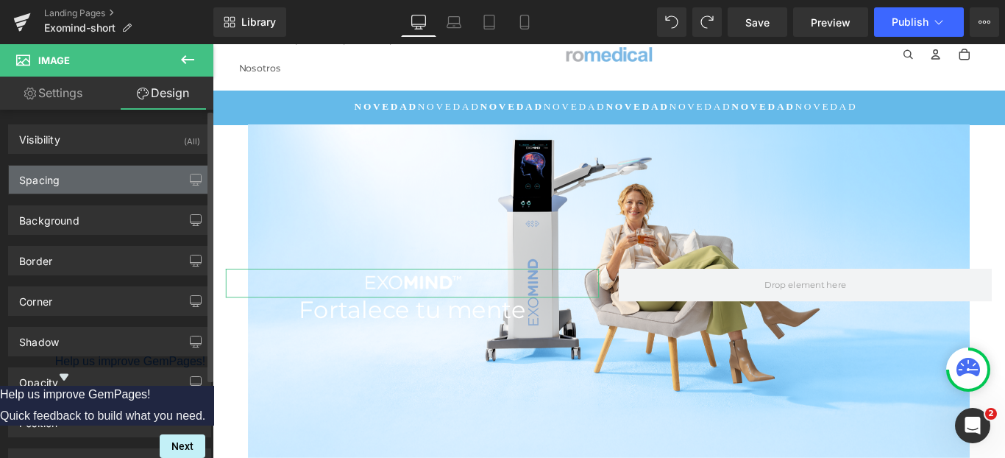
click at [77, 182] on div "Spacing" at bounding box center [110, 180] width 202 height 28
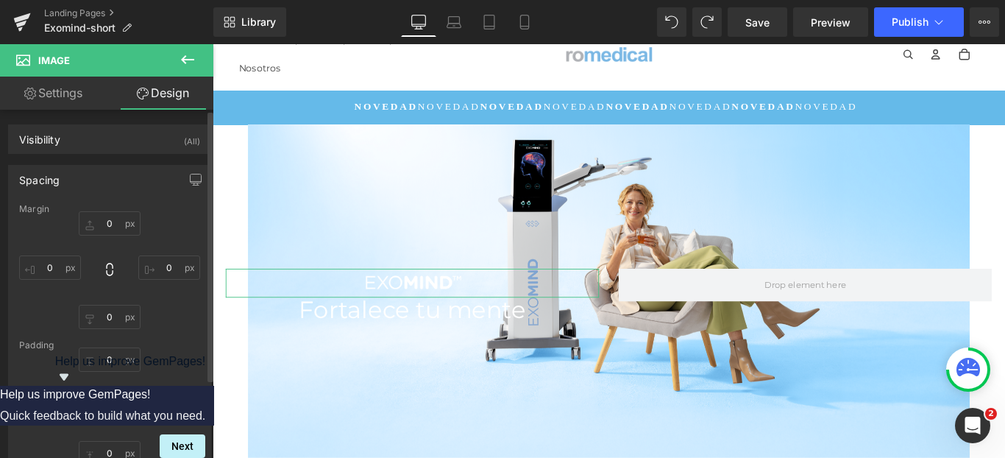
click at [75, 175] on div "Spacing" at bounding box center [110, 180] width 202 height 28
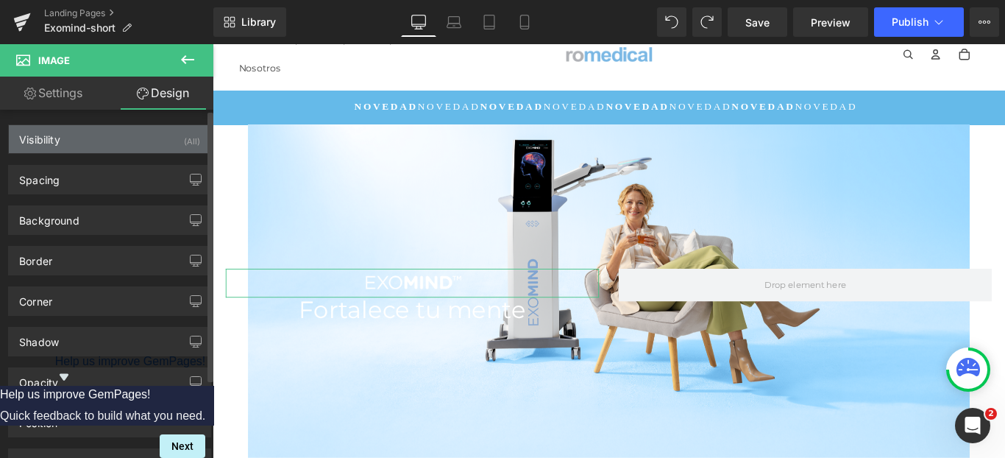
click at [75, 132] on div "Visibility (All)" at bounding box center [110, 139] width 202 height 28
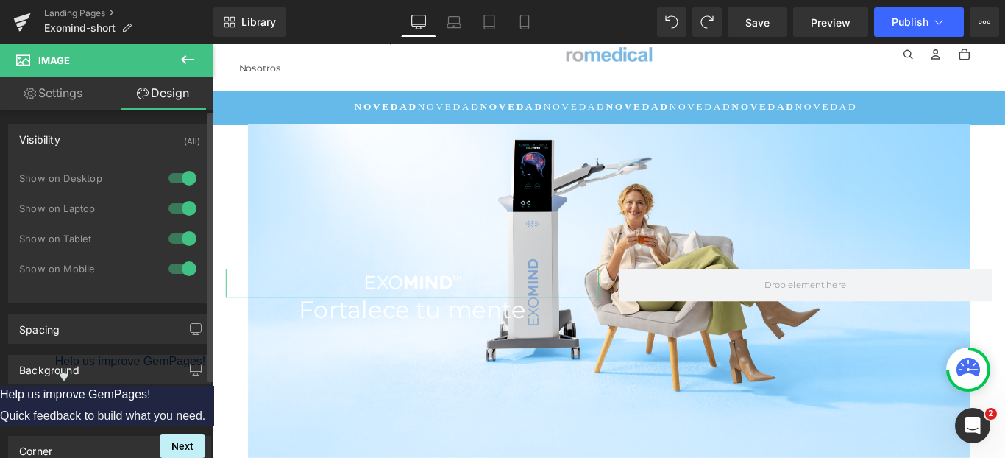
click at [75, 132] on div "Visibility (All)" at bounding box center [110, 139] width 202 height 28
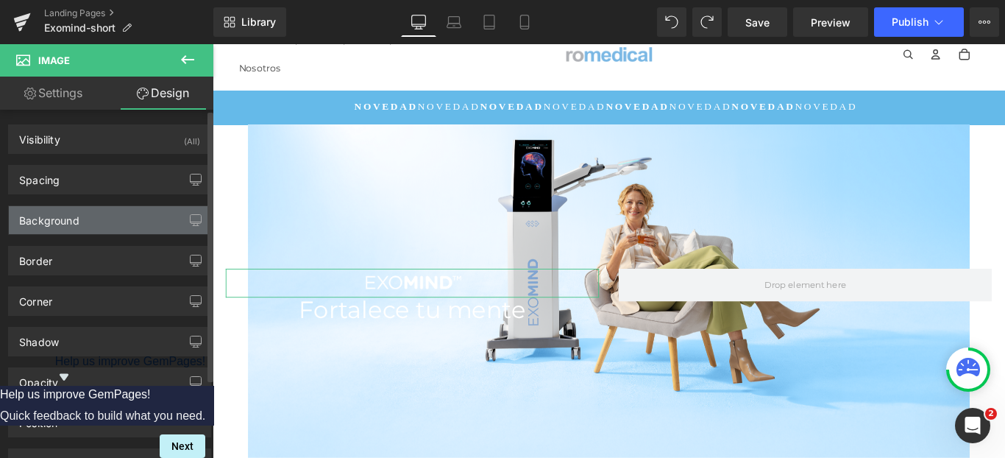
click at [75, 220] on div "Background" at bounding box center [49, 216] width 60 height 21
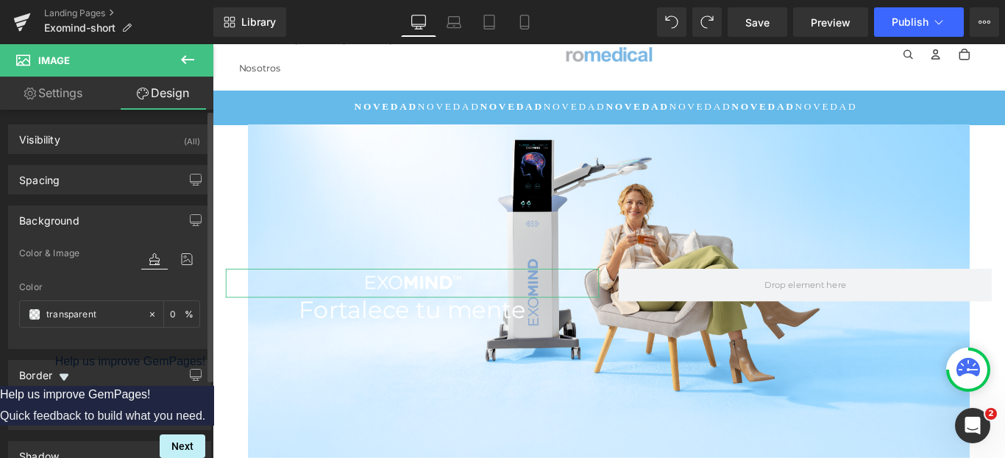
click at [73, 217] on div "Background" at bounding box center [49, 216] width 60 height 21
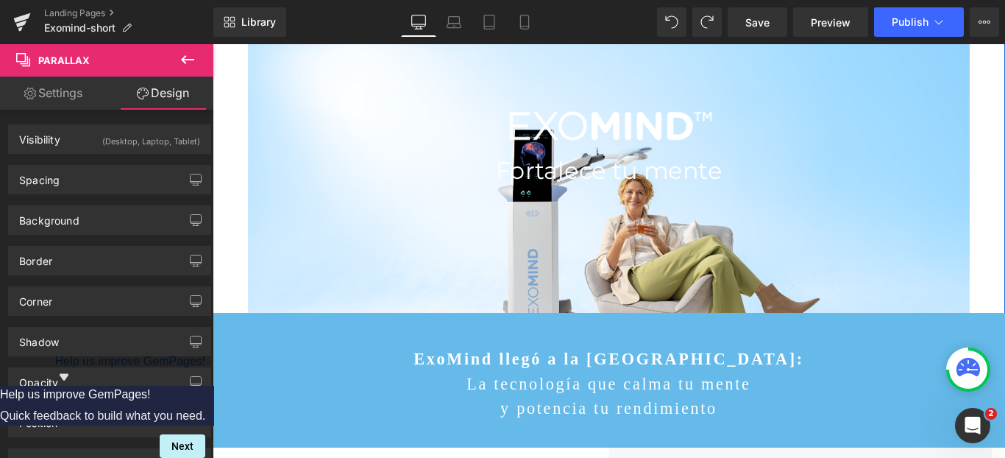
scroll to position [145, 0]
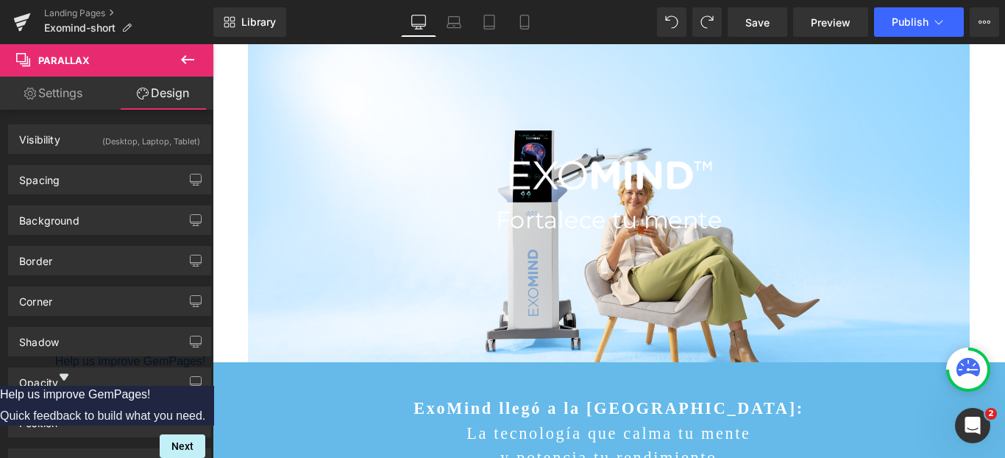
click at [188, 64] on icon at bounding box center [188, 60] width 18 height 18
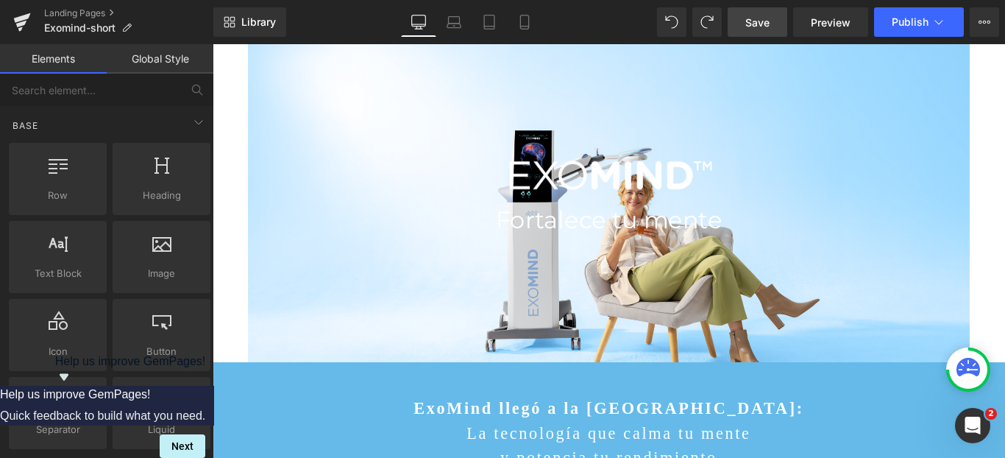
click at [762, 24] on span "Save" at bounding box center [758, 22] width 24 height 15
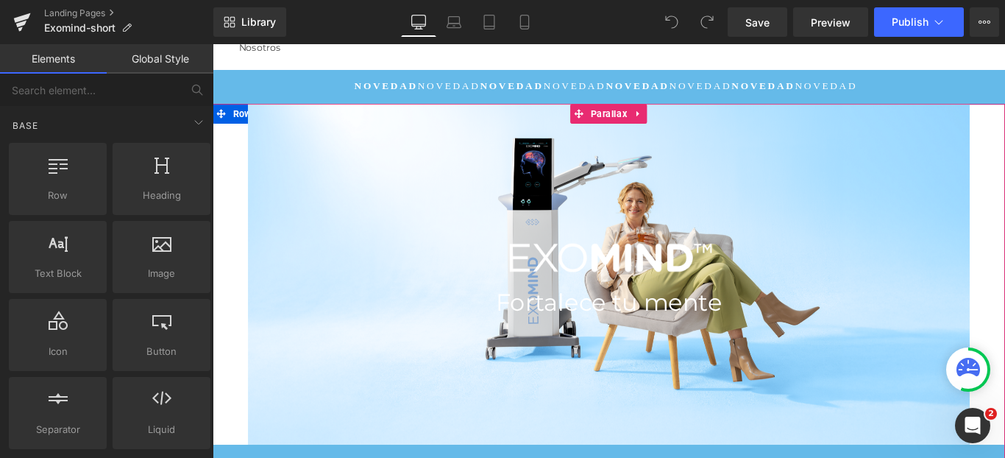
scroll to position [51, 0]
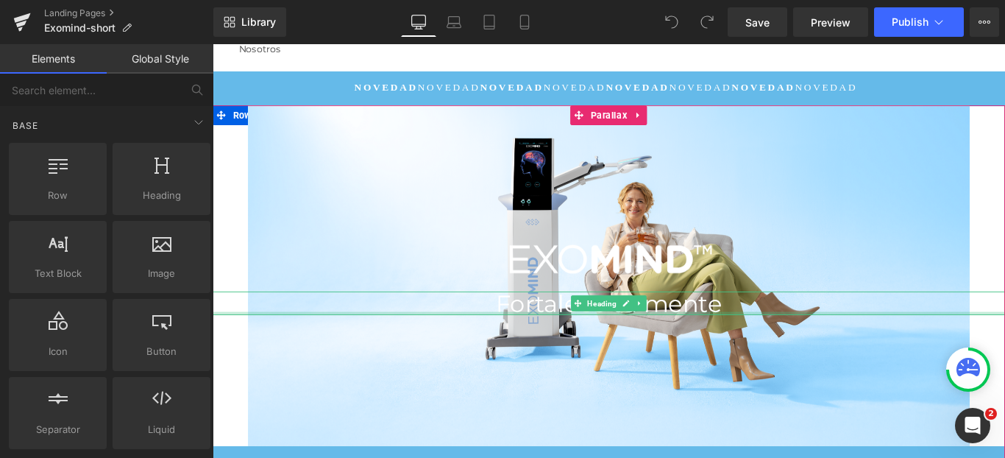
click at [665, 345] on div at bounding box center [658, 346] width 891 height 4
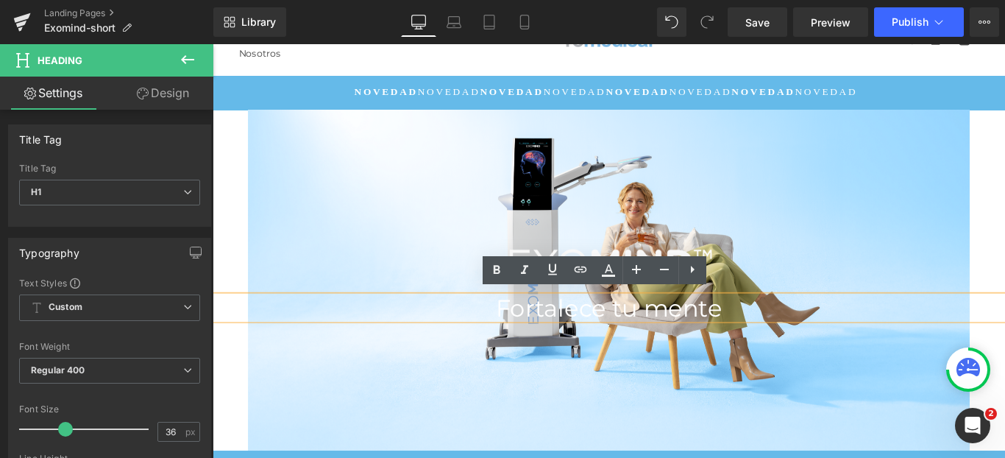
scroll to position [0, 0]
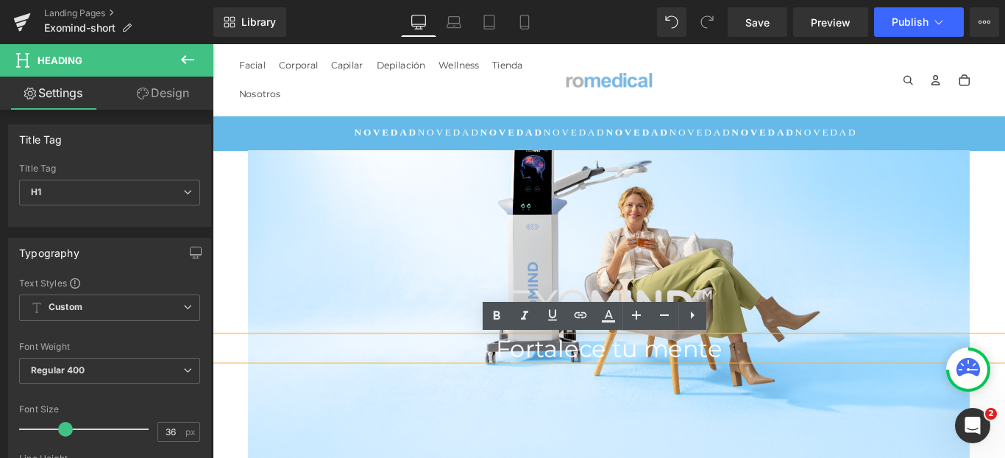
click at [623, 317] on img at bounding box center [658, 338] width 267 height 70
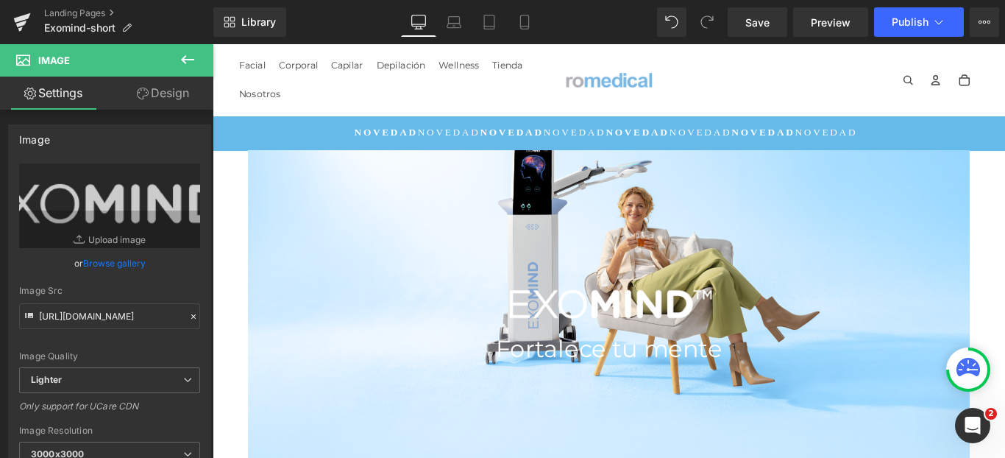
click at [183, 57] on icon at bounding box center [188, 60] width 18 height 18
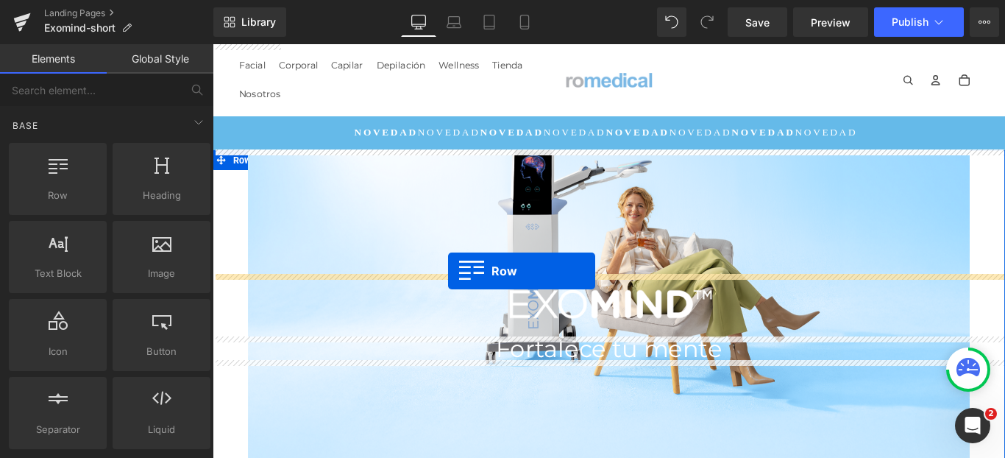
drag, startPoint x: 356, startPoint y: 244, endPoint x: 478, endPoint y: 299, distance: 133.1
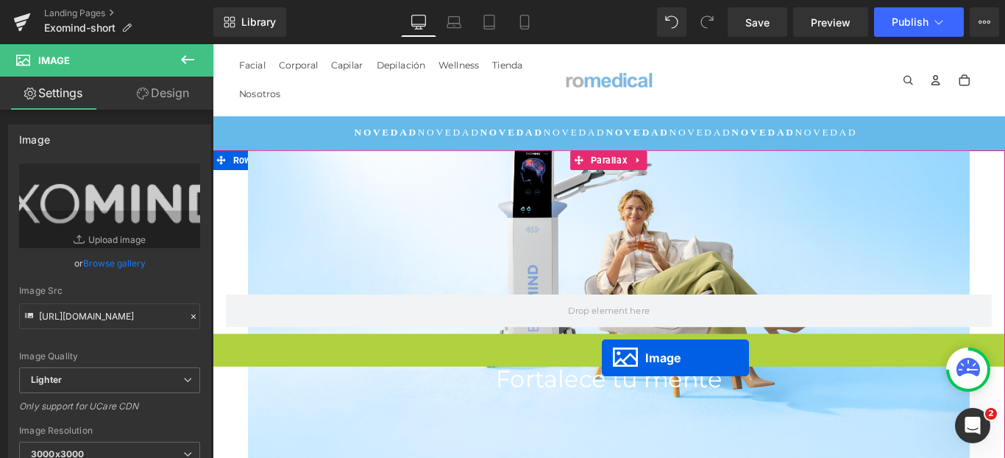
scroll to position [7262, 883]
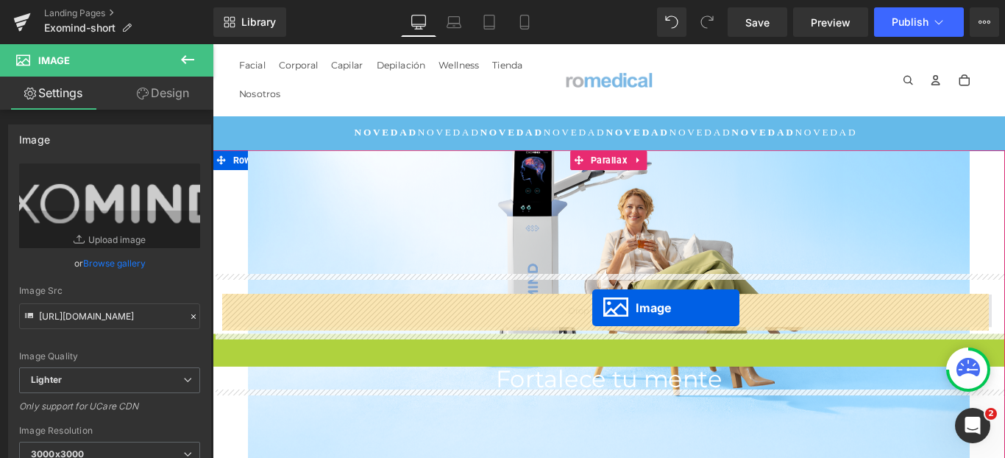
drag, startPoint x: 651, startPoint y: 406, endPoint x: 640, endPoint y: 341, distance: 66.6
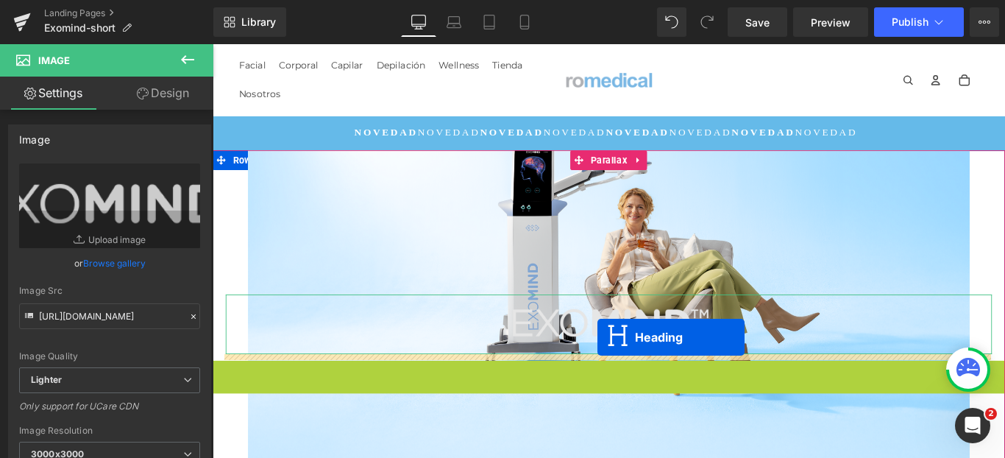
scroll to position [7266, 883]
drag, startPoint x: 648, startPoint y: 411, endPoint x: 646, endPoint y: 376, distance: 34.6
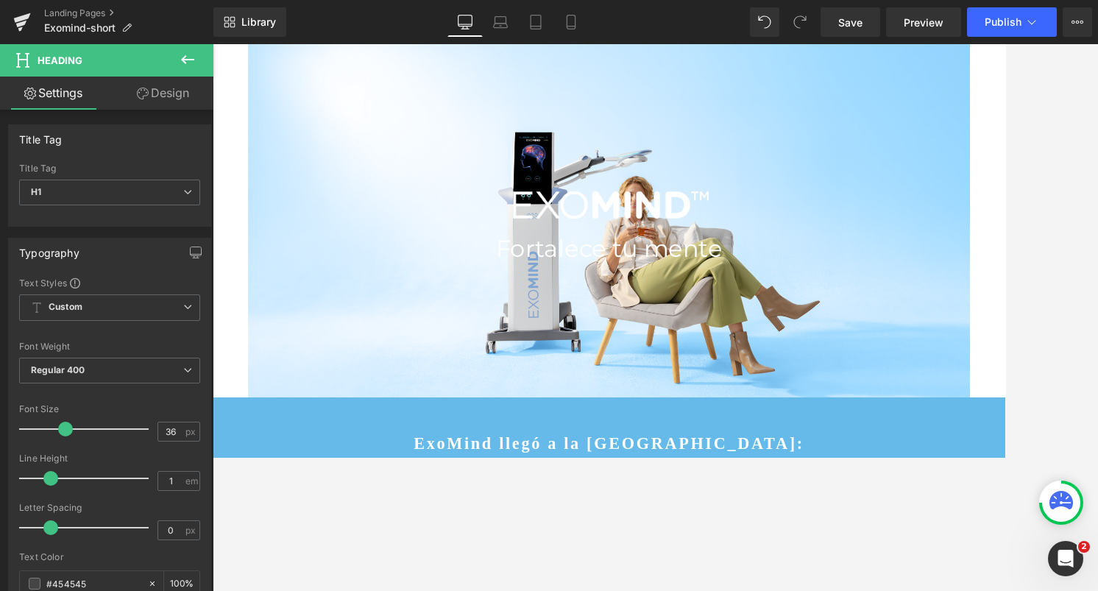
scroll to position [7256, 883]
